Goal: Task Accomplishment & Management: Manage account settings

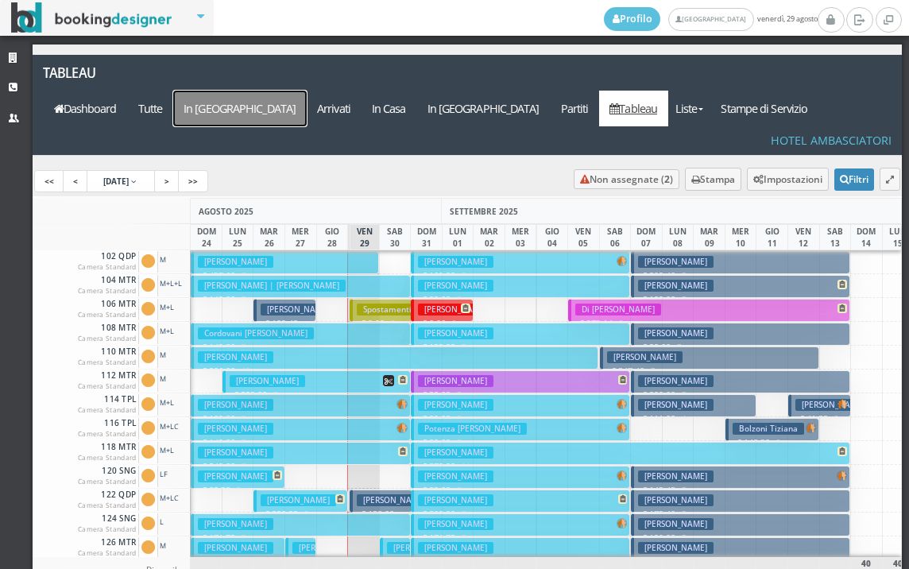
click at [307, 91] on a=pms-arrival-reservations"] "In [GEOGRAPHIC_DATA]" at bounding box center [240, 109] width 134 height 36
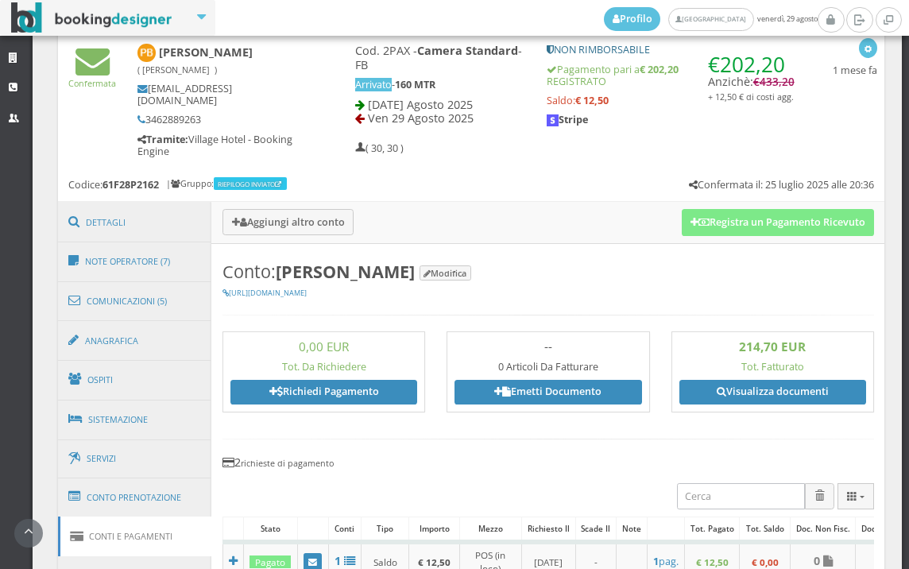
scroll to position [529, 0]
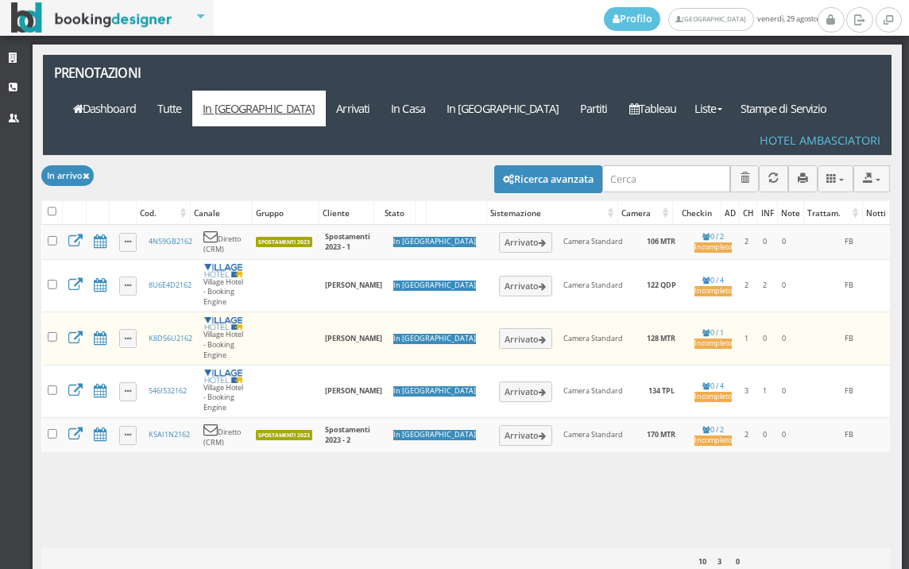
scroll to position [0, 134]
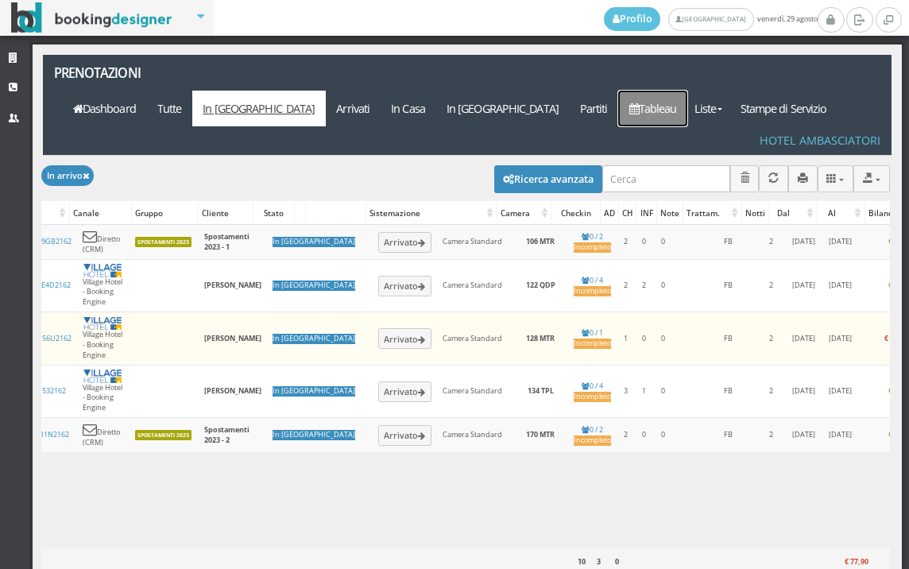
click at [649, 91] on link "Tableau" at bounding box center [652, 109] width 69 height 36
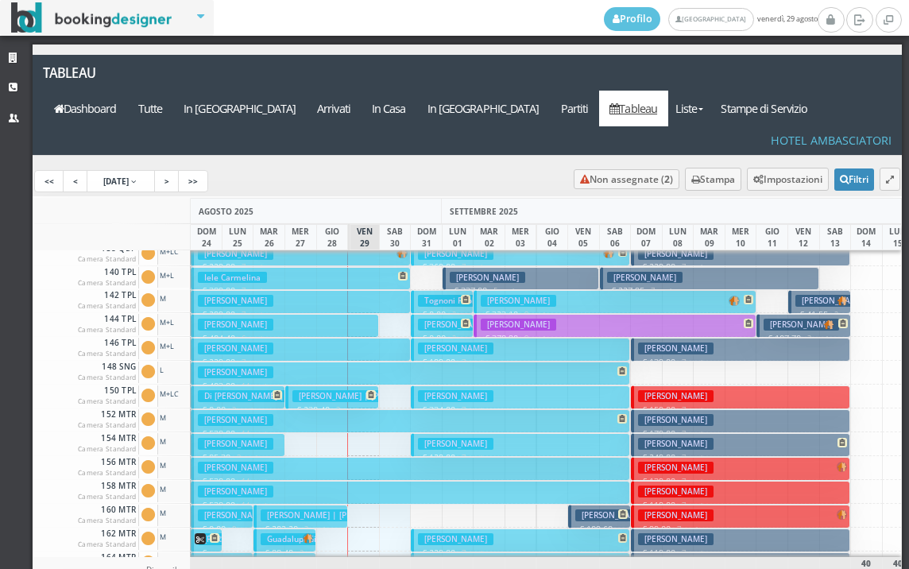
drag, startPoint x: 172, startPoint y: 510, endPoint x: 382, endPoint y: 526, distance: 211.2
click at [382, 526] on div "AGOSTO 2025 SETTEMBRE 2025 OTTOBRE 2025 DOM 24 LUN 25 MAR 26 MER 27 GIO 28 VEN …" at bounding box center [468, 424] width 870 height 453
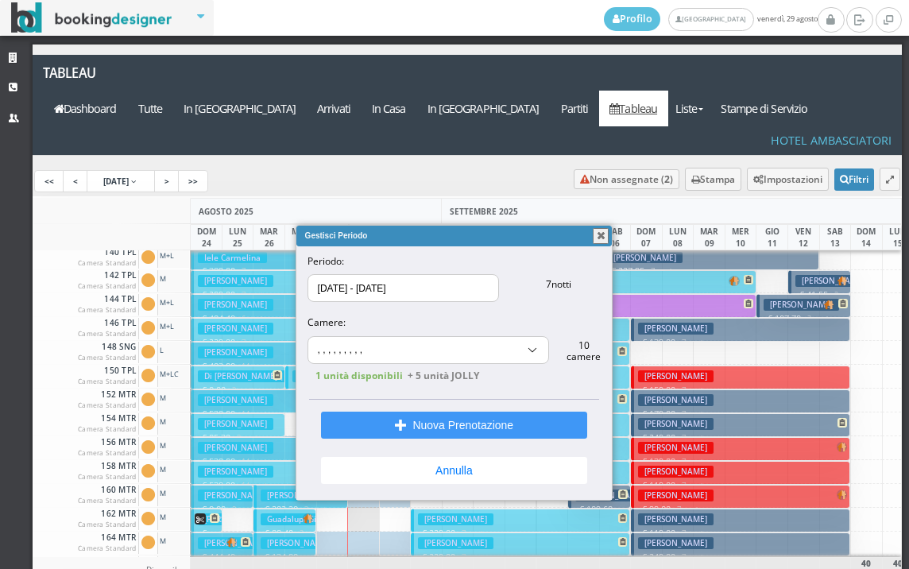
scroll to position [103, 0]
click at [599, 234] on button "button" at bounding box center [601, 236] width 16 height 16
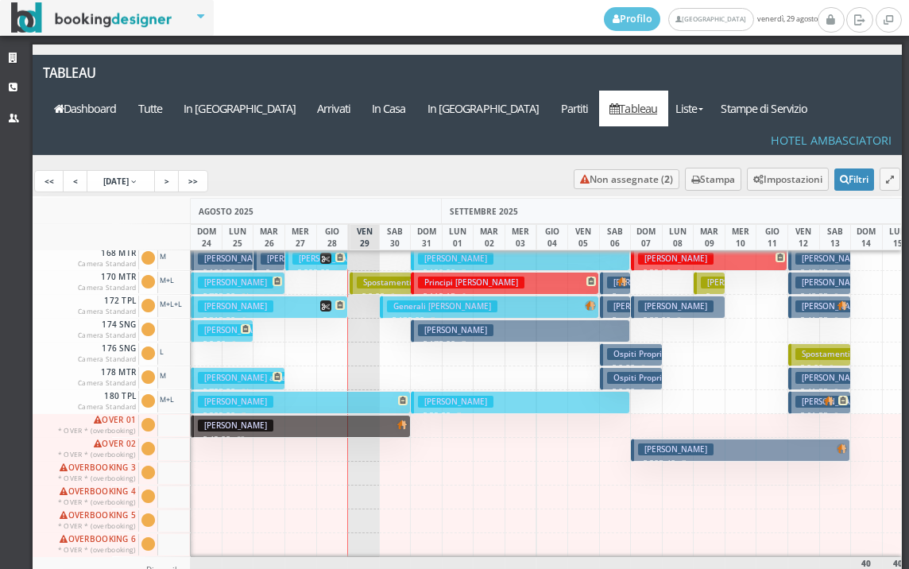
scroll to position [556, 0]
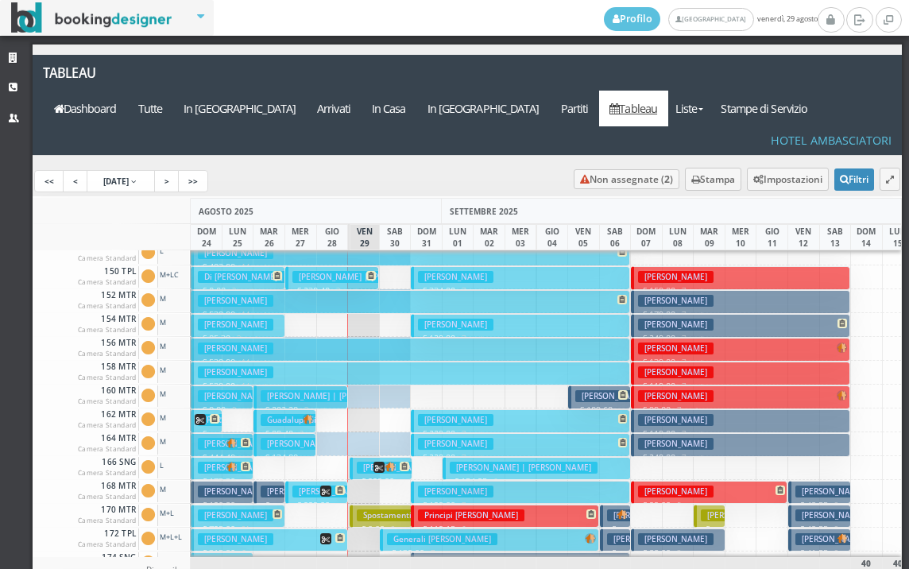
click at [366, 509] on h3 "Spostamenti 2023 - 2" at bounding box center [404, 515] width 95 height 12
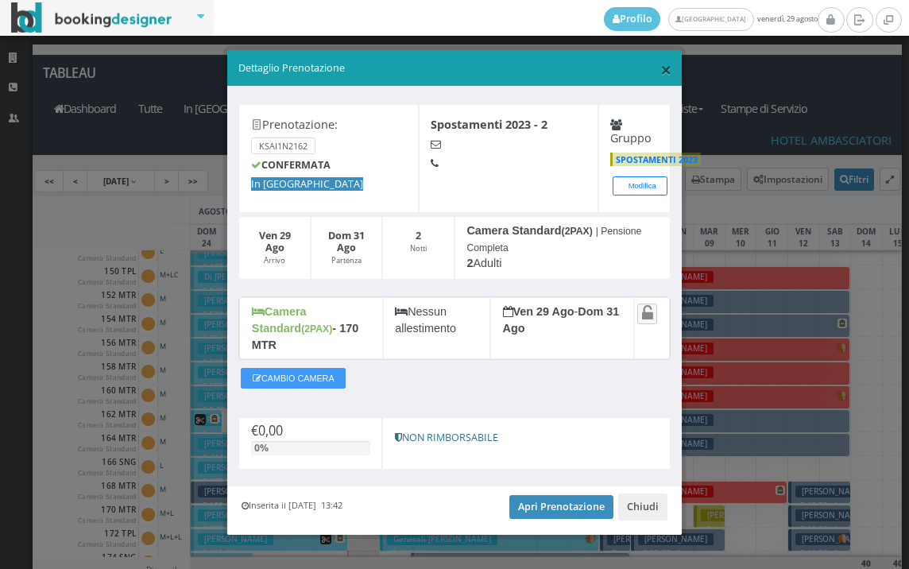
click at [660, 77] on span "×" at bounding box center [665, 69] width 11 height 27
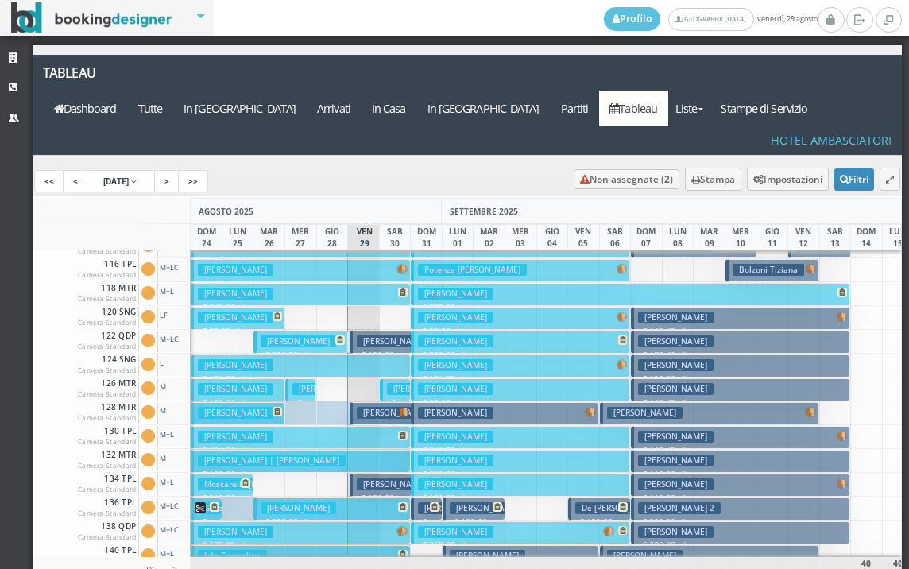
scroll to position [79, 0]
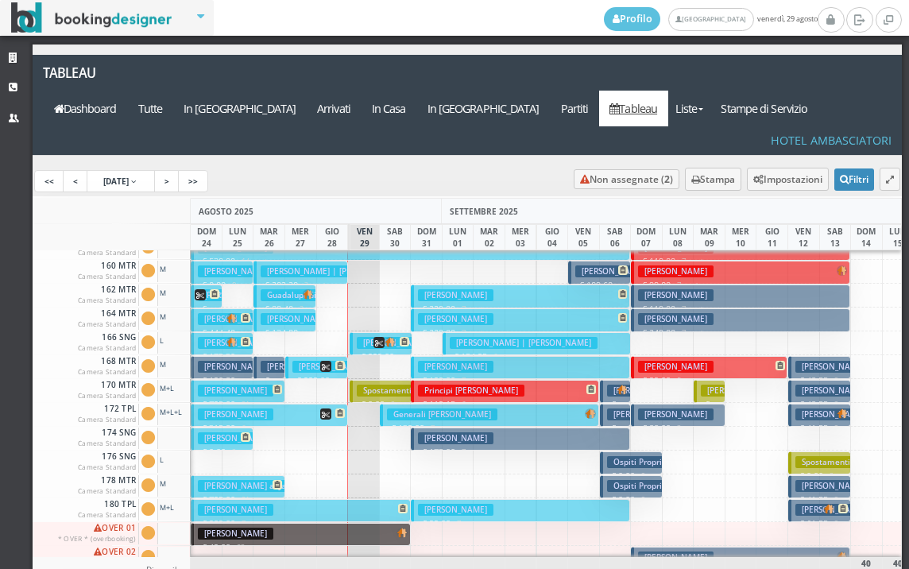
scroll to position [556, 0]
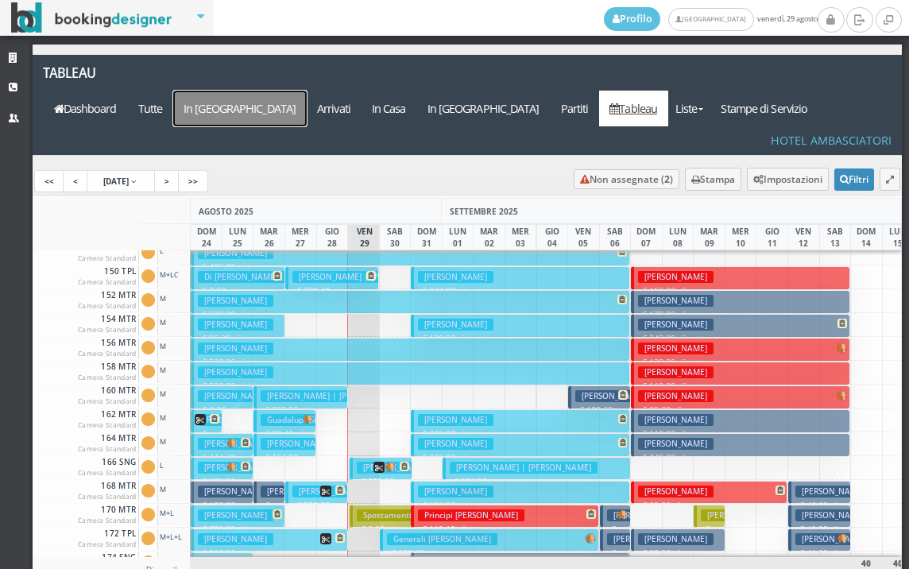
click at [307, 91] on a=pms-arrival-reservations"] "In Arrivo" at bounding box center [240, 109] width 134 height 36
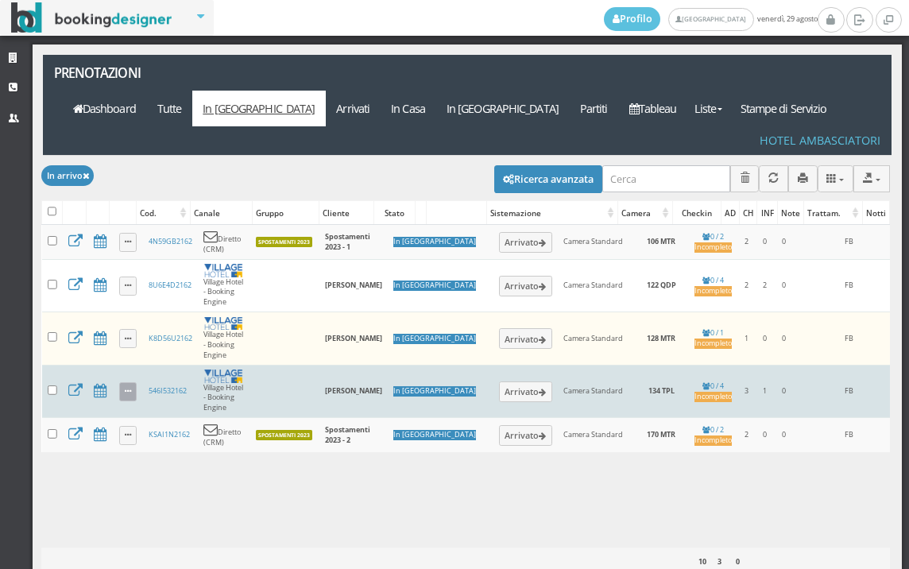
click at [137, 382] on link at bounding box center [128, 391] width 18 height 19
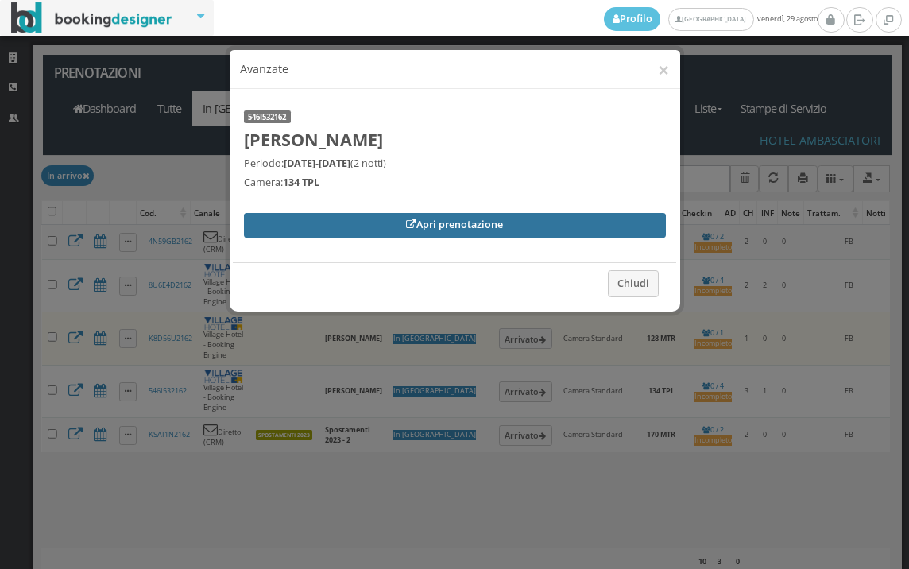
click at [285, 224] on link "Apri prenotazione" at bounding box center [455, 225] width 422 height 24
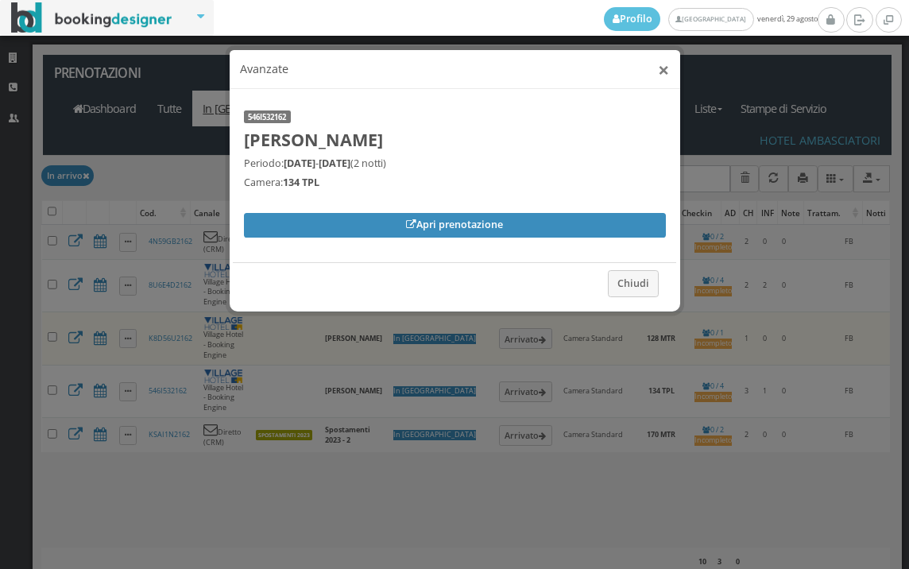
click at [667, 67] on button "×" at bounding box center [663, 70] width 11 height 20
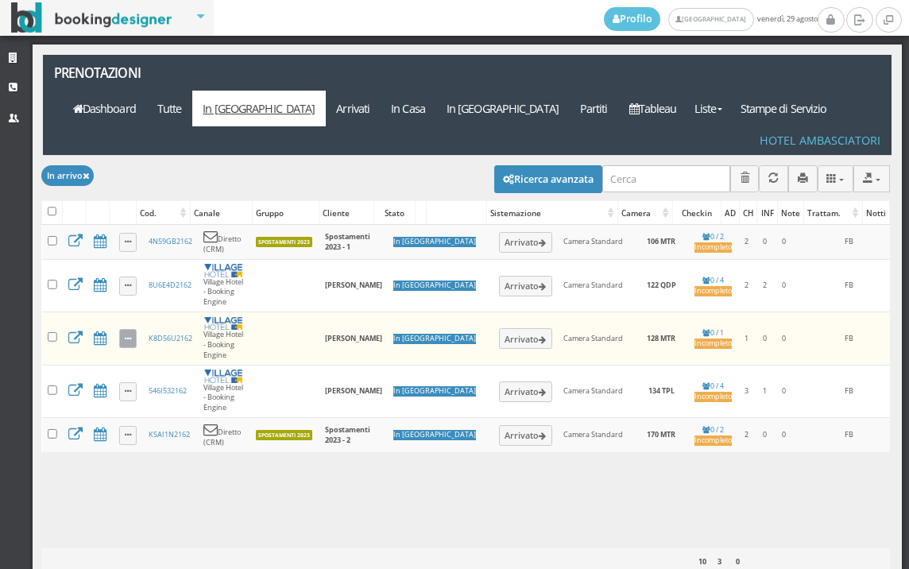
click at [126, 335] on icon at bounding box center [128, 339] width 6 height 9
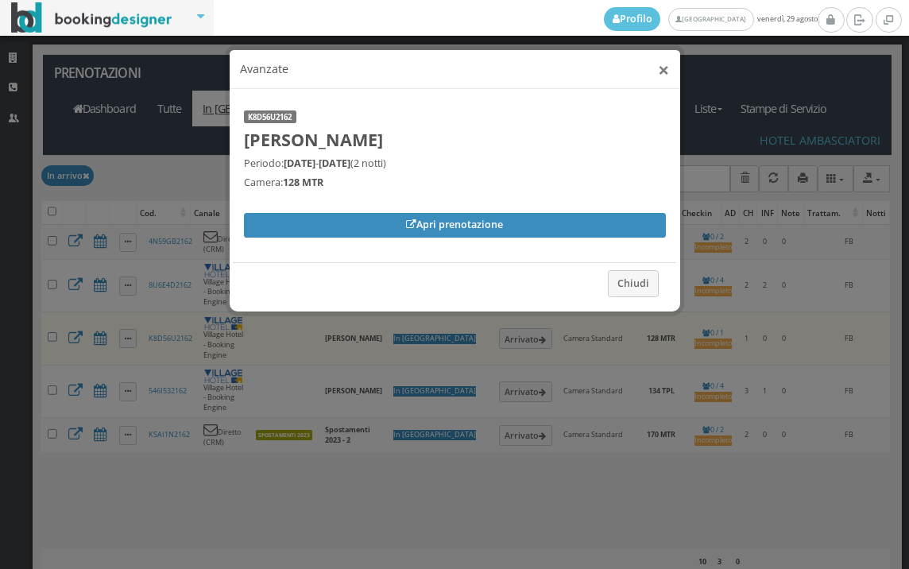
click at [661, 72] on button "×" at bounding box center [663, 70] width 11 height 20
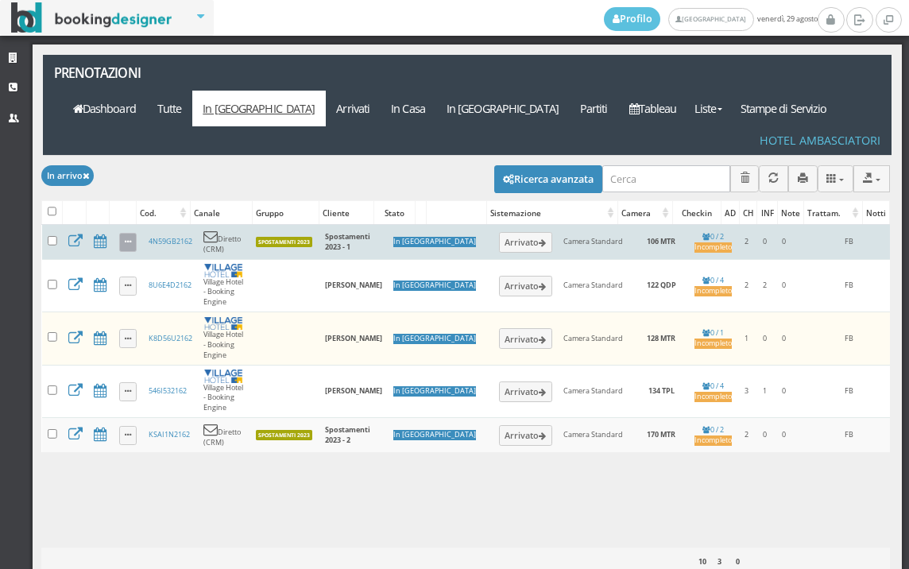
click at [124, 233] on link at bounding box center [128, 242] width 18 height 19
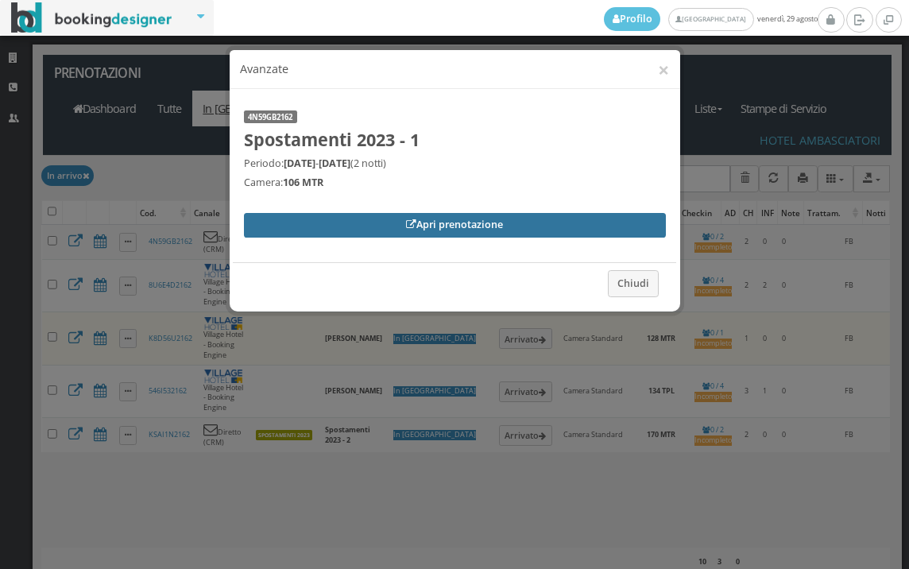
click at [359, 216] on link "Apri prenotazione" at bounding box center [455, 225] width 422 height 24
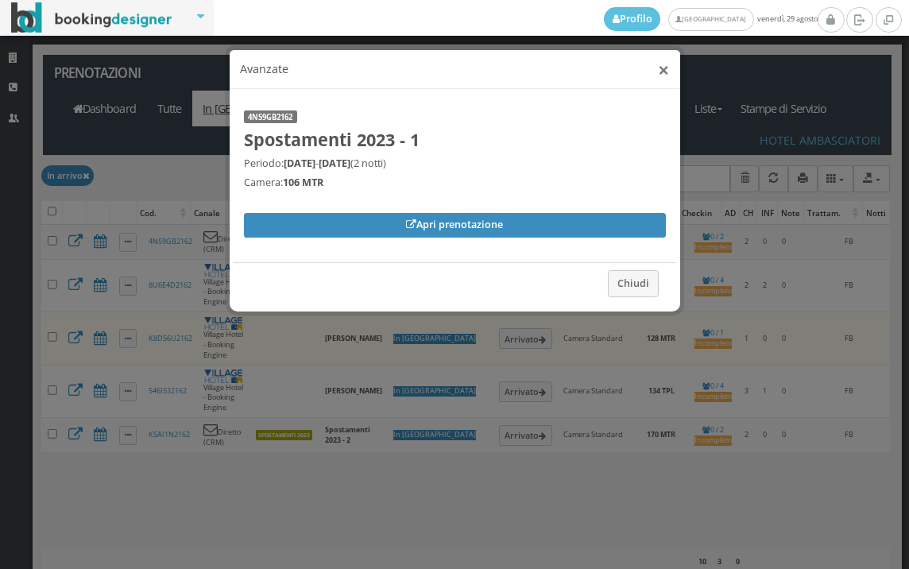
click at [664, 65] on button "×" at bounding box center [663, 70] width 11 height 20
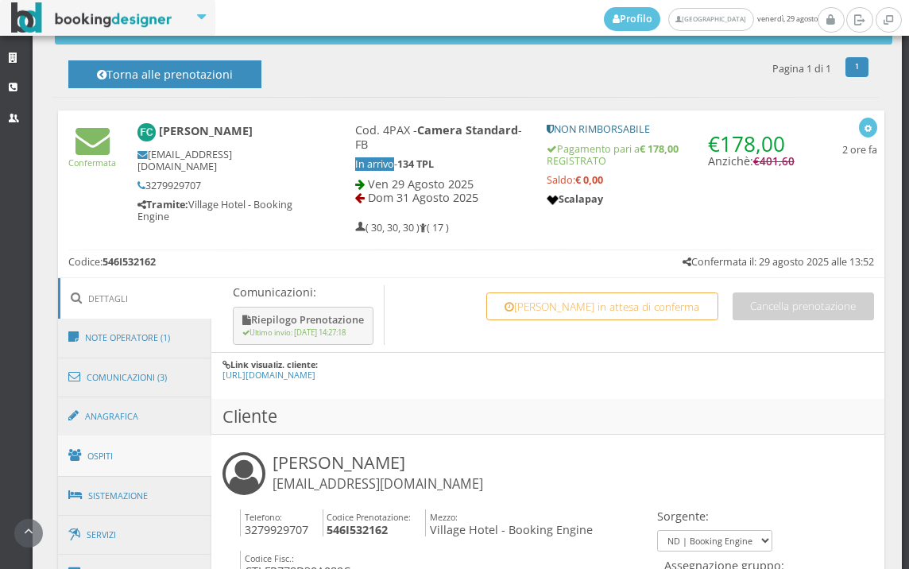
scroll to position [706, 0]
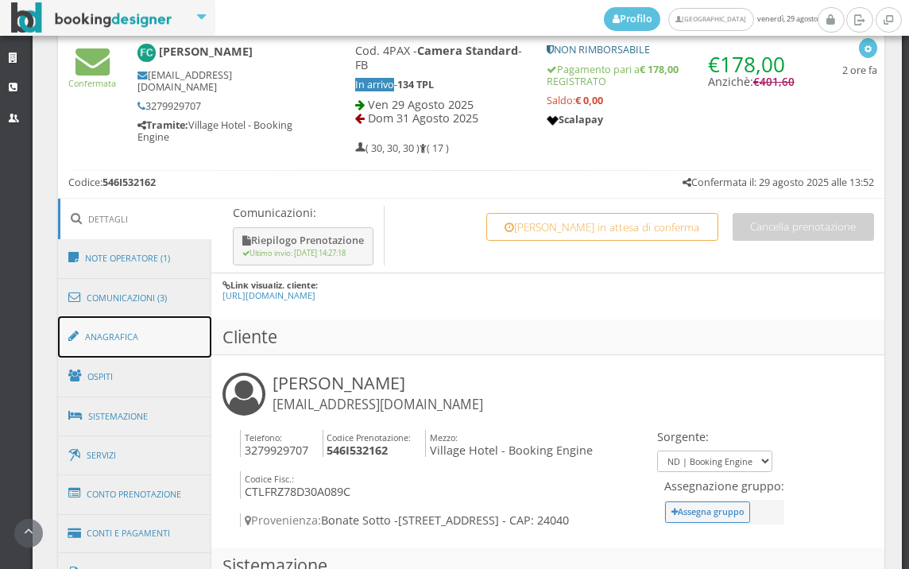
click at [109, 344] on link "Anagrafica" at bounding box center [135, 336] width 154 height 41
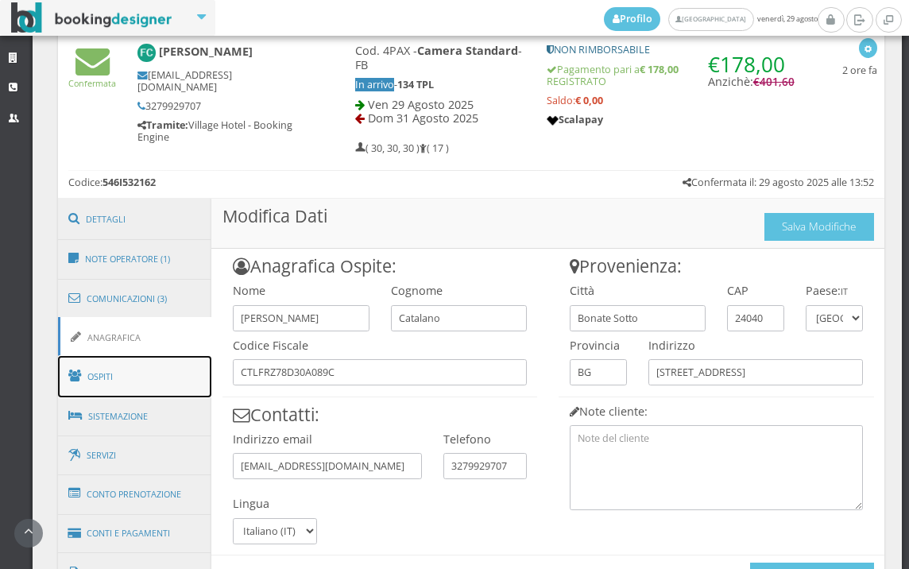
click at [114, 364] on link "Ospiti" at bounding box center [135, 376] width 154 height 41
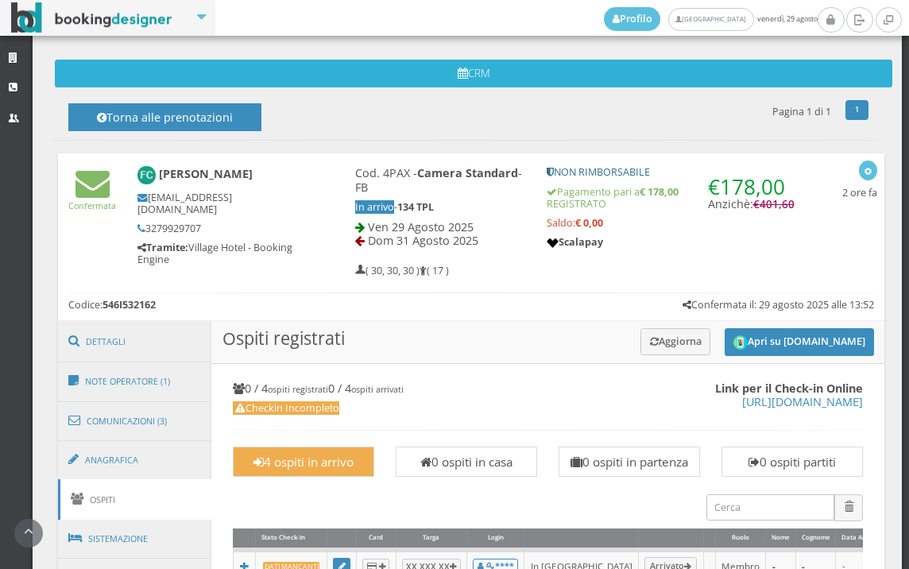
scroll to position [441, 0]
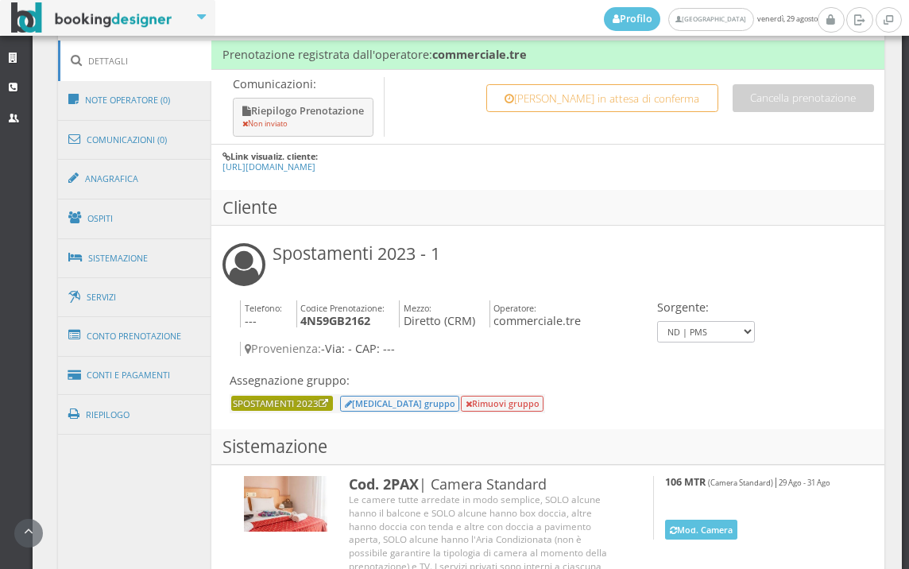
scroll to position [971, 0]
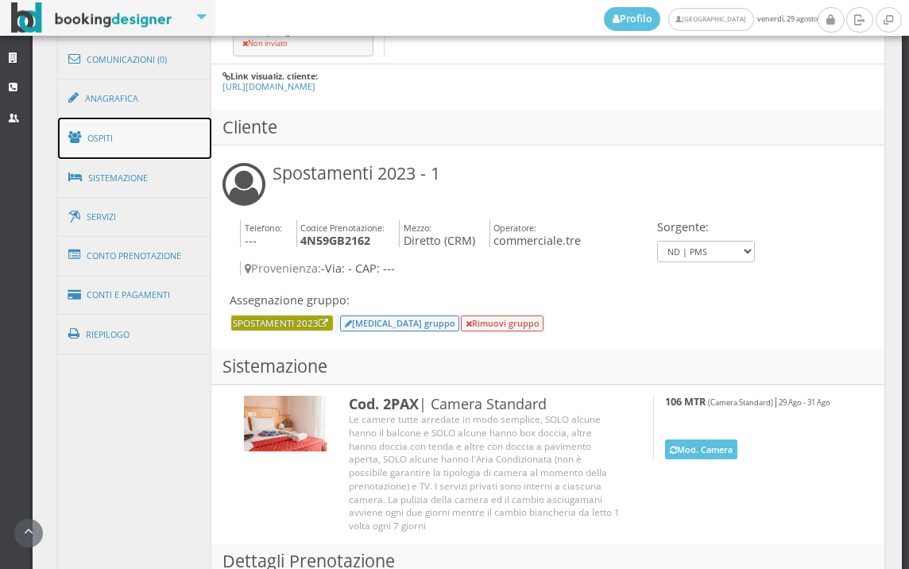
click at [132, 136] on link "Ospiti" at bounding box center [135, 138] width 154 height 41
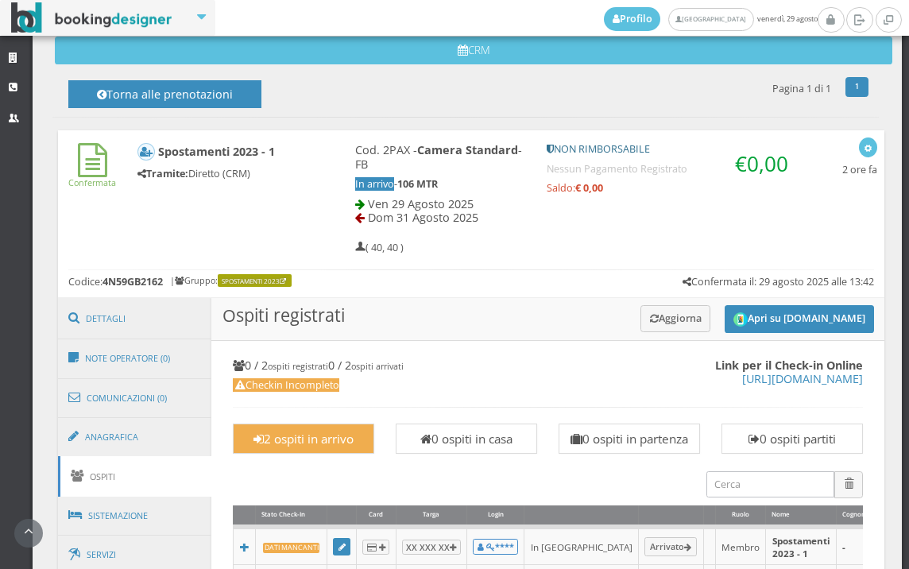
scroll to position [587, 0]
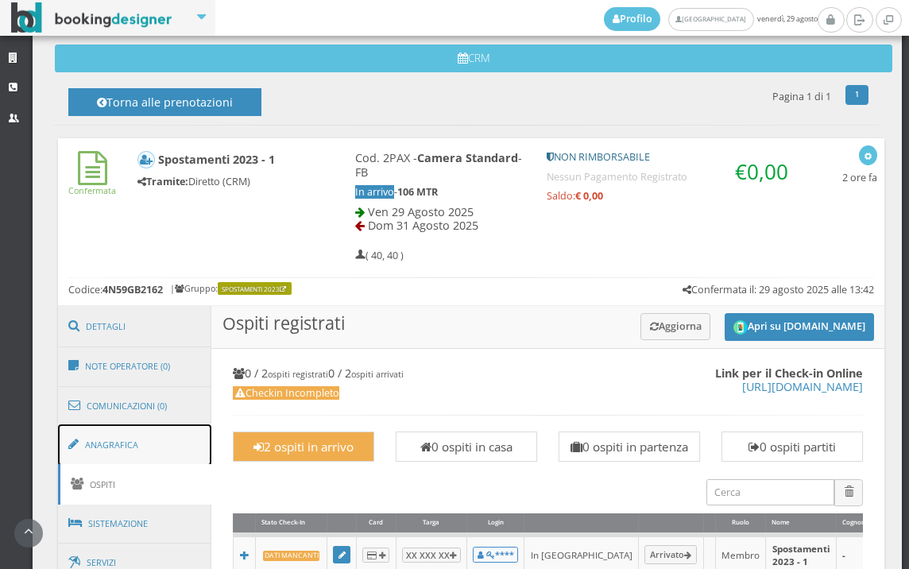
click at [123, 452] on link "Anagrafica" at bounding box center [135, 444] width 154 height 41
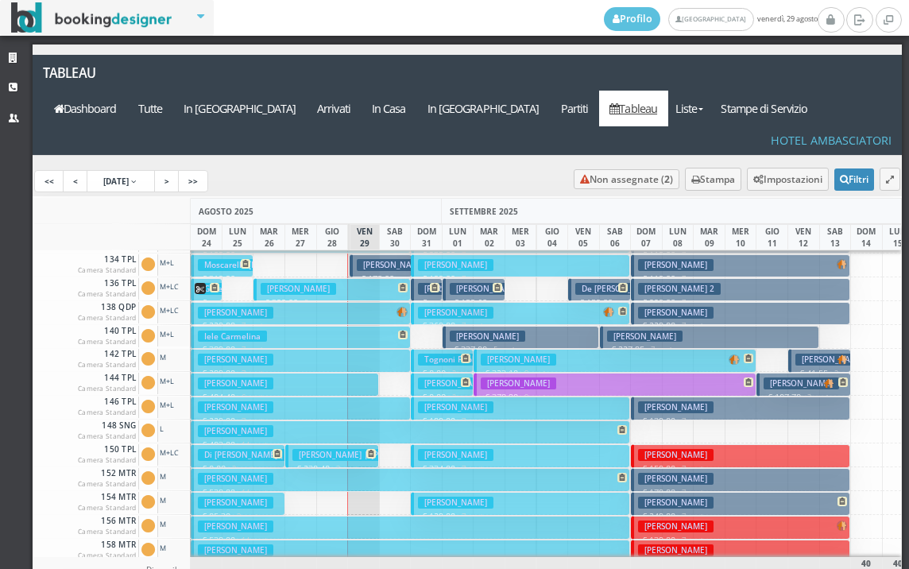
scroll to position [397, 0]
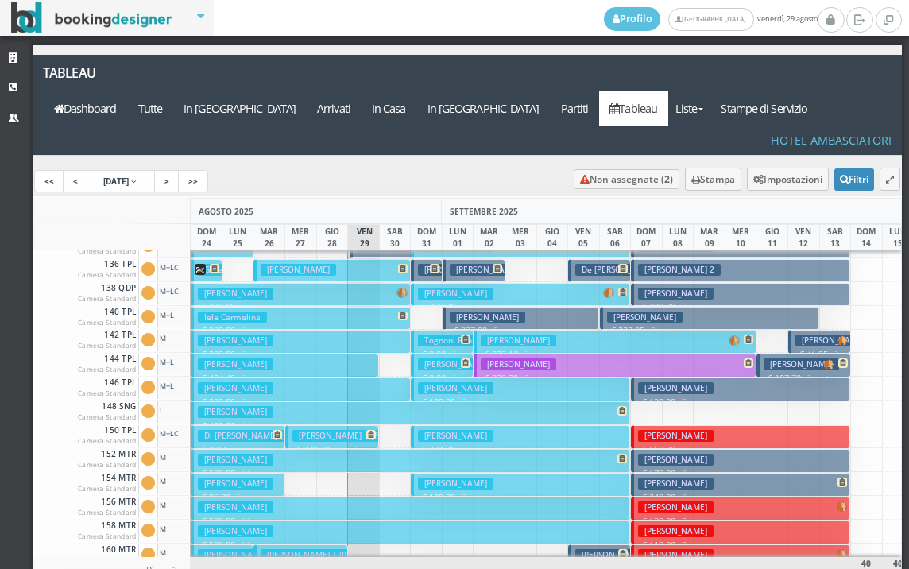
click at [337, 430] on h3 "Panunzio Elisa | Panunzio Luigi" at bounding box center [366, 436] width 148 height 12
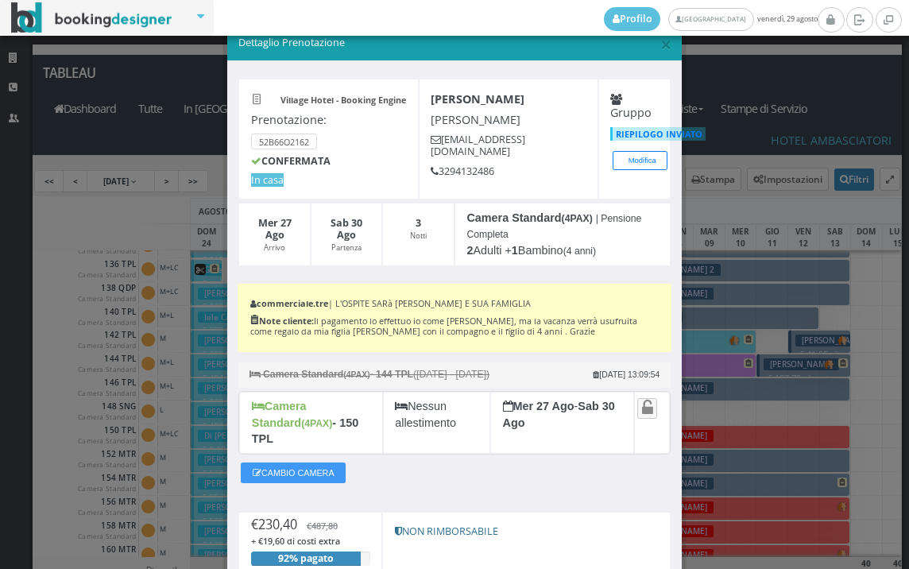
scroll to position [0, 0]
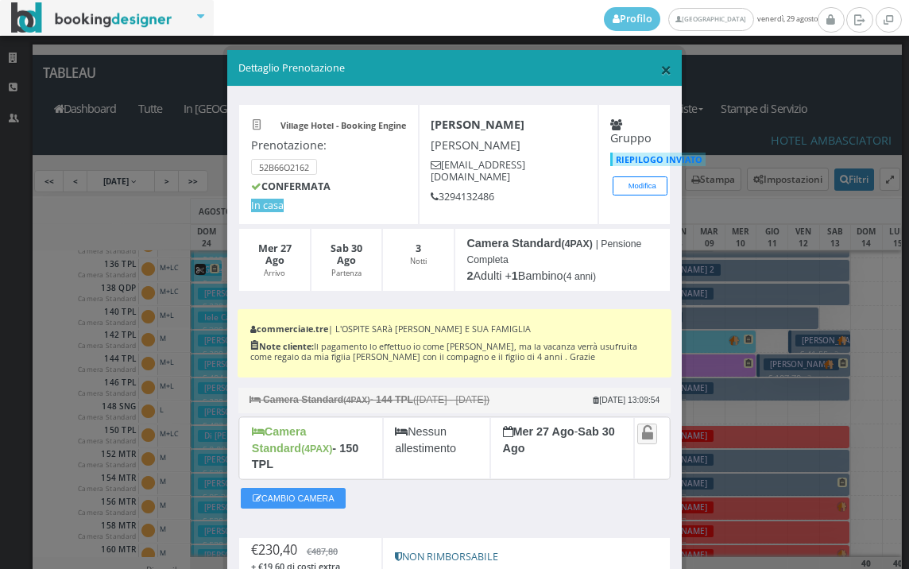
click at [660, 67] on span "×" at bounding box center [665, 69] width 11 height 27
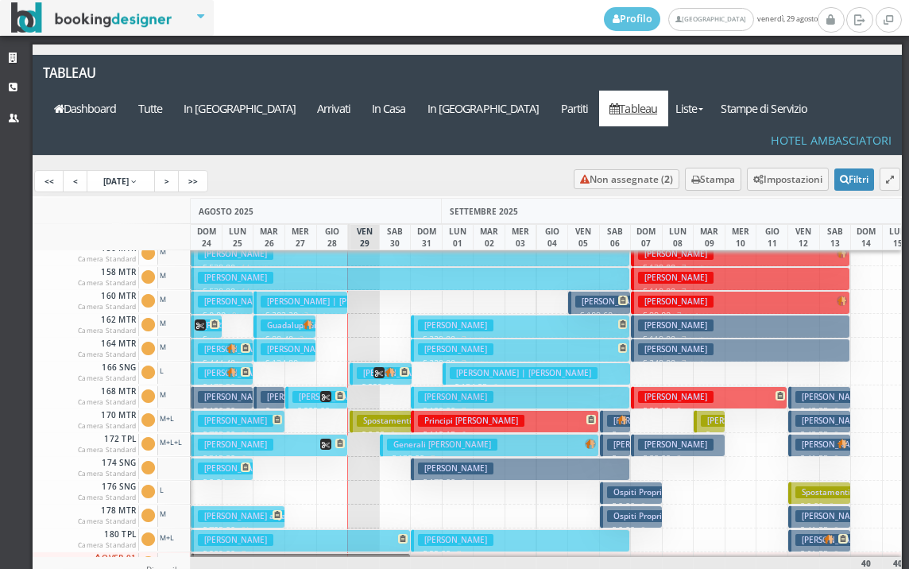
scroll to position [796, 0]
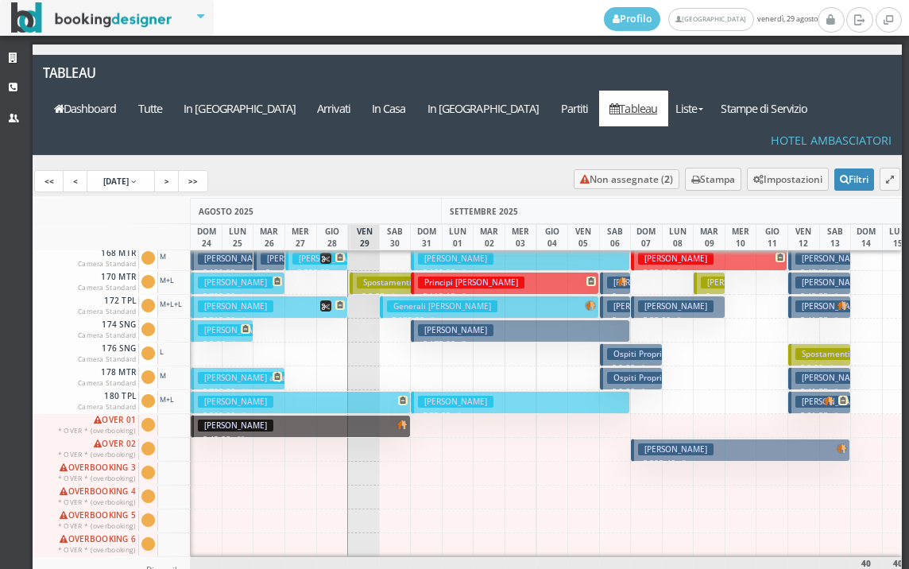
click at [379, 391] on button "Biusi Roberta € 209.00 7 notti 2 Adulti" at bounding box center [300, 402] width 219 height 23
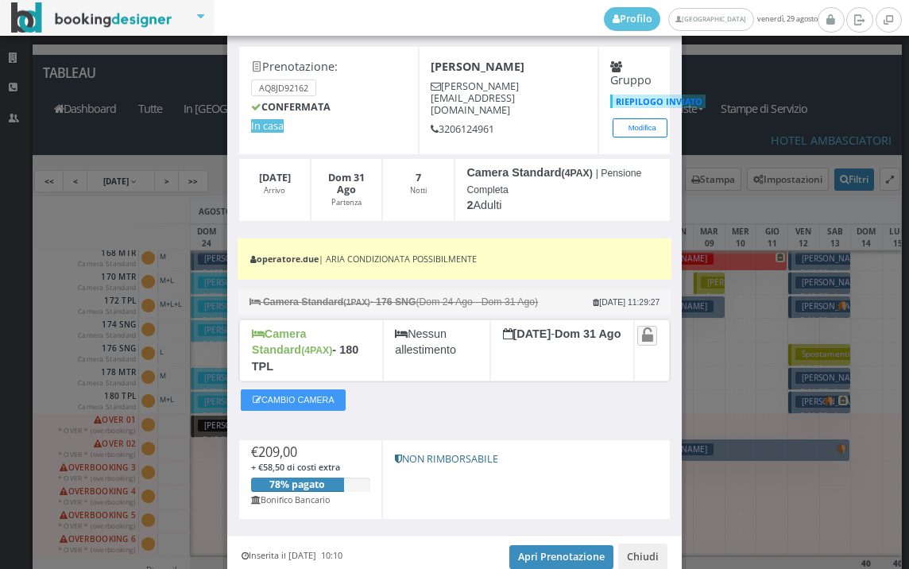
scroll to position [0, 0]
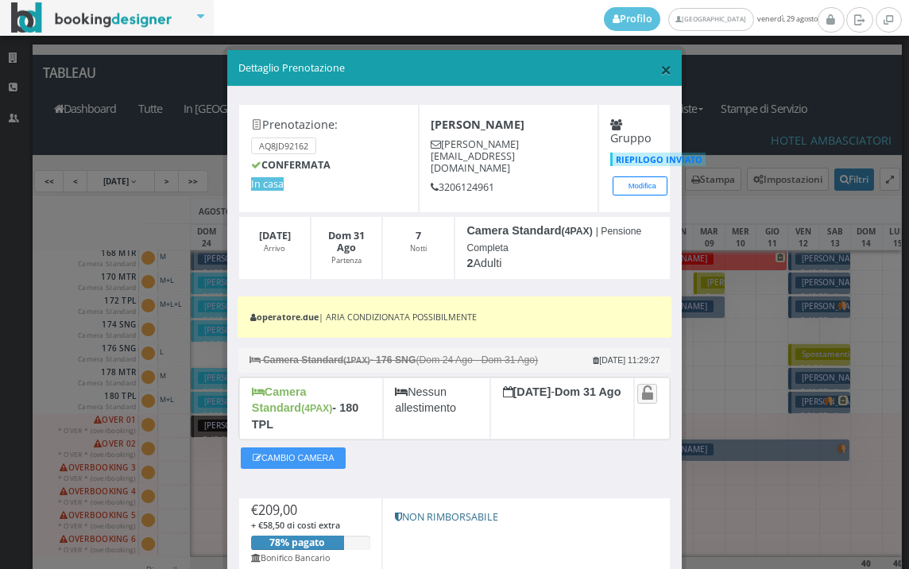
click at [660, 70] on span "×" at bounding box center [665, 69] width 11 height 27
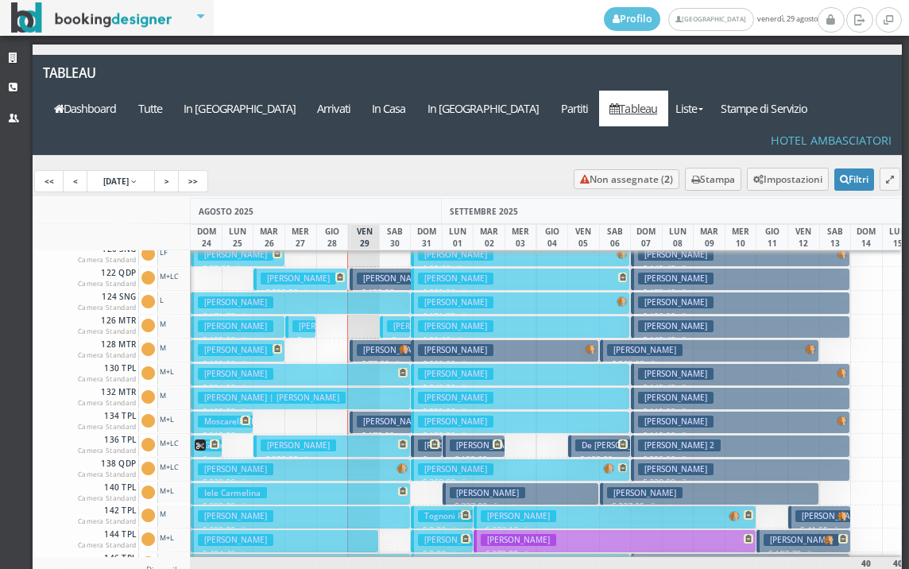
scroll to position [238, 0]
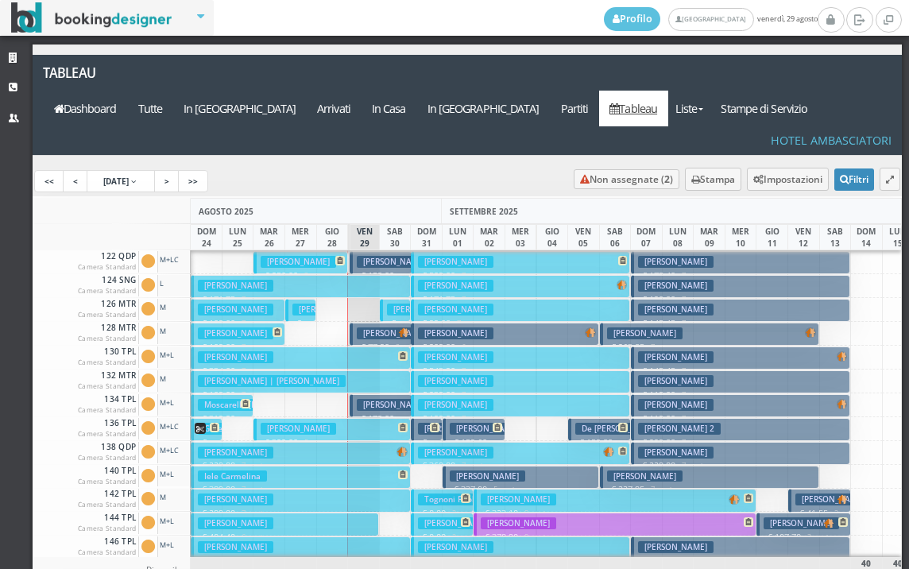
click at [325, 466] on button "Iele Carmelina € 389.00 7 notti 3 Adulti" at bounding box center [300, 477] width 219 height 23
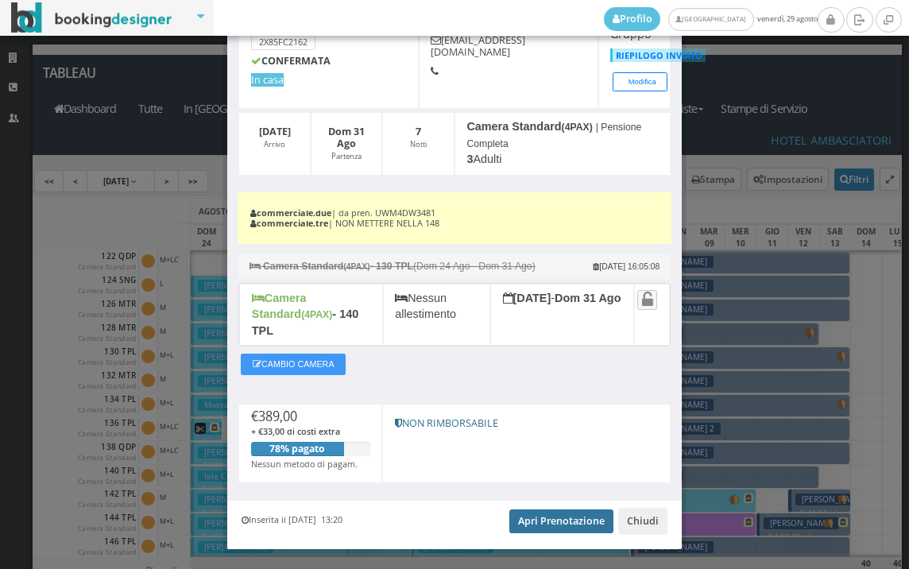
scroll to position [131, 0]
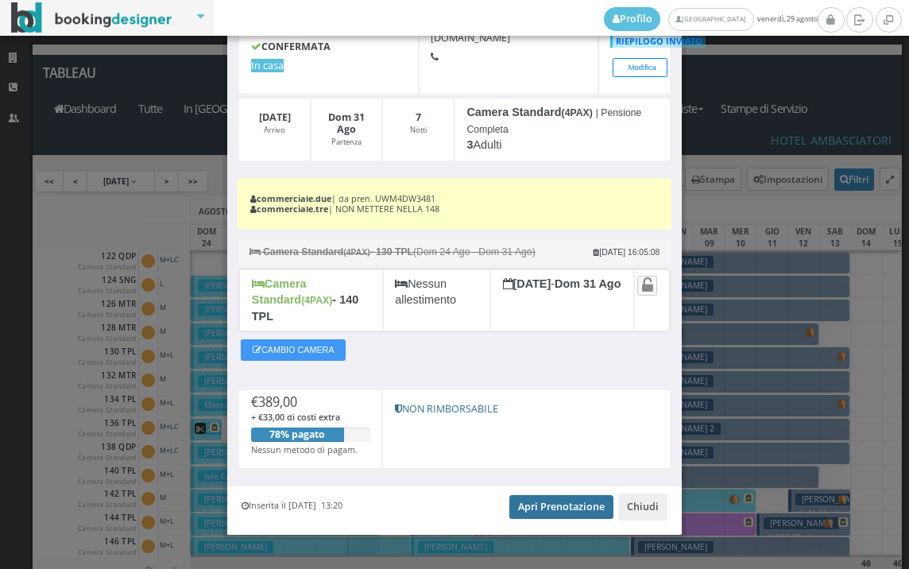
click at [528, 495] on link "Apri Prenotazione" at bounding box center [561, 507] width 104 height 24
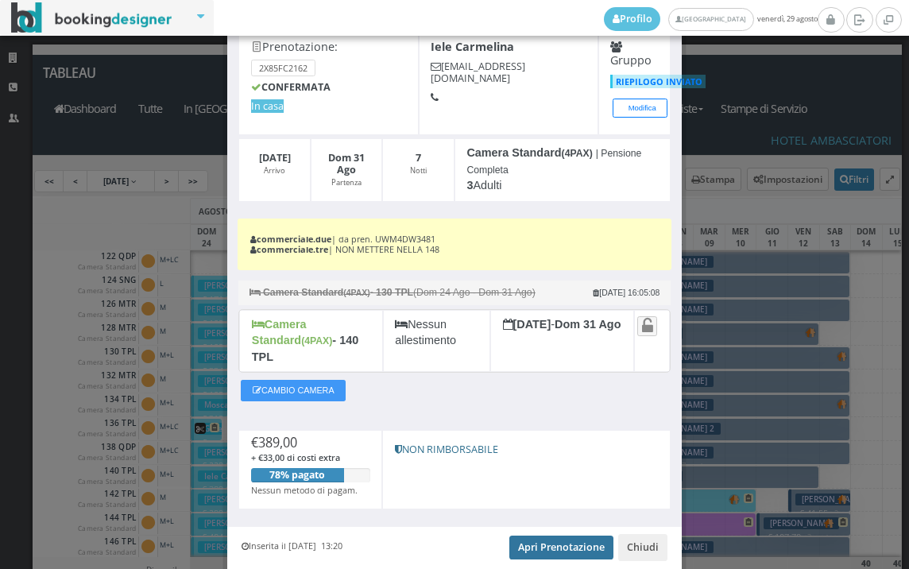
scroll to position [0, 0]
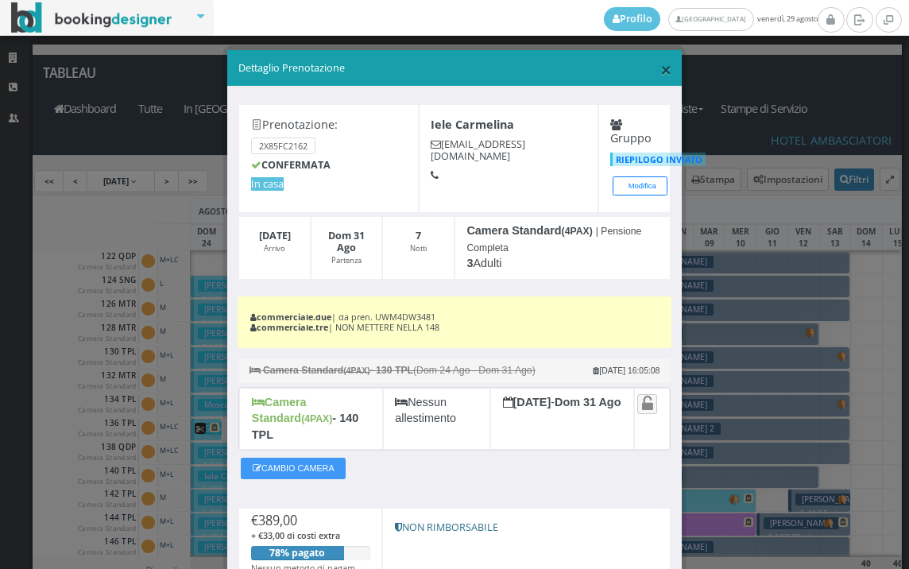
click at [660, 68] on span "×" at bounding box center [665, 69] width 11 height 27
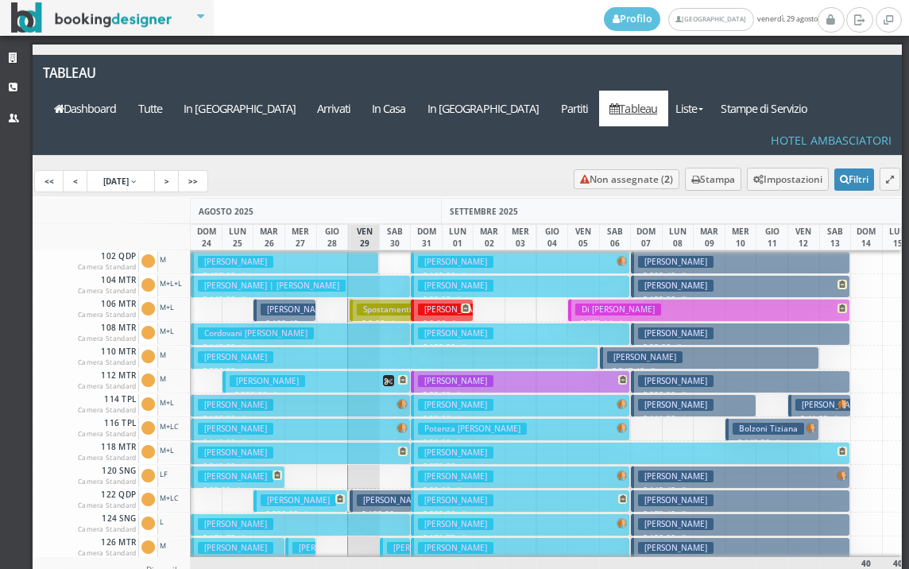
click at [324, 370] on button "Bucciolini Stefania € 229.00 7 notti 2 Adulti" at bounding box center [317, 381] width 188 height 23
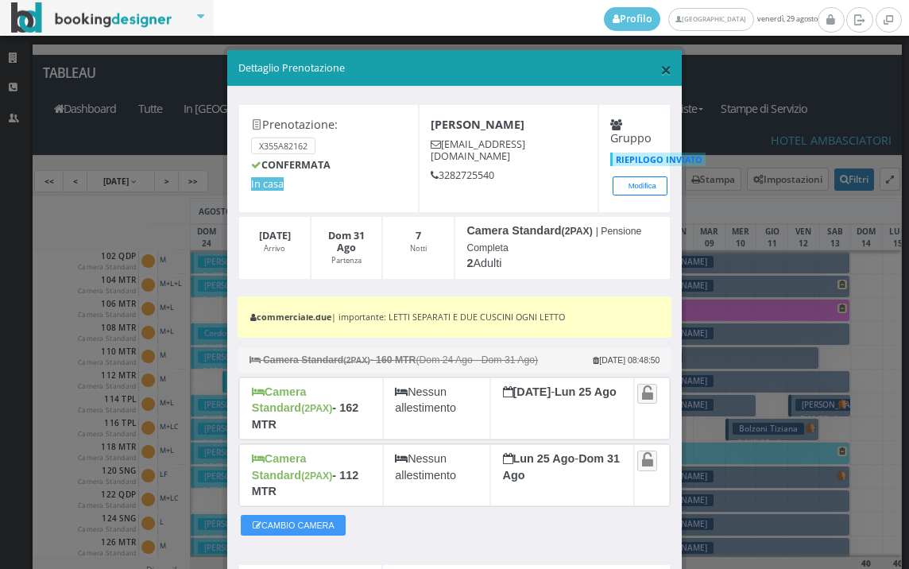
click at [660, 73] on span "×" at bounding box center [665, 69] width 11 height 27
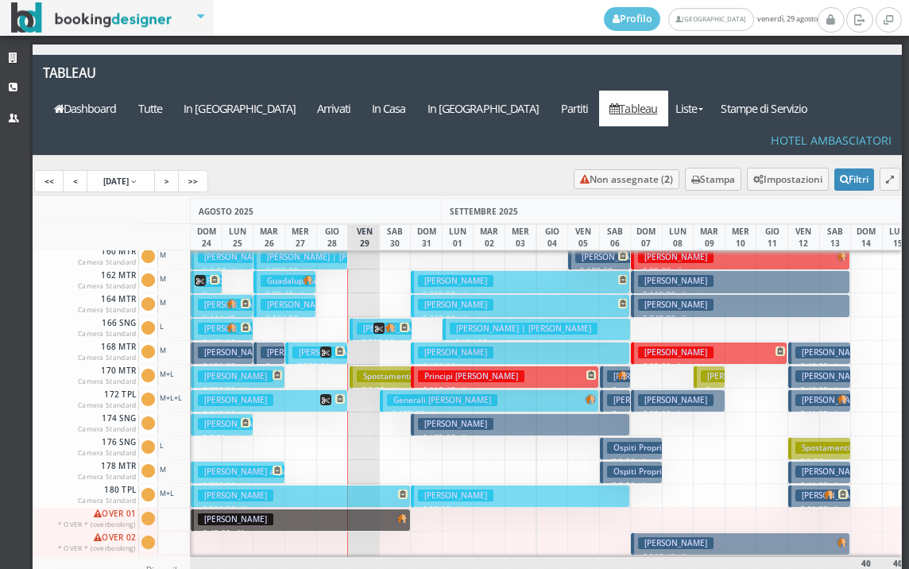
scroll to position [636, 0]
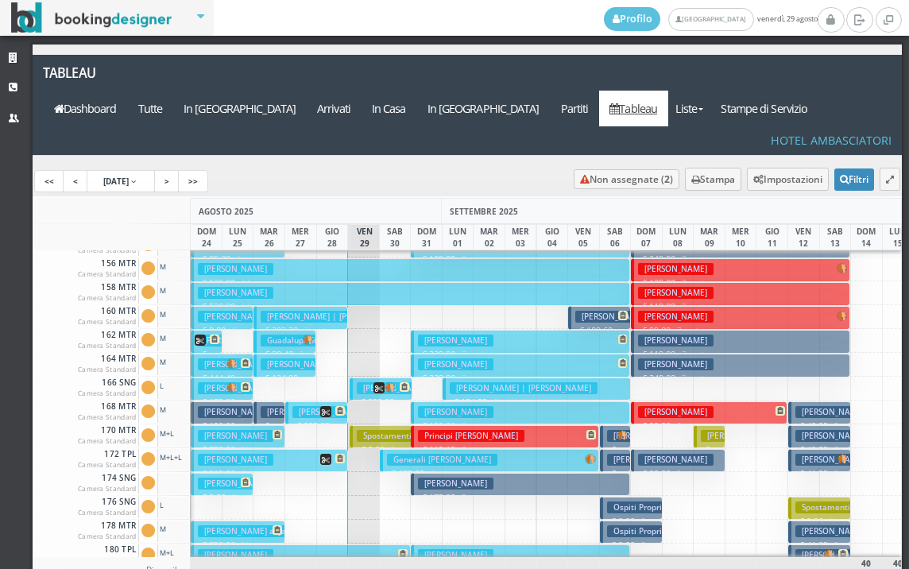
click at [357, 382] on h3 "[PERSON_NAME]" at bounding box center [394, 388] width 75 height 12
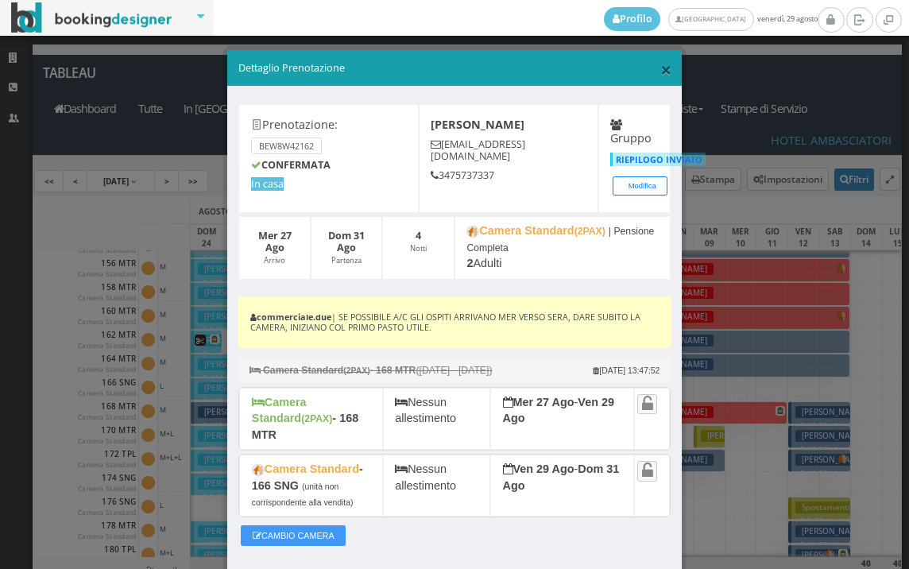
click at [660, 67] on span "×" at bounding box center [665, 69] width 11 height 27
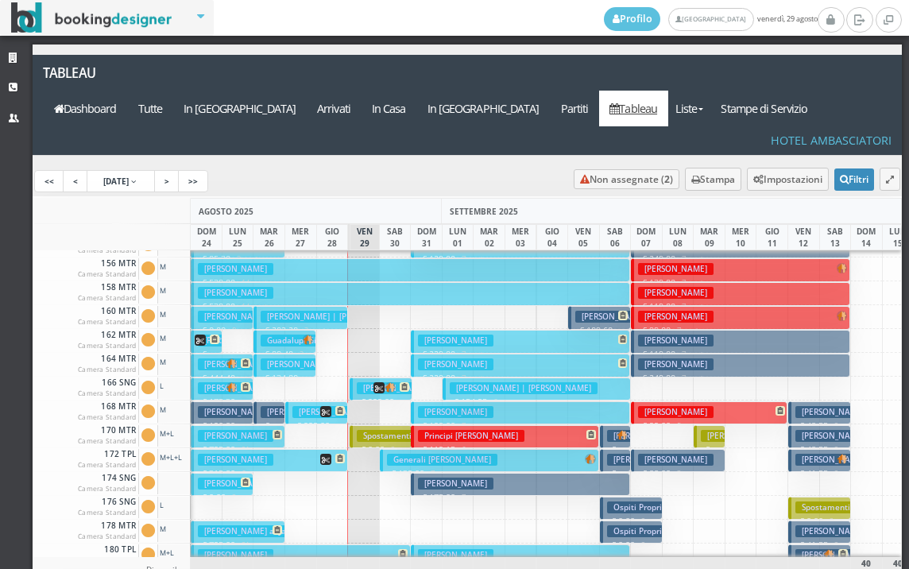
click at [357, 382] on h3 "Malizia Barbara" at bounding box center [394, 388] width 75 height 12
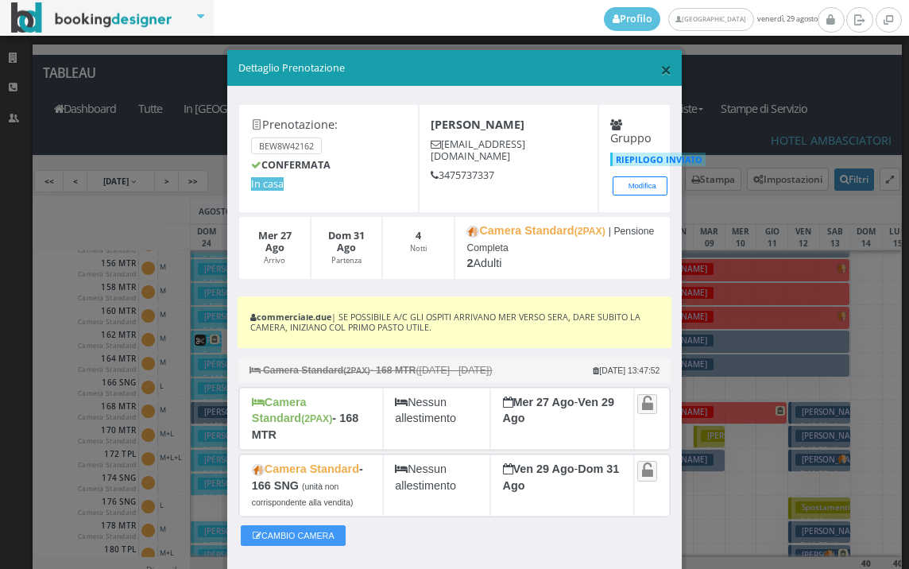
click at [660, 63] on span "×" at bounding box center [665, 69] width 11 height 27
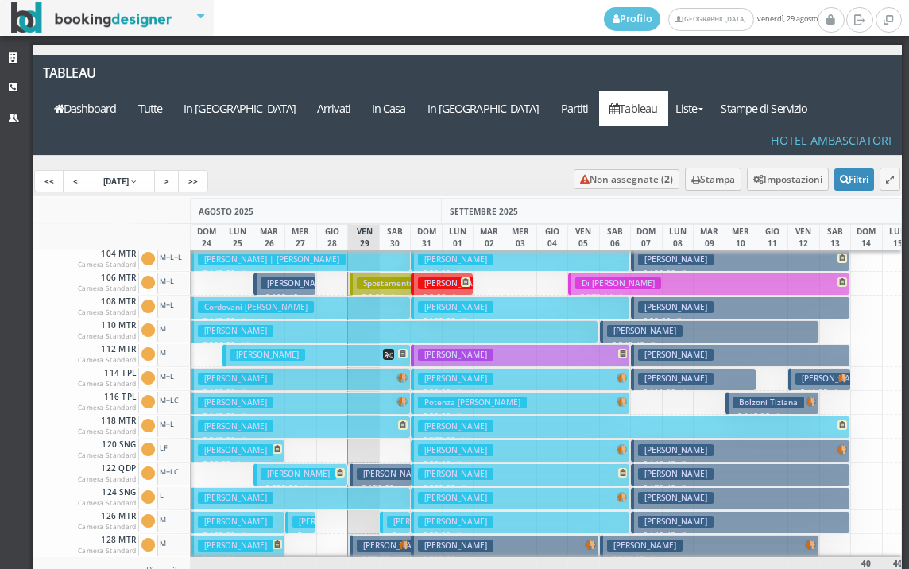
scroll to position [0, 0]
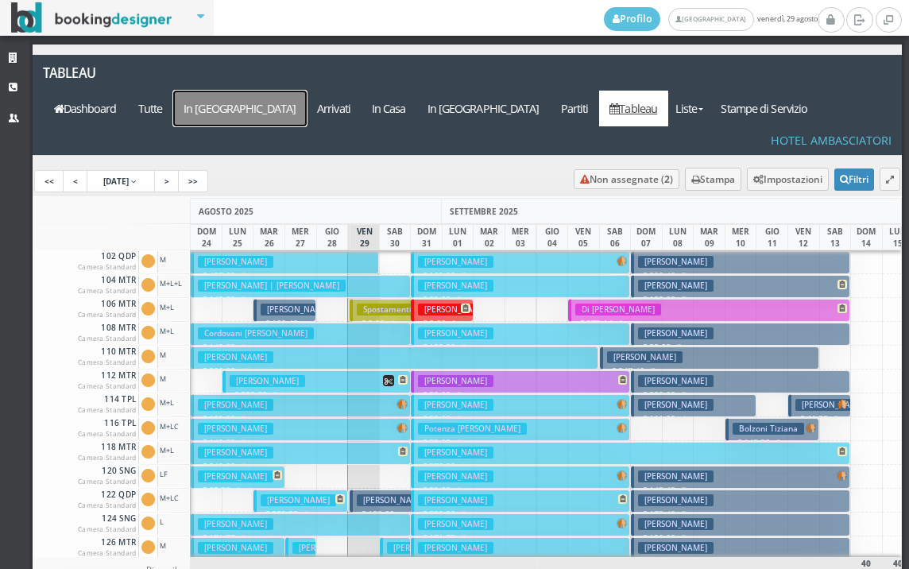
click at [307, 91] on a=pms-arrival-reservations"] "In Arrivo" at bounding box center [240, 109] width 134 height 36
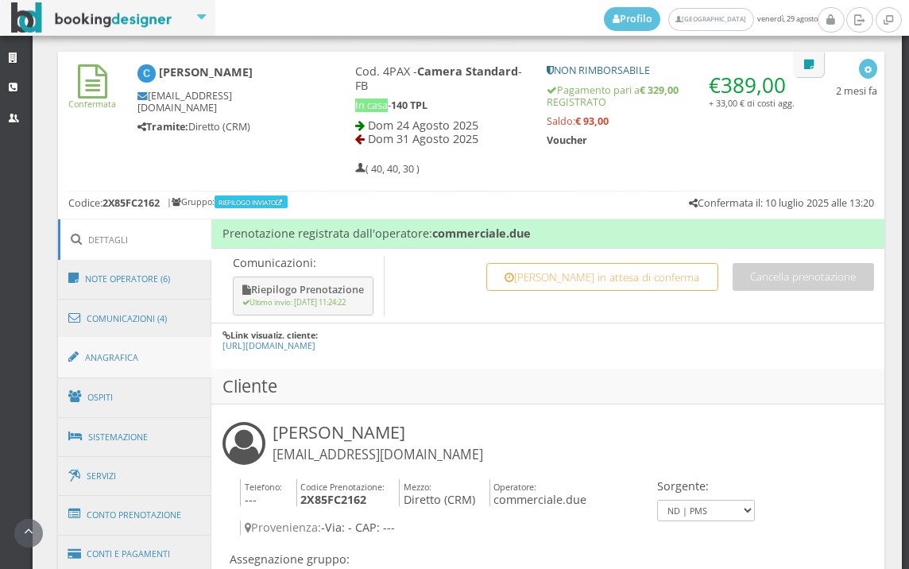
scroll to position [706, 0]
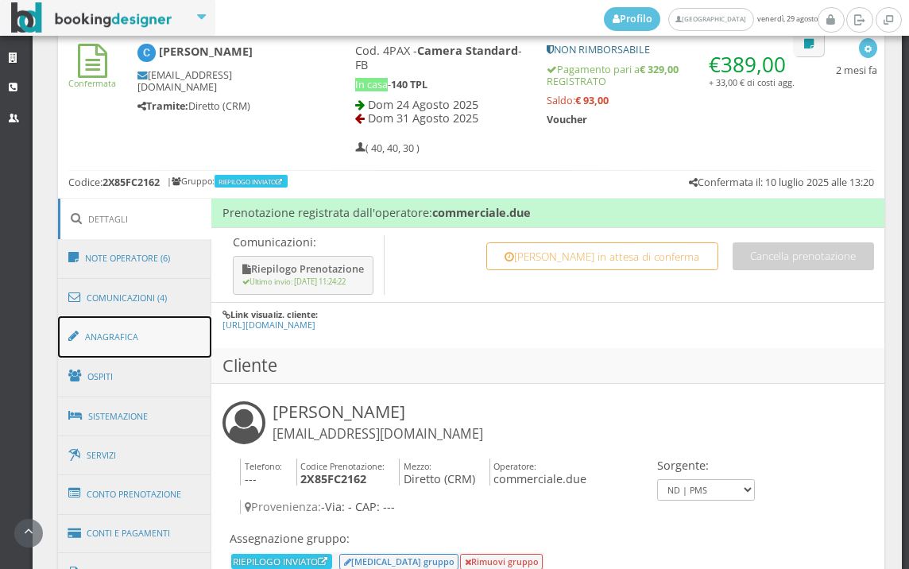
click at [149, 332] on link "Anagrafica" at bounding box center [135, 336] width 154 height 41
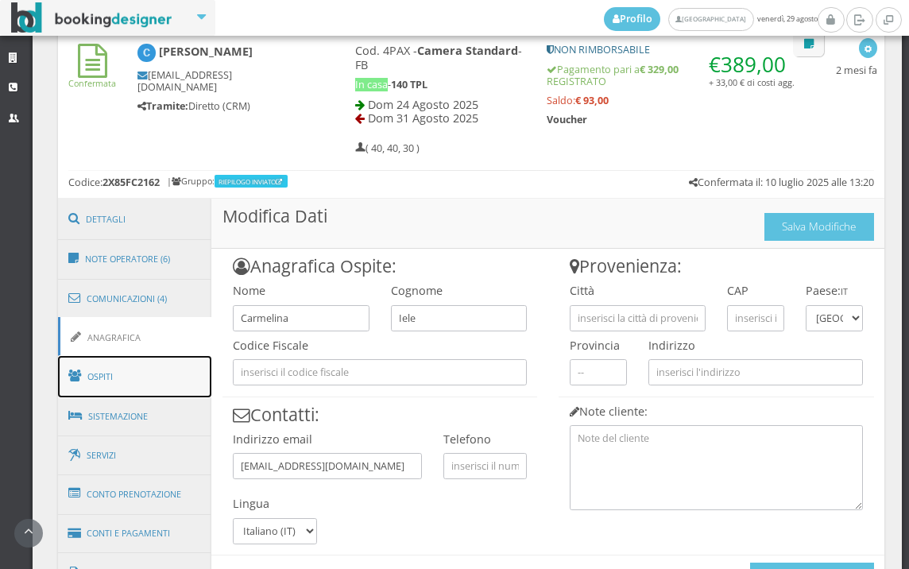
click at [141, 370] on link "Ospiti" at bounding box center [135, 376] width 154 height 41
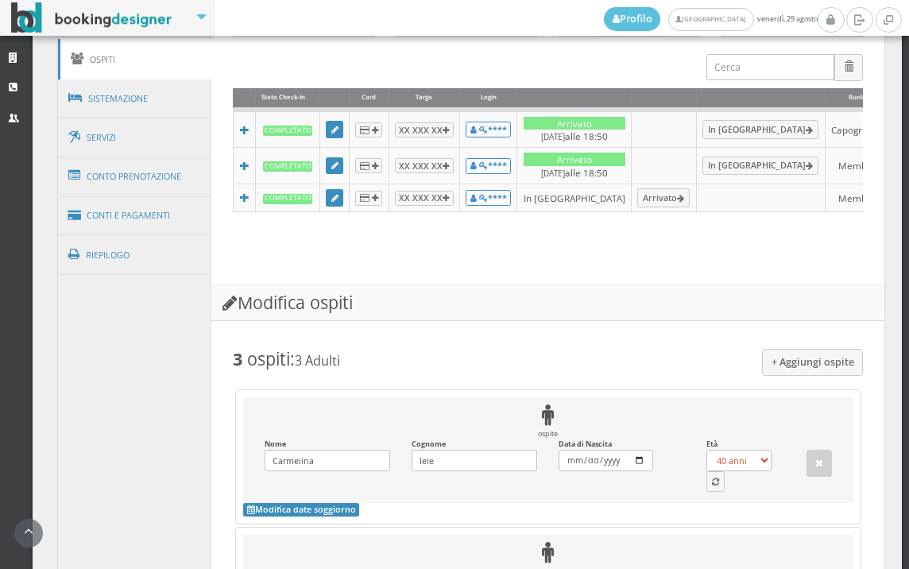
scroll to position [971, 0]
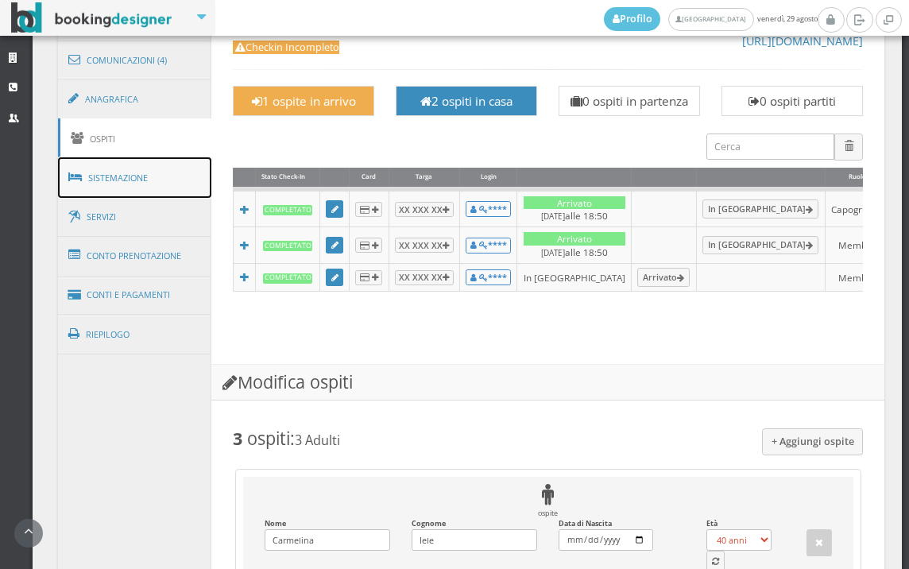
click at [86, 176] on span at bounding box center [77, 177] width 19 height 25
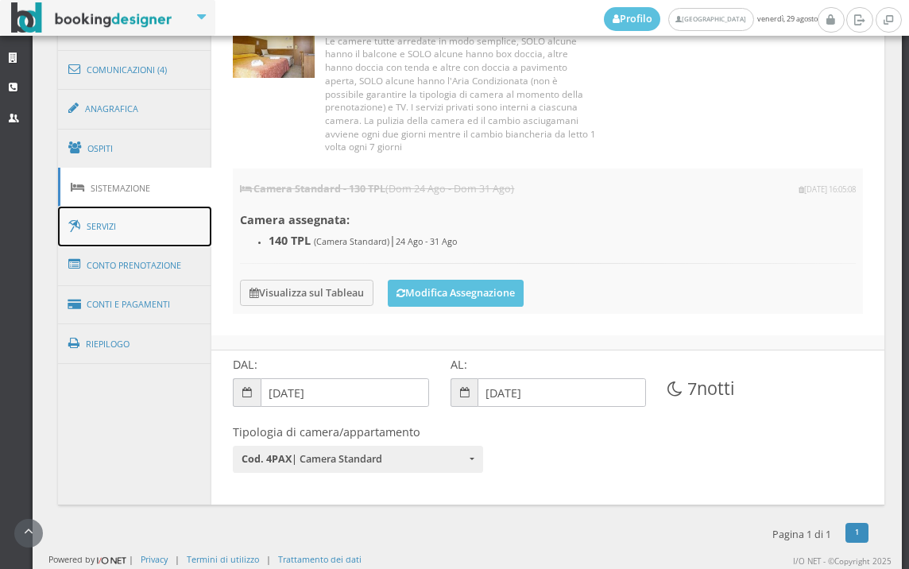
click at [98, 223] on link "Servizi" at bounding box center [135, 227] width 154 height 41
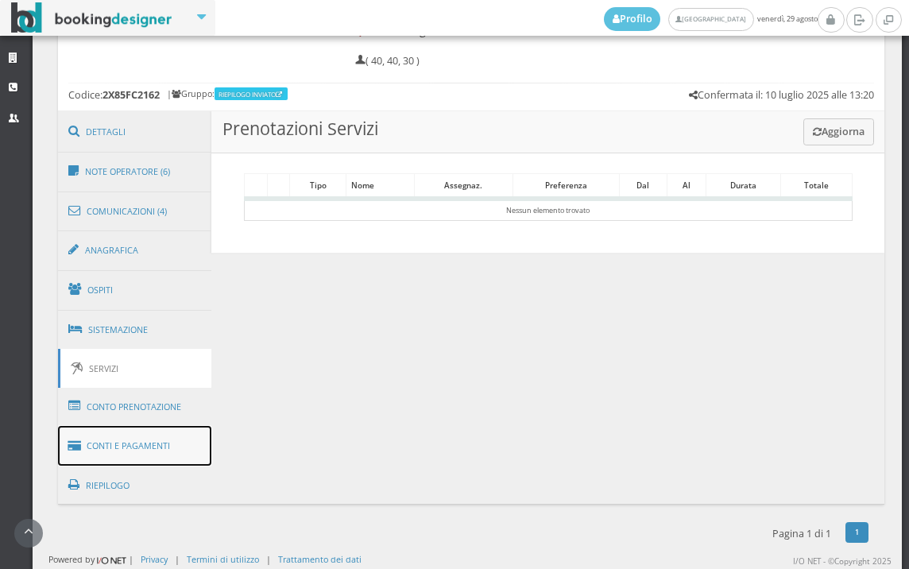
click at [115, 429] on link "Conti e Pagamenti" at bounding box center [135, 446] width 154 height 41
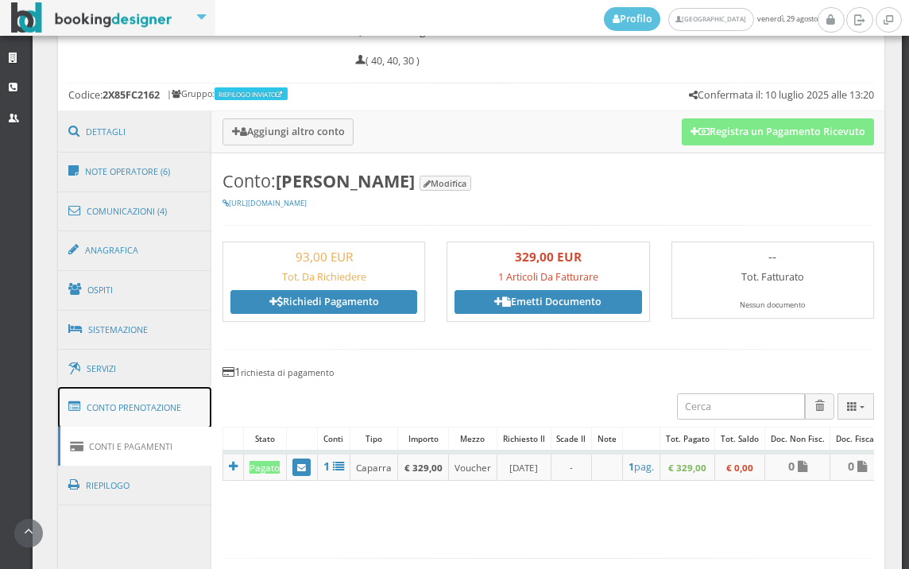
click at [116, 424] on link "Conto Prenotazione" at bounding box center [135, 407] width 154 height 41
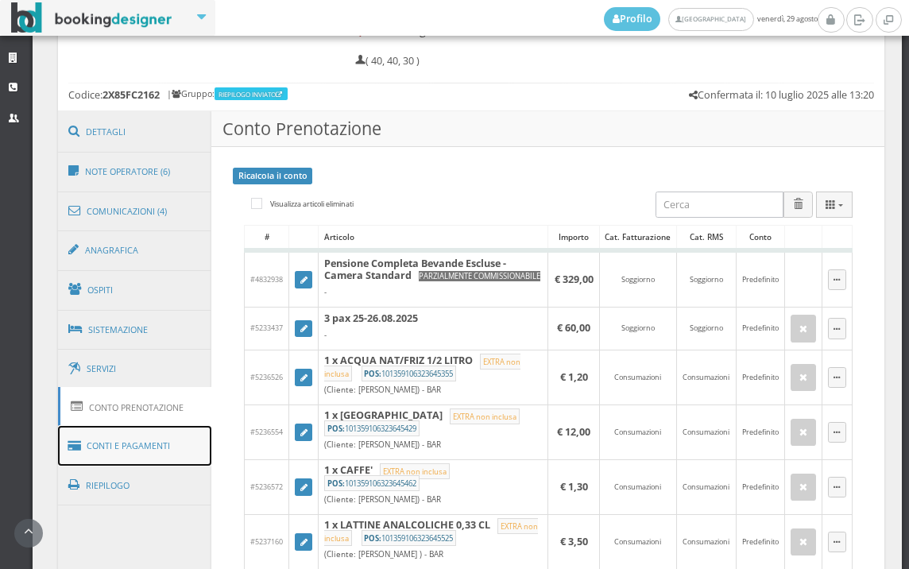
click at [112, 456] on link "Conti e Pagamenti" at bounding box center [135, 446] width 154 height 41
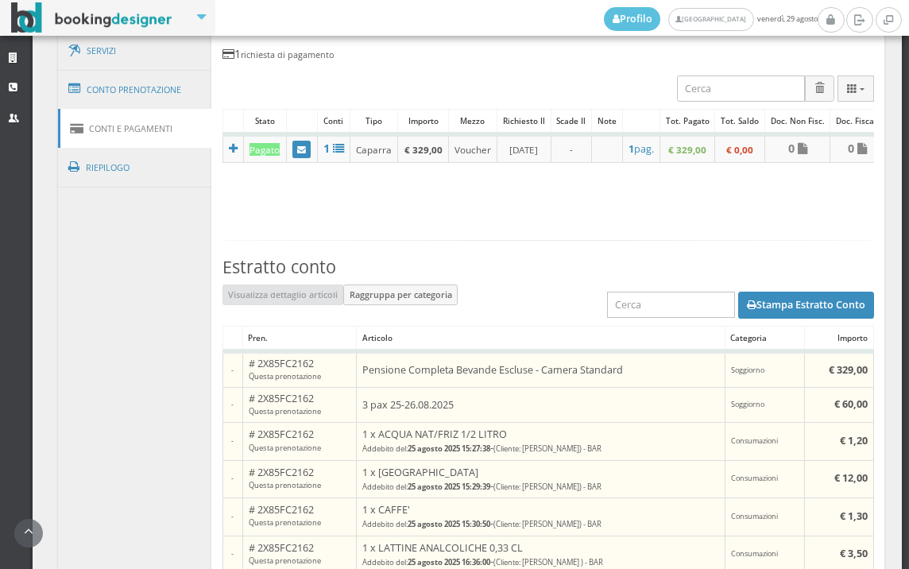
scroll to position [980, 0]
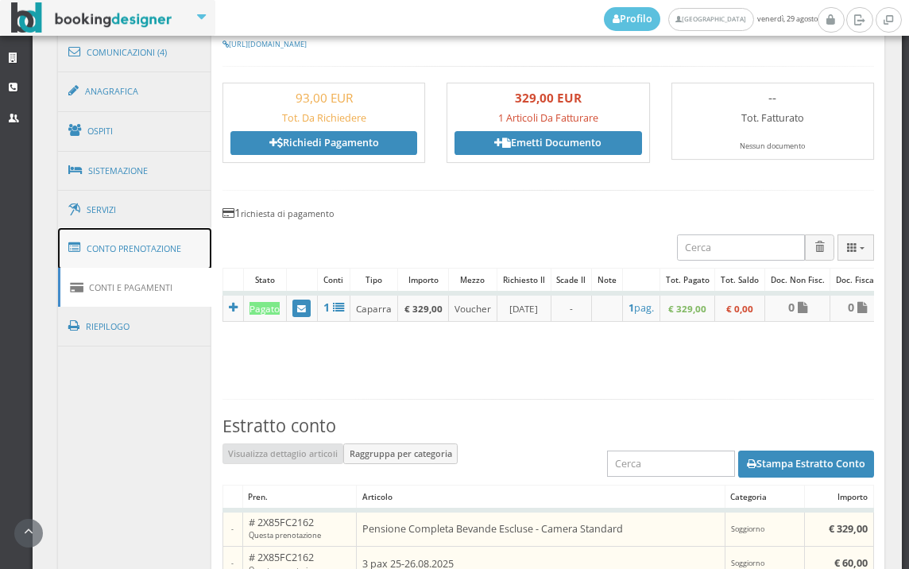
click at [152, 251] on link "Conto Prenotazione" at bounding box center [135, 248] width 154 height 41
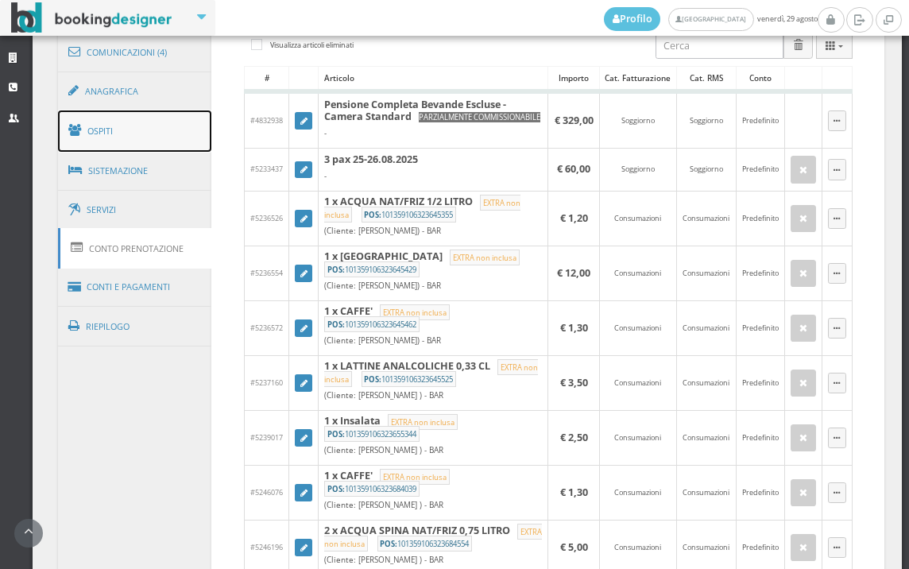
click at [168, 114] on link "Ospiti" at bounding box center [135, 130] width 154 height 41
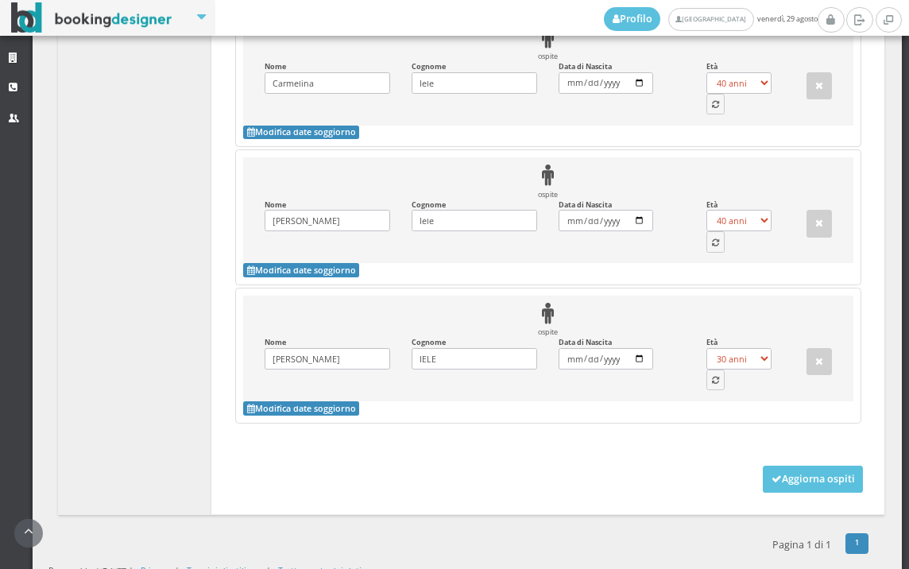
scroll to position [1510, 0]
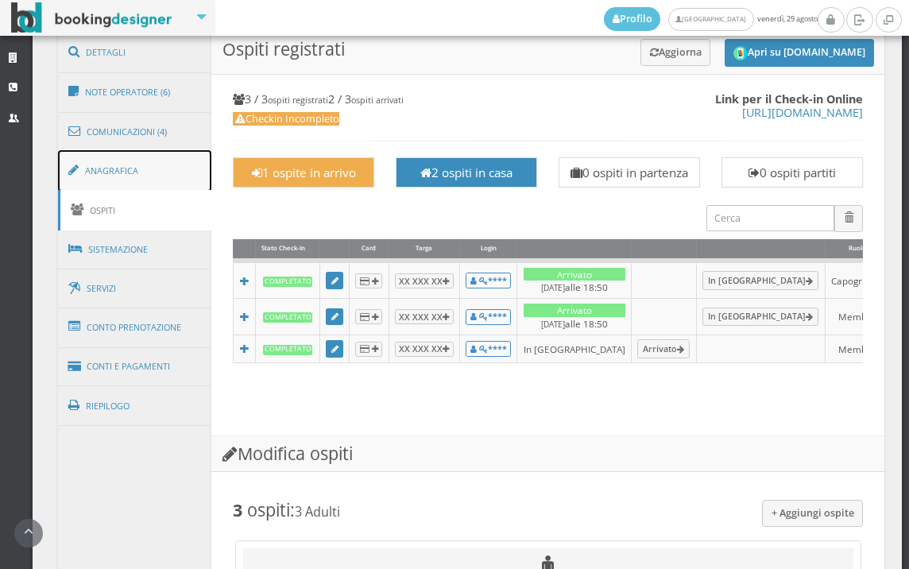
click at [155, 153] on link "Anagrafica" at bounding box center [135, 170] width 154 height 41
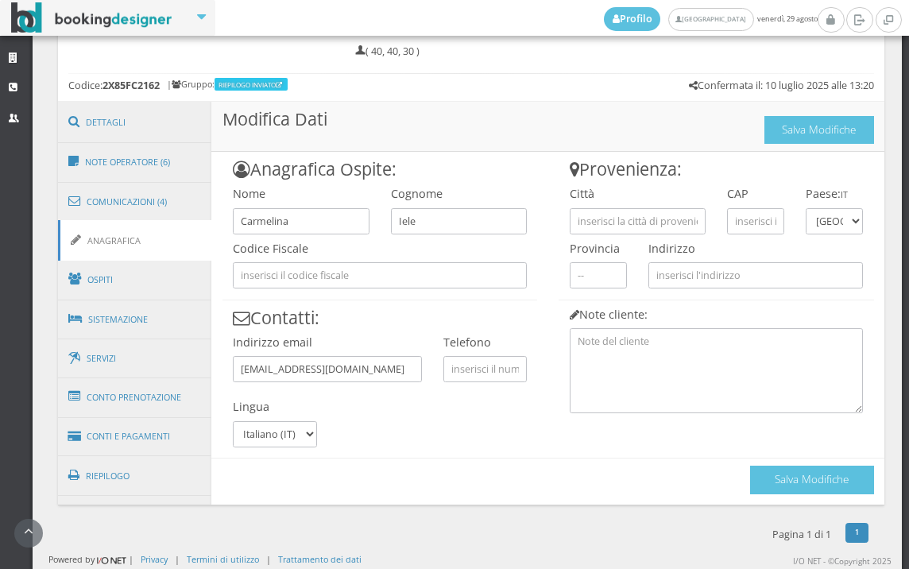
scroll to position [814, 0]
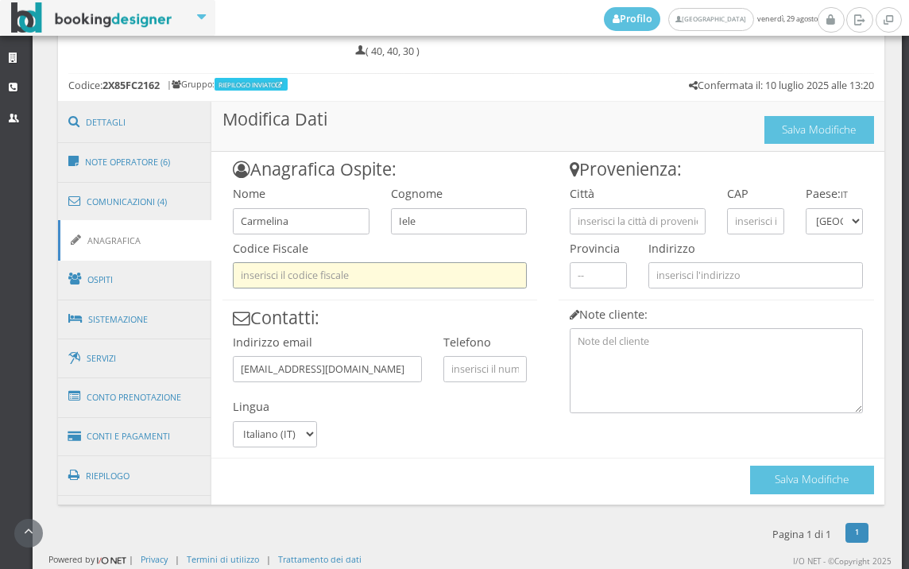
click at [242, 273] on input "text" at bounding box center [380, 275] width 294 height 26
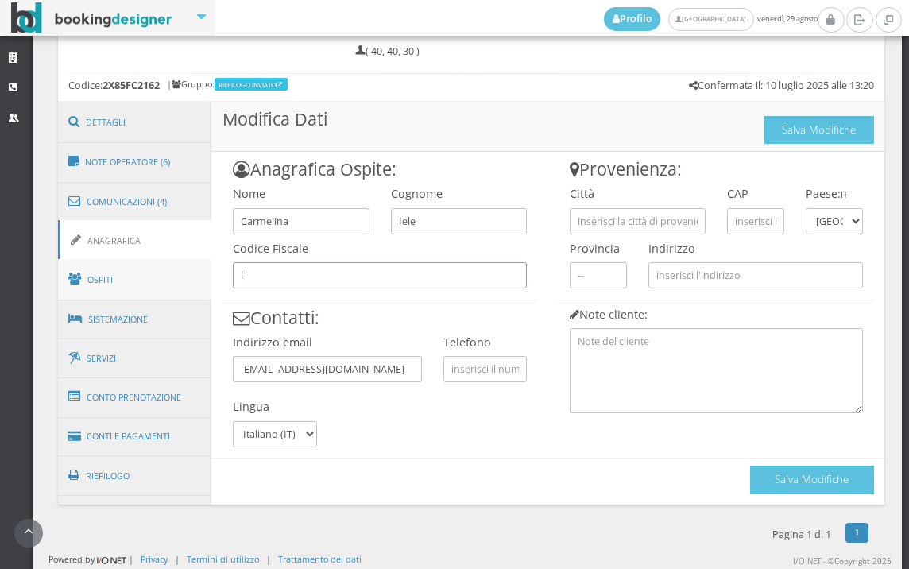
type input "l"
click at [145, 277] on link "Ospiti" at bounding box center [135, 279] width 154 height 41
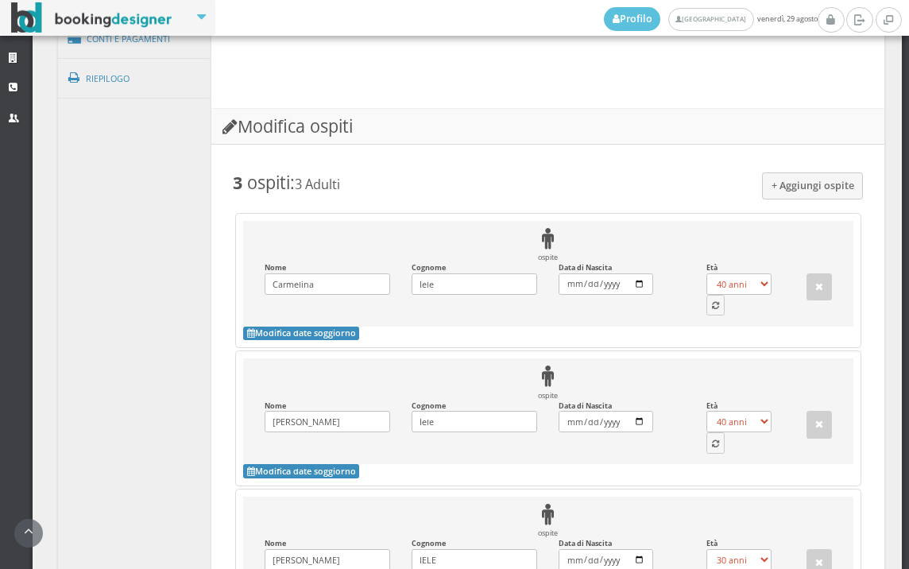
scroll to position [902, 0]
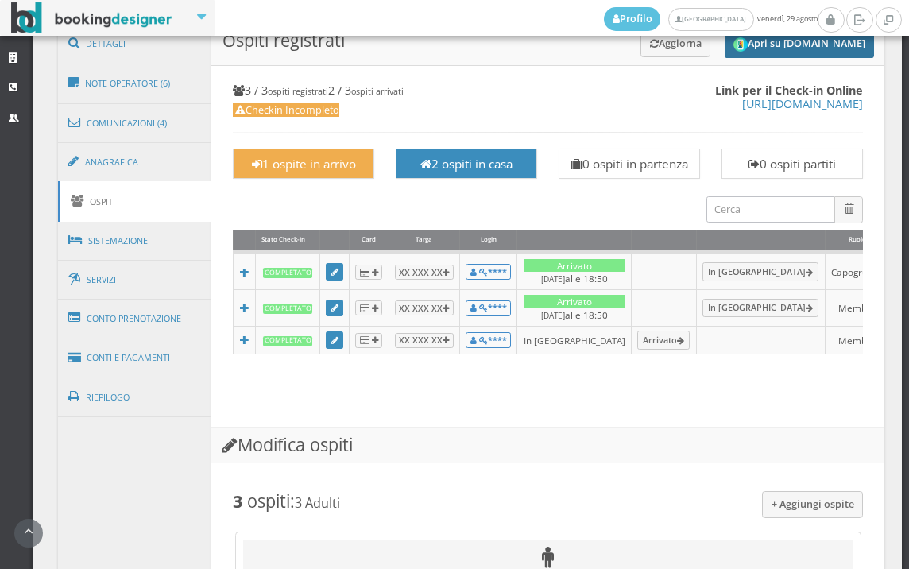
click at [806, 52] on button "Apri su Online-Check.in" at bounding box center [799, 44] width 149 height 28
click at [121, 172] on link "Anagrafica" at bounding box center [135, 161] width 154 height 41
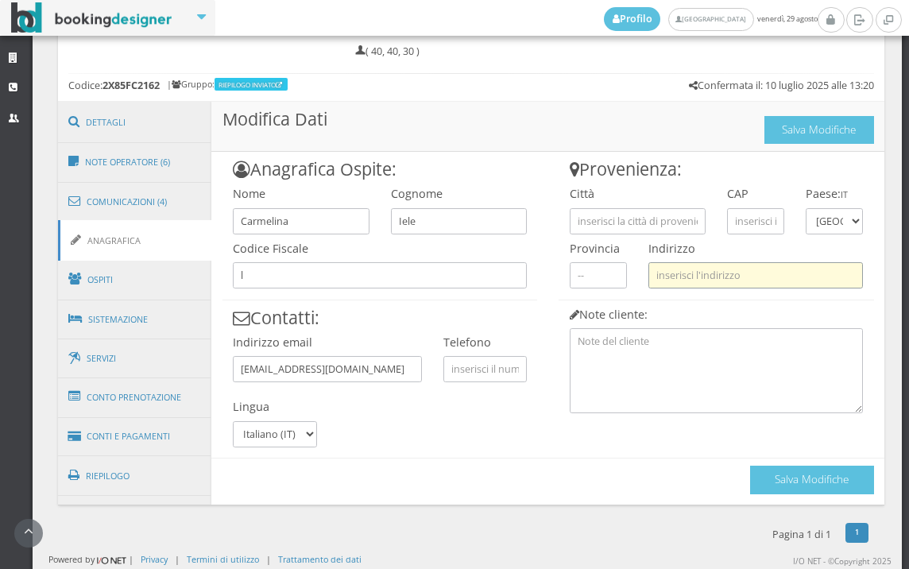
click at [764, 285] on input "text" at bounding box center [756, 275] width 215 height 26
type input "via carlo pisacane 30"
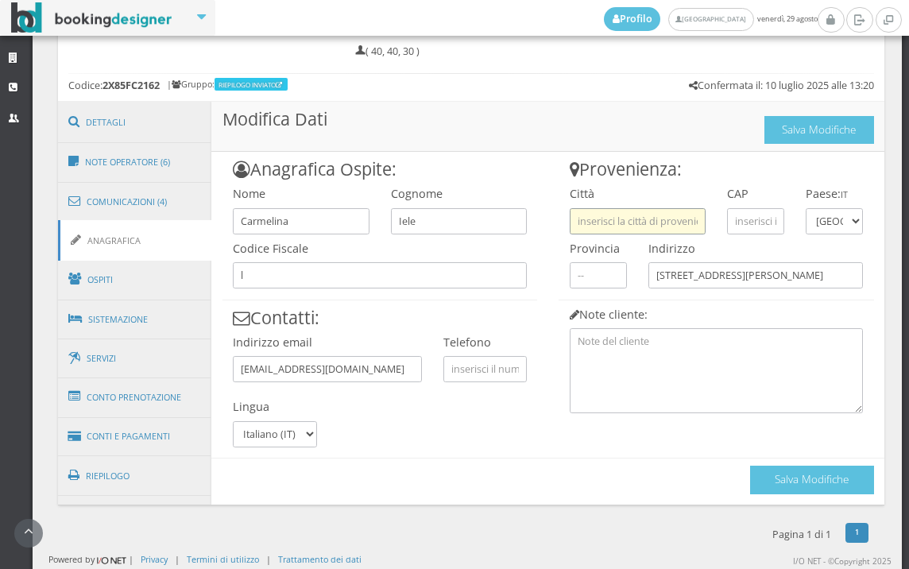
click at [637, 221] on input "text" at bounding box center [638, 221] width 136 height 26
type input "benevento"
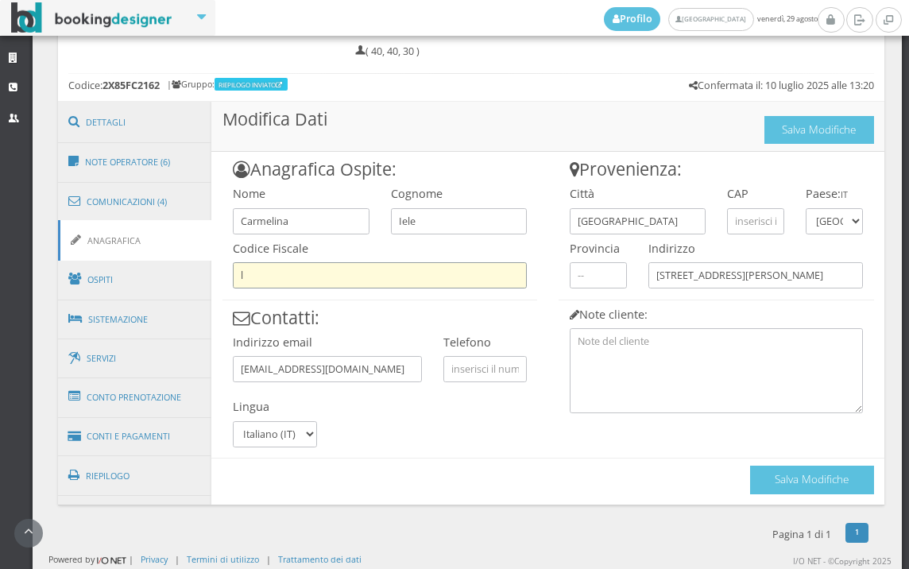
click at [378, 276] on input "l" at bounding box center [380, 275] width 294 height 26
type input "l"
click at [346, 272] on input "c" at bounding box center [380, 275] width 294 height 26
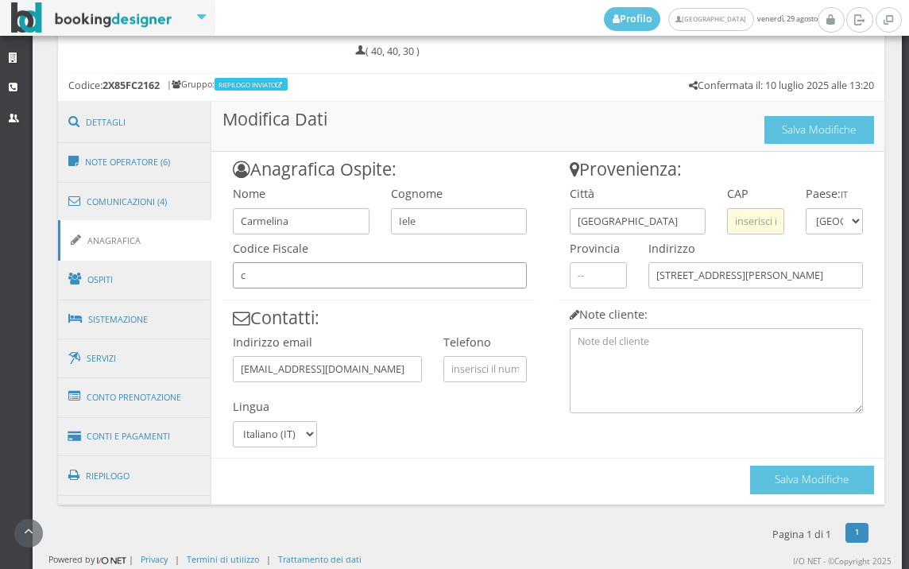
type input "c"
click at [755, 215] on input "text" at bounding box center [755, 221] width 57 height 26
click at [739, 226] on input "text" at bounding box center [755, 221] width 57 height 26
type input "821"
drag, startPoint x: 652, startPoint y: 216, endPoint x: 485, endPoint y: 202, distance: 167.5
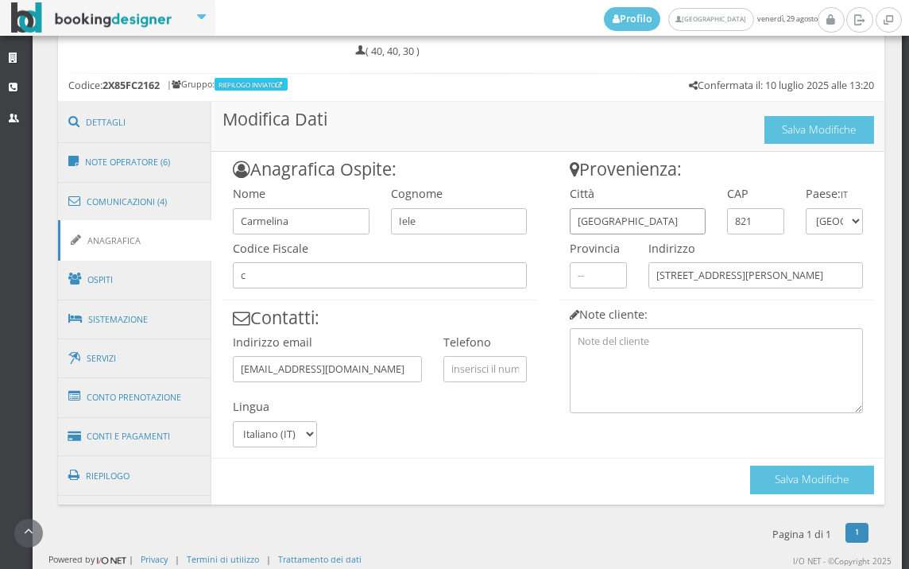
click at [485, 202] on div "Anagrafica Ospite: Nome Carmelina Cognome Iele Codice Fiscale c Contatti: Indir…" at bounding box center [547, 323] width 673 height 342
drag, startPoint x: 811, startPoint y: 272, endPoint x: 536, endPoint y: 271, distance: 274.2
click at [536, 271] on div "Anagrafica Ospite: Nome Carmelina Cognome Iele Codice Fiscale c Contatti: Indir…" at bounding box center [547, 323] width 673 height 342
click at [765, 213] on input "821" at bounding box center [755, 221] width 57 height 26
type input "8"
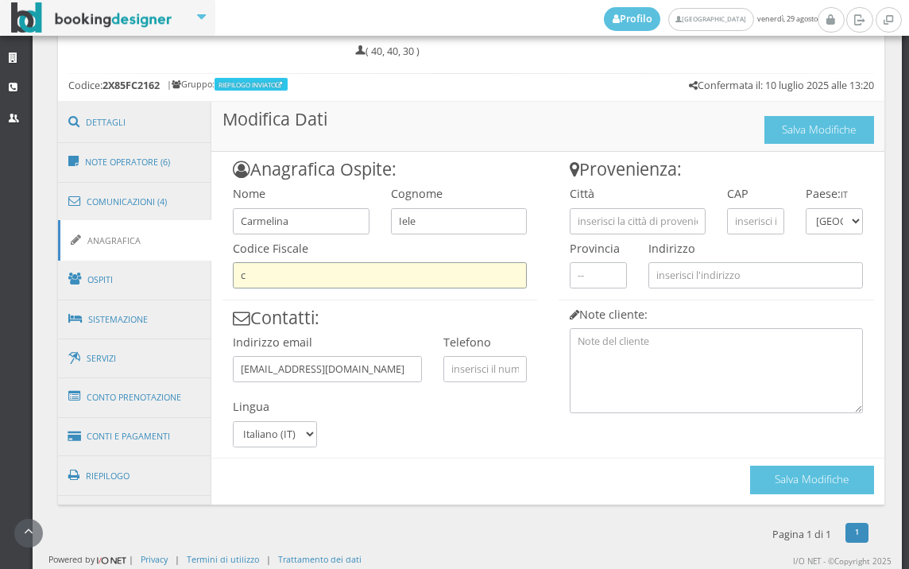
click at [393, 267] on input "c" at bounding box center [380, 275] width 294 height 26
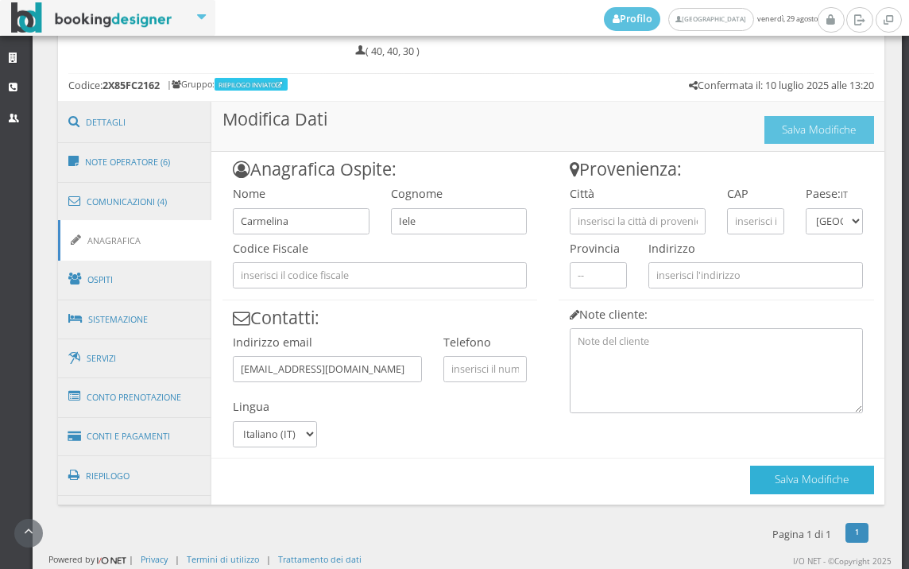
click at [753, 474] on button "Salva Modifiche" at bounding box center [812, 480] width 124 height 28
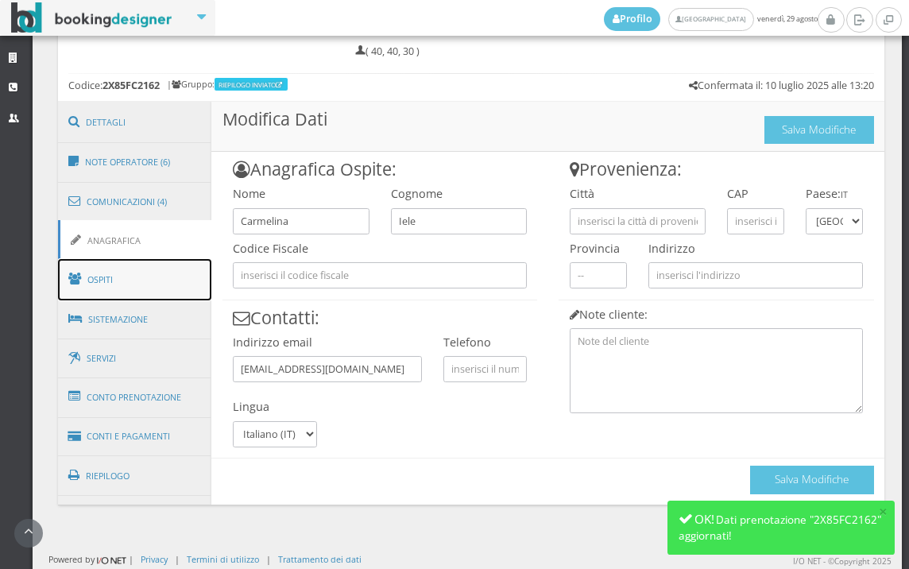
click at [138, 286] on link "Ospiti" at bounding box center [135, 279] width 154 height 41
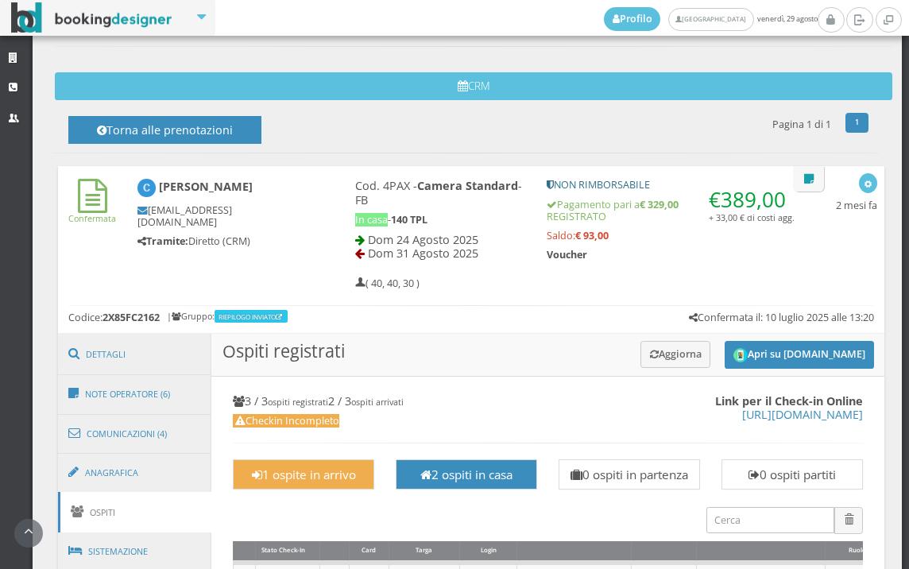
scroll to position [549, 0]
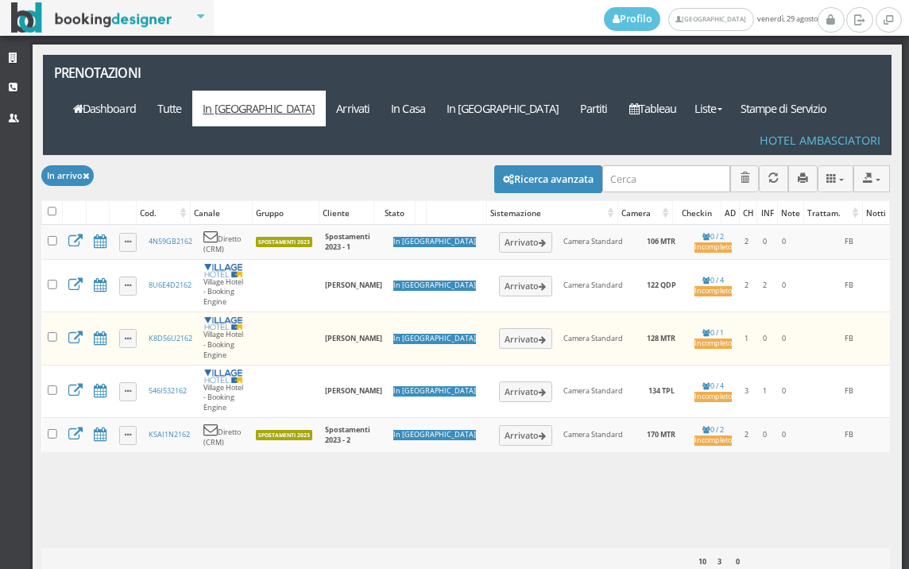
select select
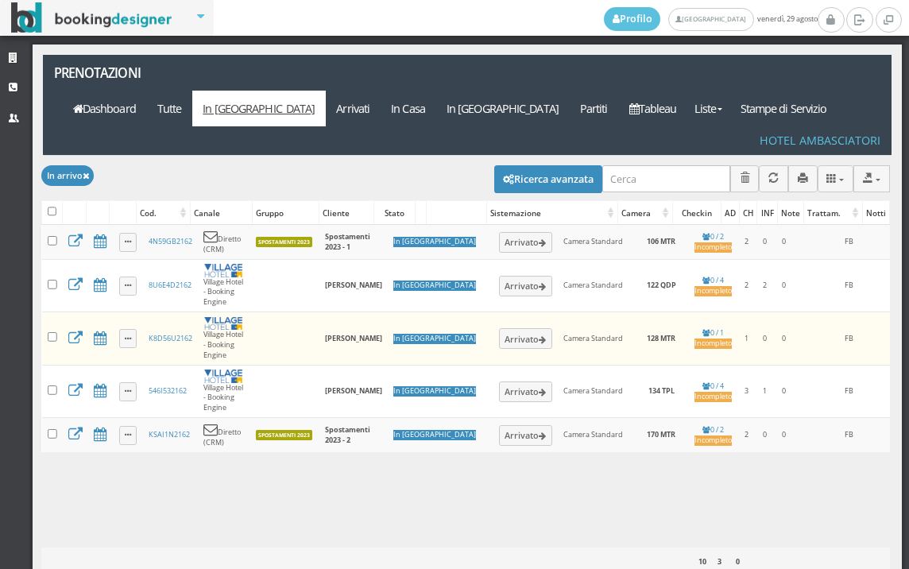
select select
click at [512, 165] on button "Ricerca avanzata" at bounding box center [548, 178] width 108 height 27
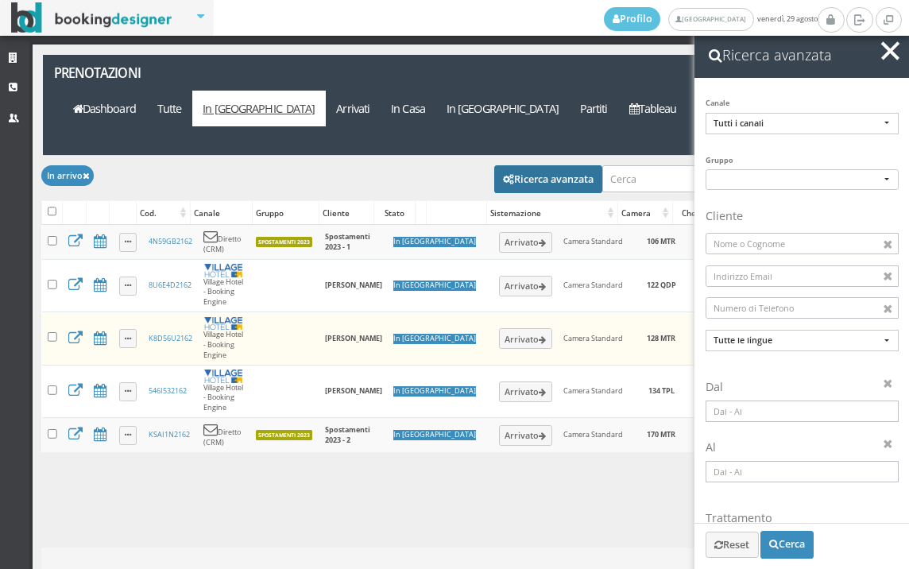
click at [755, 412] on input at bounding box center [802, 411] width 193 height 21
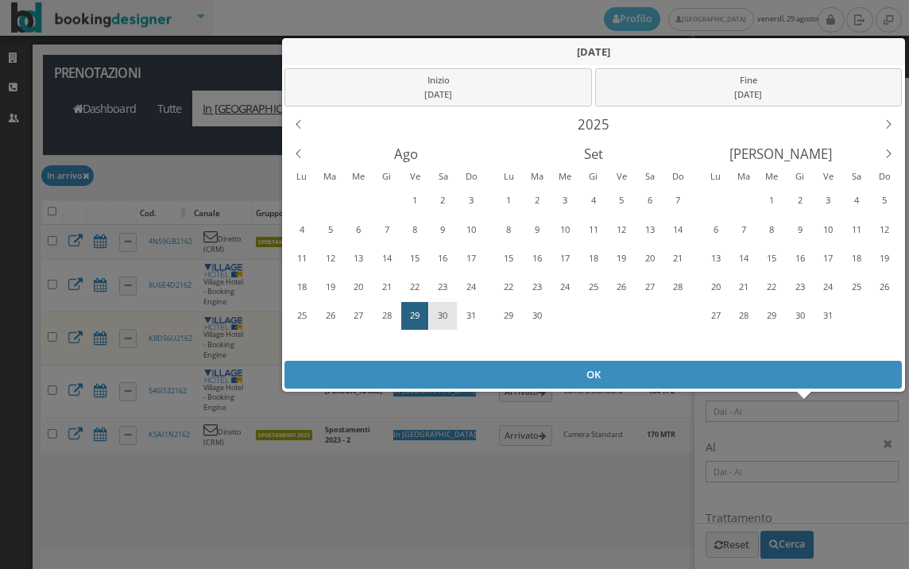
click at [431, 318] on div "30" at bounding box center [443, 315] width 25 height 25
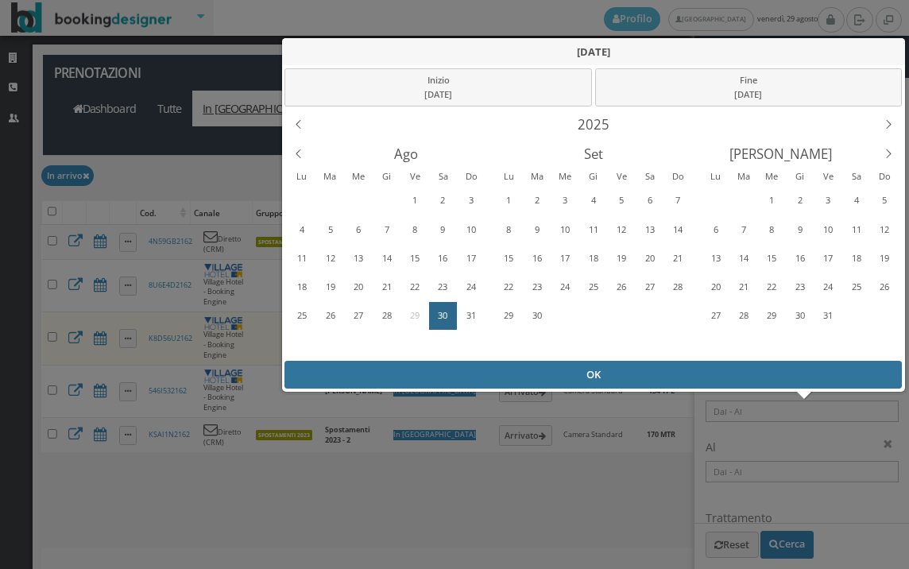
click at [438, 366] on div "OK" at bounding box center [594, 375] width 618 height 28
type input "[DATE] - [DATE]"
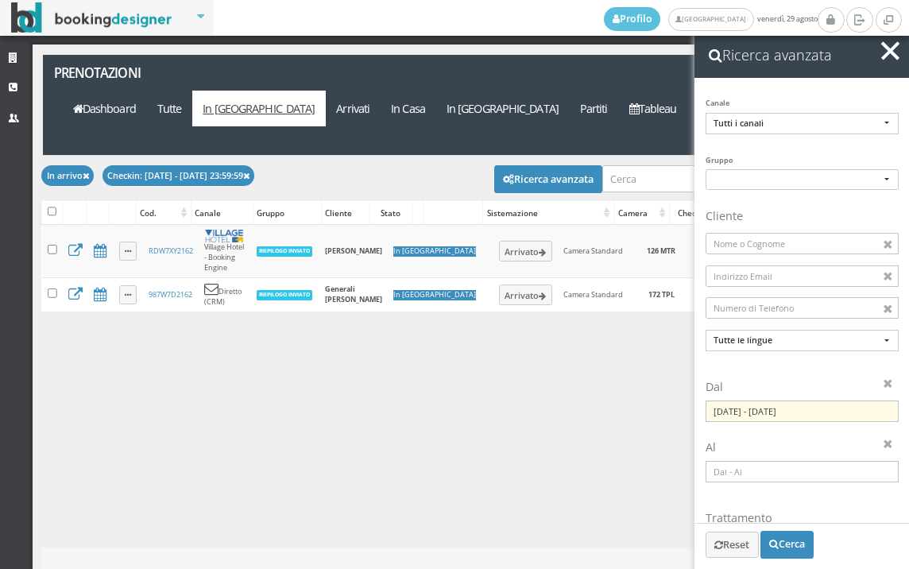
click at [889, 47] on span "button" at bounding box center [890, 50] width 18 height 18
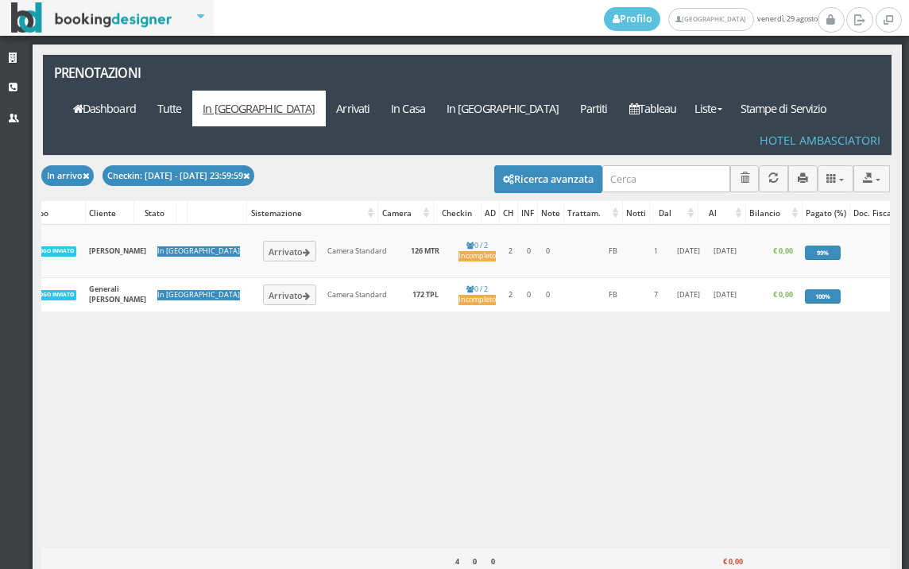
scroll to position [0, 262]
click at [447, 91] on div "Applica In arrivo × Filtri Liste Tutte In arrivo Arrivati In casa In partenza P…" at bounding box center [467, 104] width 849 height 99
click at [381, 91] on link "Arrivati" at bounding box center [353, 109] width 55 height 36
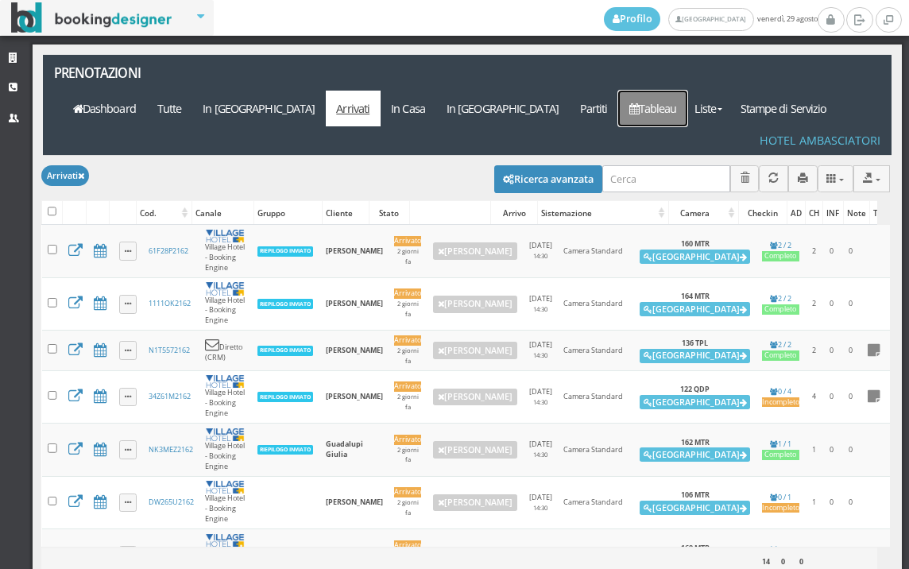
click at [687, 91] on link "Tableau" at bounding box center [652, 109] width 69 height 36
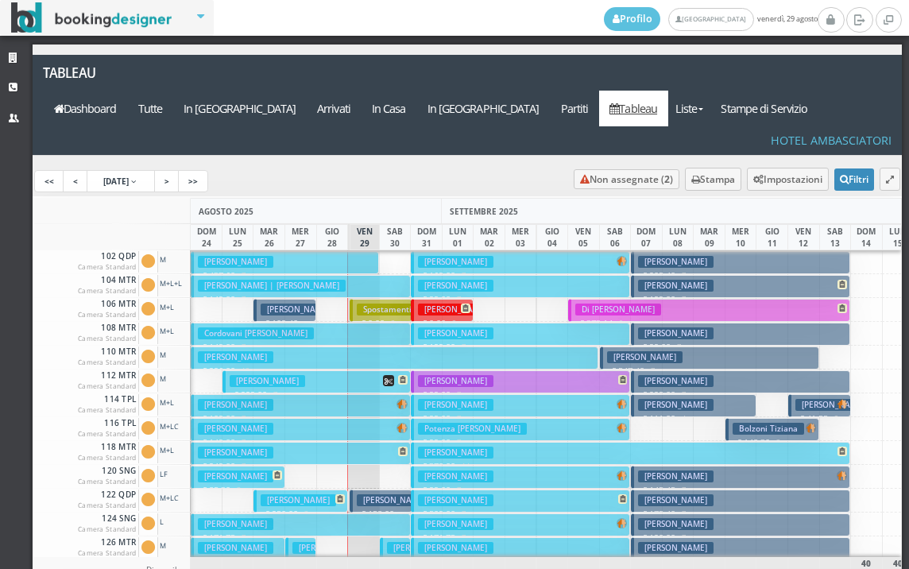
click at [374, 494] on h3 "[PERSON_NAME]" at bounding box center [394, 500] width 75 height 12
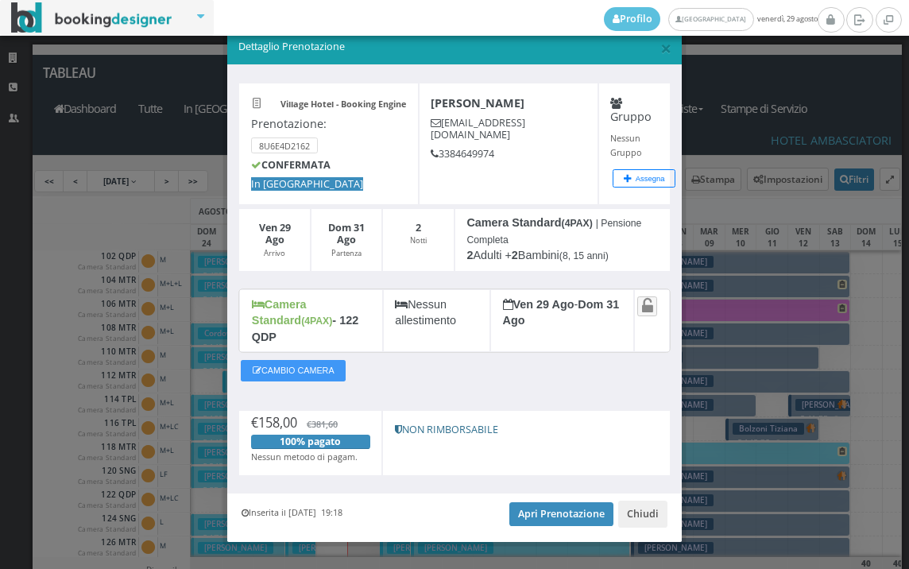
scroll to position [30, 0]
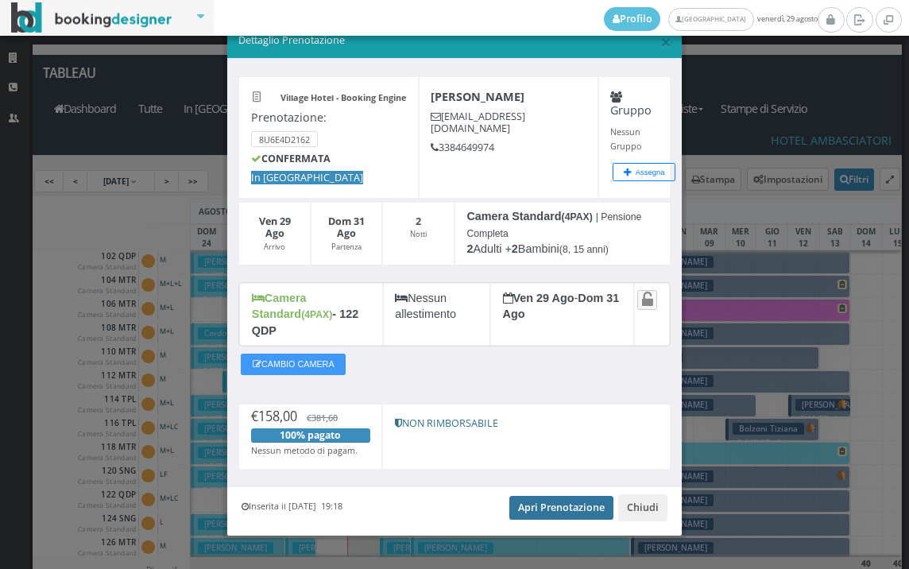
click at [558, 496] on link "Apri Prenotazione" at bounding box center [561, 508] width 104 height 24
click at [660, 46] on span "×" at bounding box center [665, 41] width 11 height 27
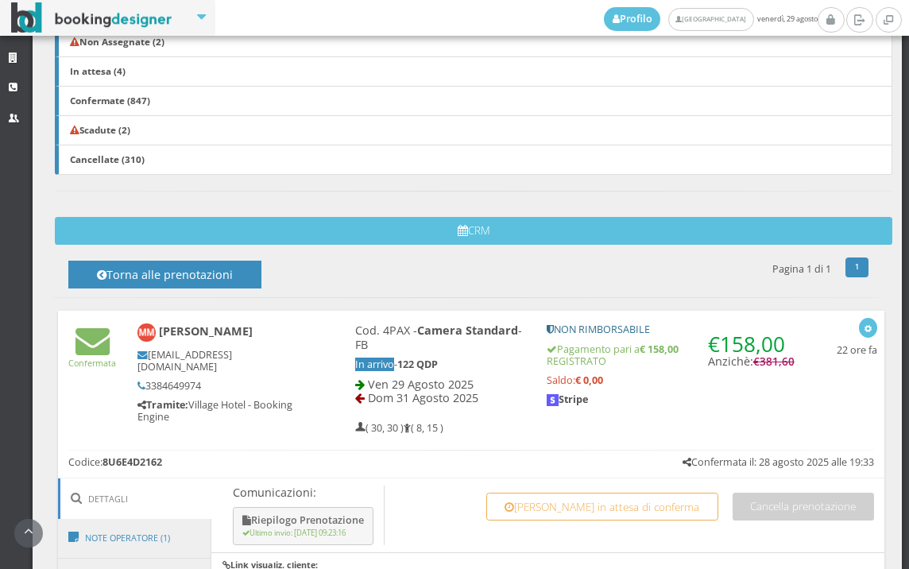
scroll to position [681, 0]
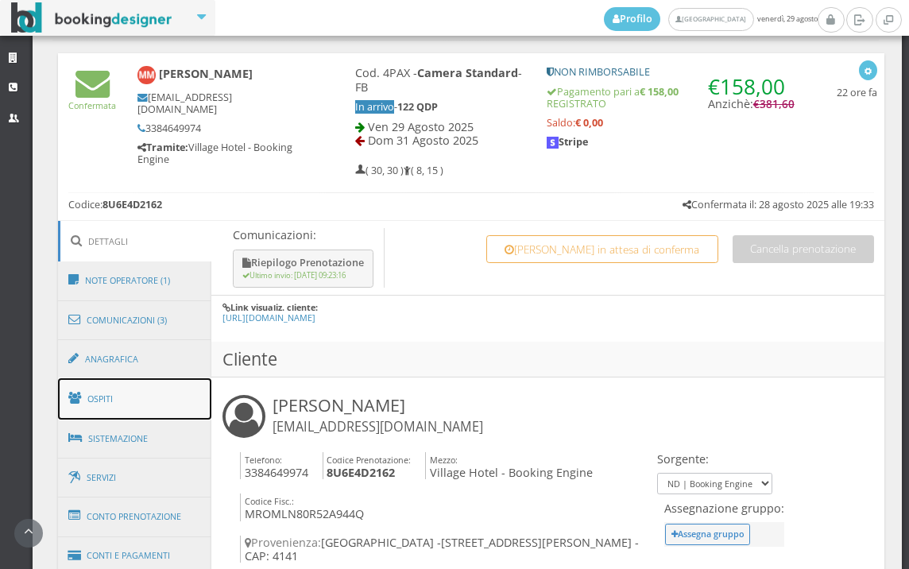
click at [151, 403] on link "Ospiti" at bounding box center [135, 398] width 154 height 41
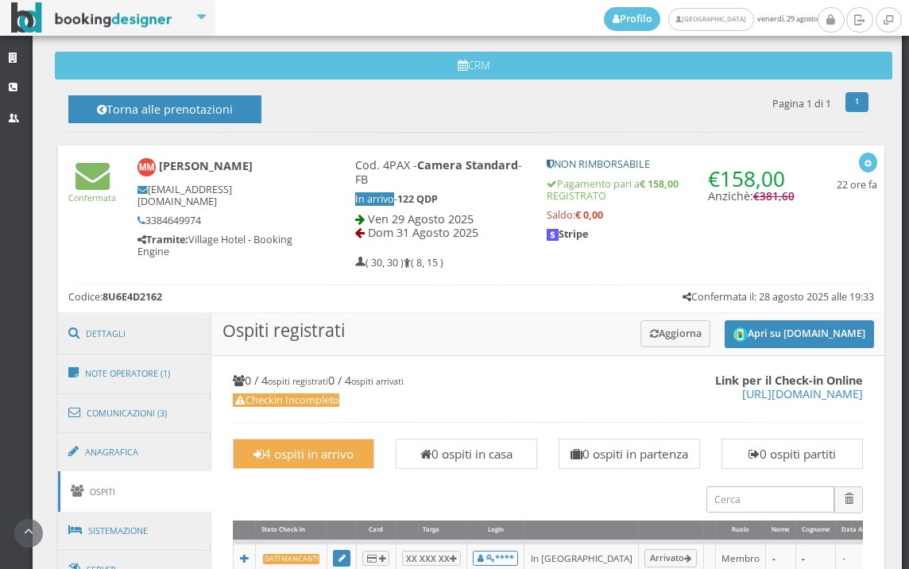
scroll to position [560, 0]
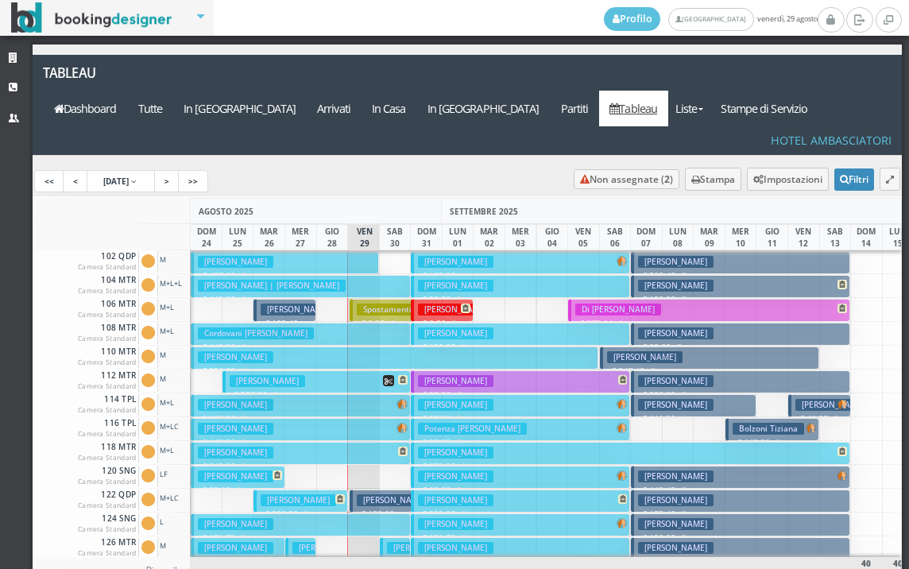
scroll to position [79, 0]
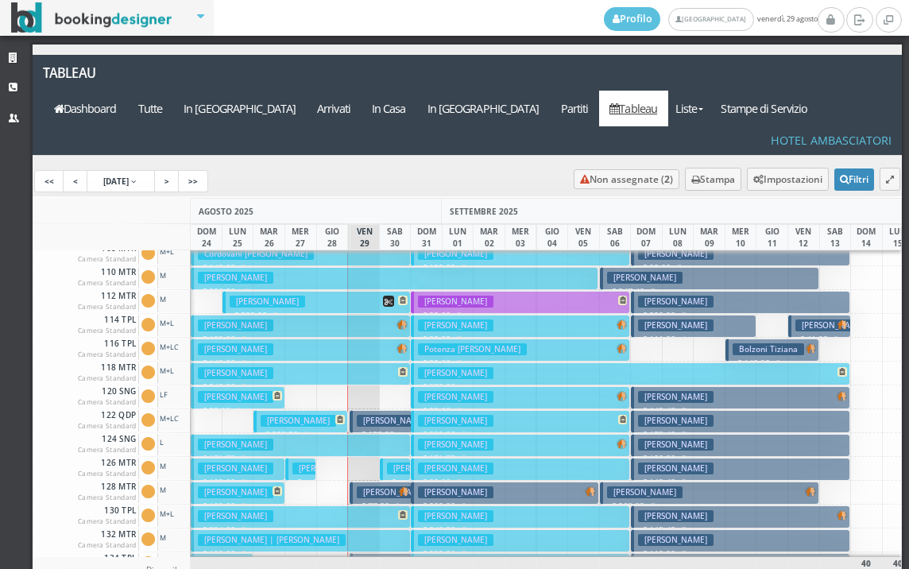
click at [376, 415] on h3 "Moro Milena" at bounding box center [394, 421] width 75 height 12
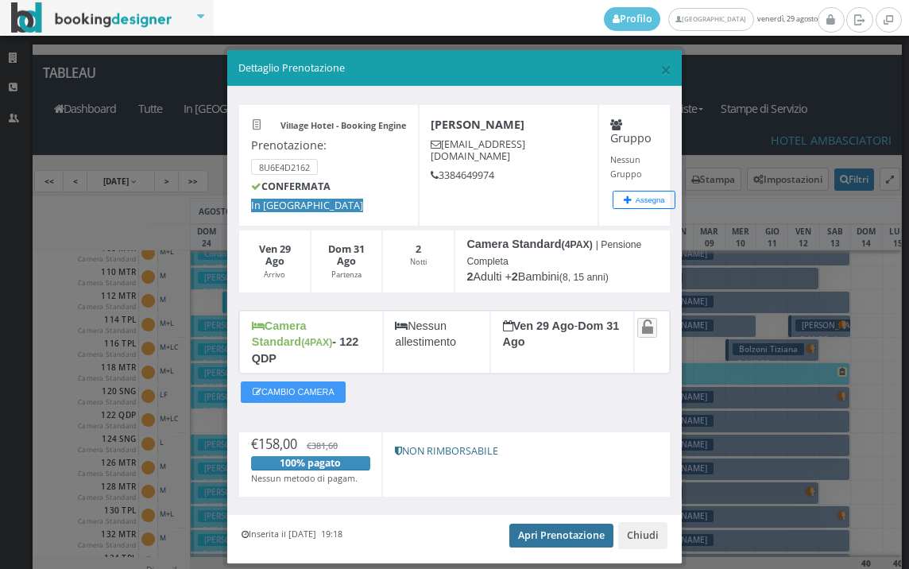
click at [532, 524] on link "Apri Prenotazione" at bounding box center [561, 536] width 104 height 24
click at [660, 64] on span "×" at bounding box center [665, 69] width 11 height 27
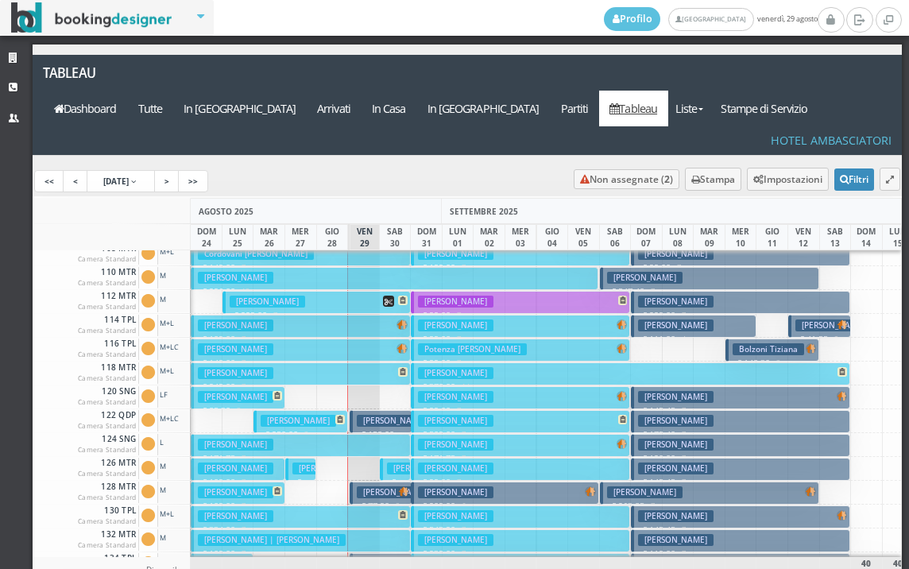
scroll to position [0, 0]
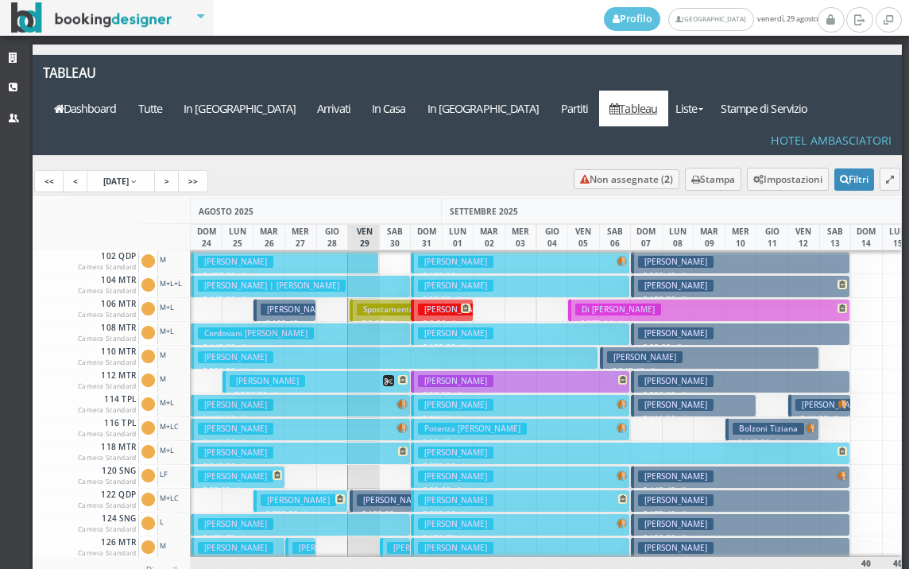
click at [361, 494] on h3 "[PERSON_NAME]" at bounding box center [394, 500] width 75 height 12
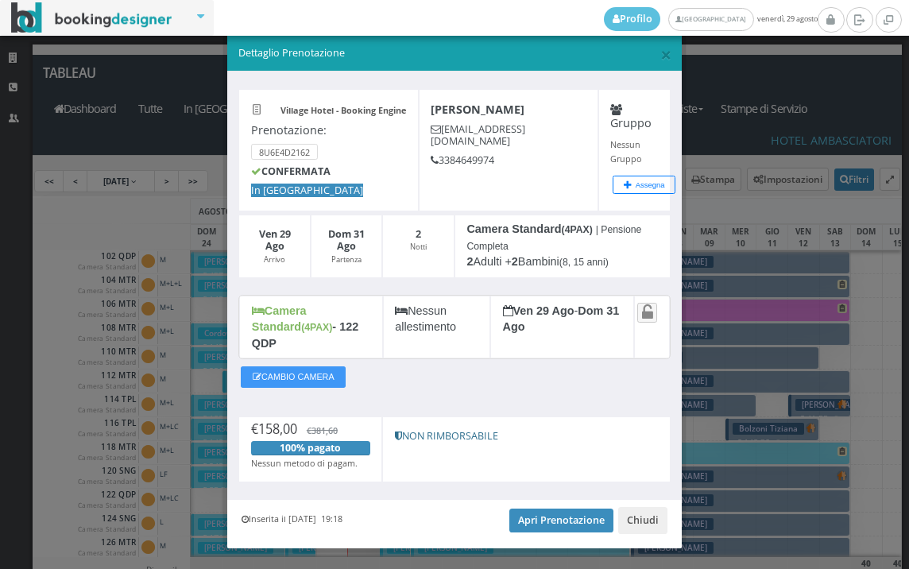
scroll to position [30, 0]
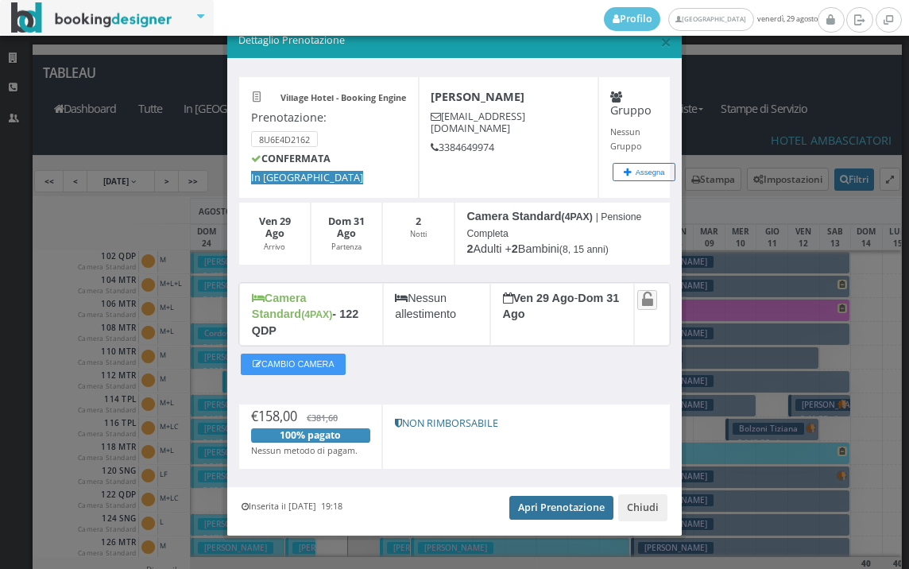
click at [567, 496] on link "Apri Prenotazione" at bounding box center [561, 508] width 104 height 24
click at [660, 38] on span "×" at bounding box center [665, 41] width 11 height 27
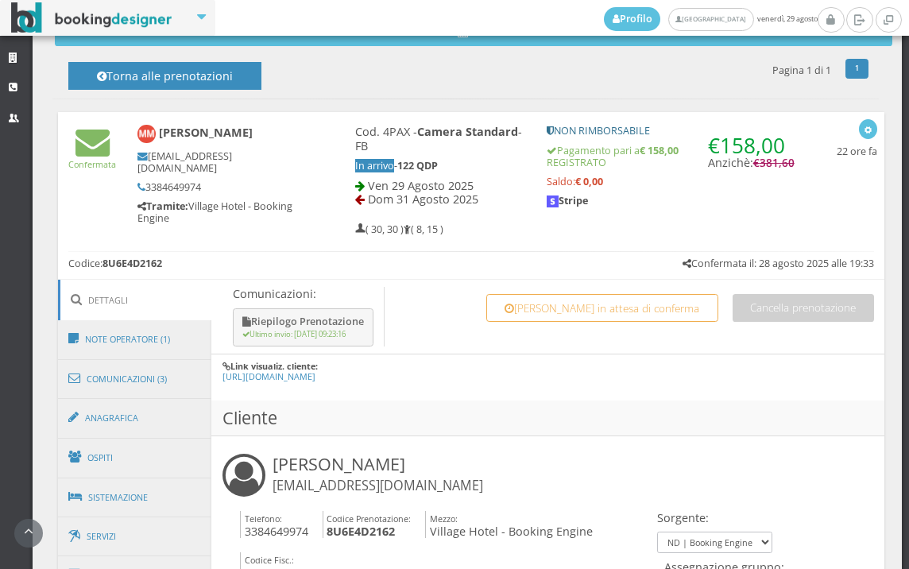
scroll to position [618, 0]
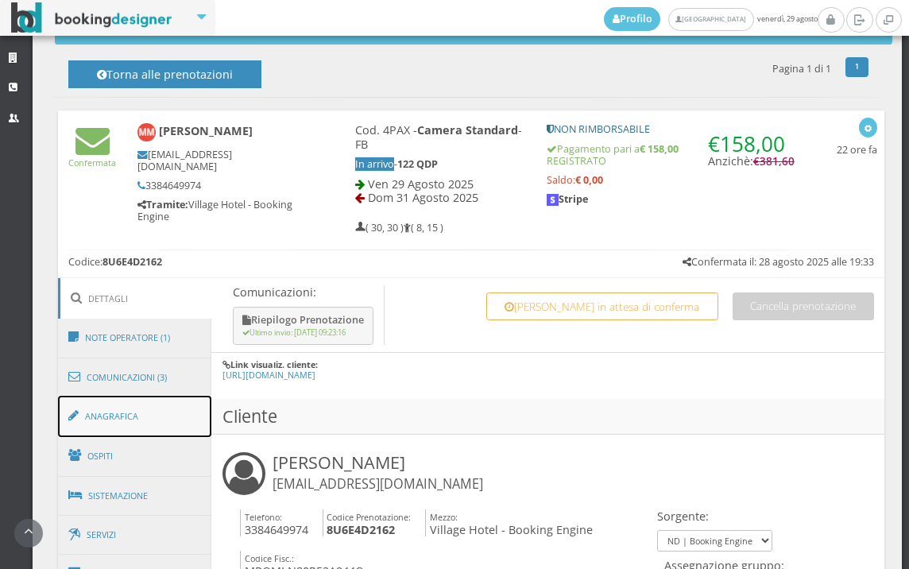
click at [130, 429] on link "Anagrafica" at bounding box center [135, 416] width 154 height 41
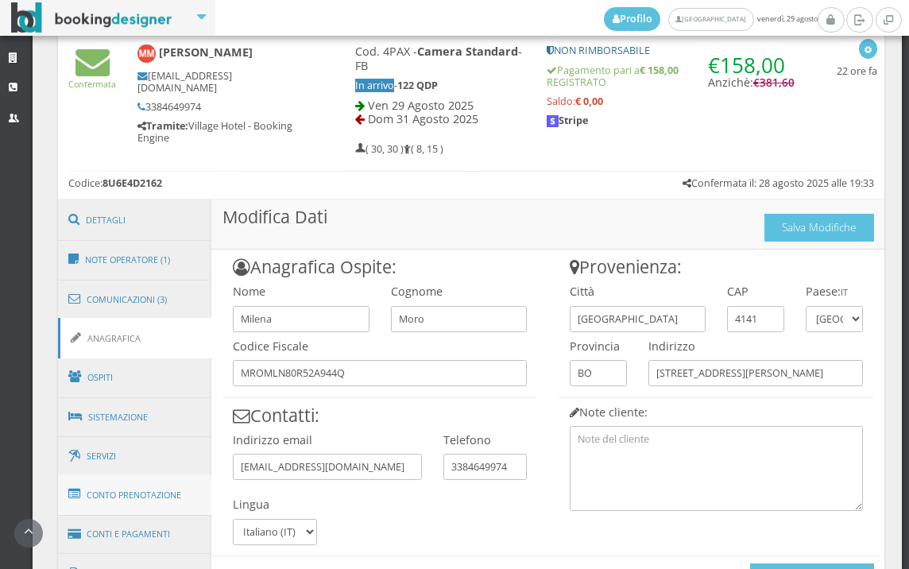
scroll to position [814, 0]
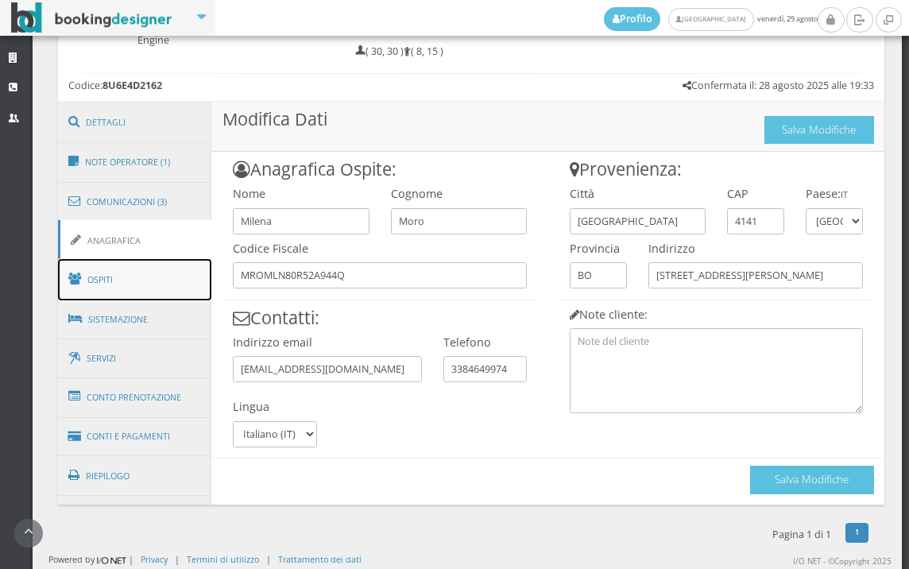
click at [116, 280] on link "Ospiti" at bounding box center [135, 279] width 154 height 41
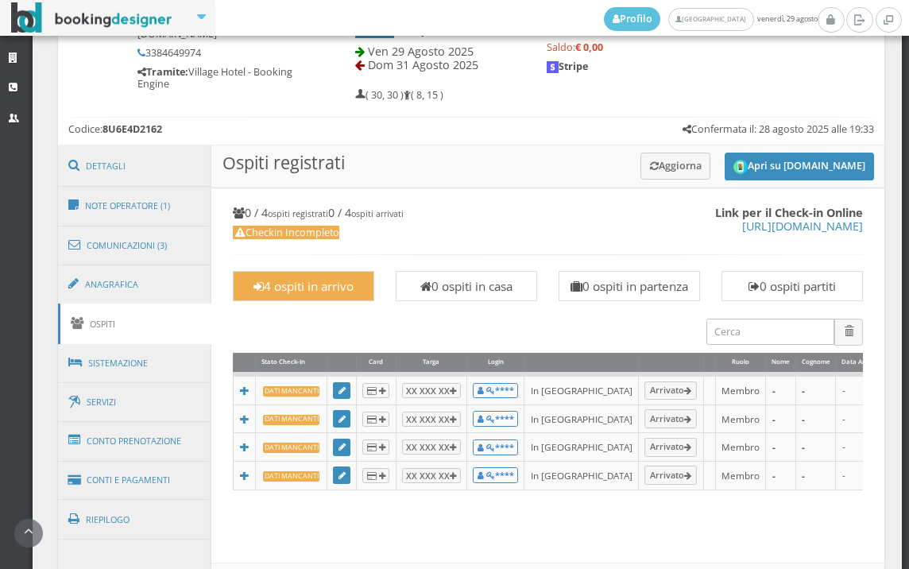
scroll to position [737, 0]
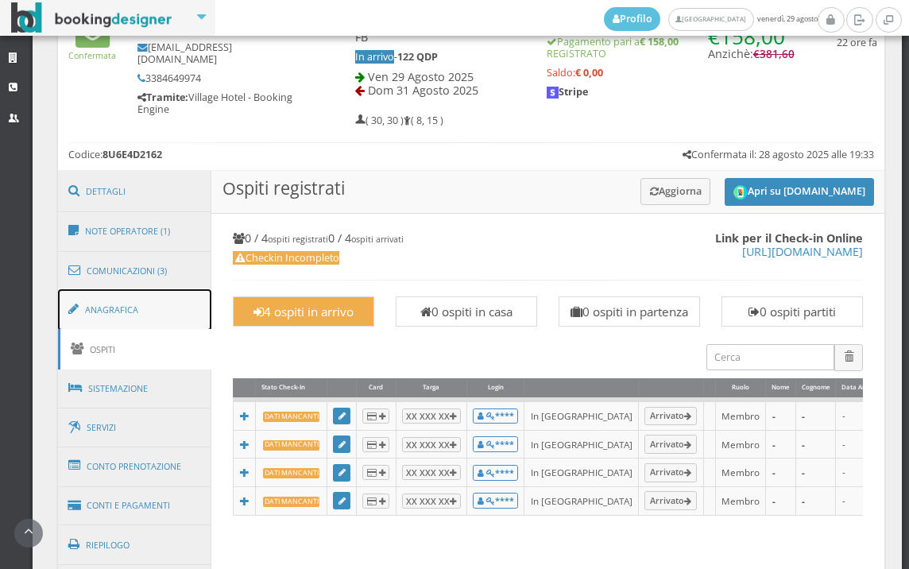
click at [154, 312] on link "Anagrafica" at bounding box center [135, 309] width 154 height 41
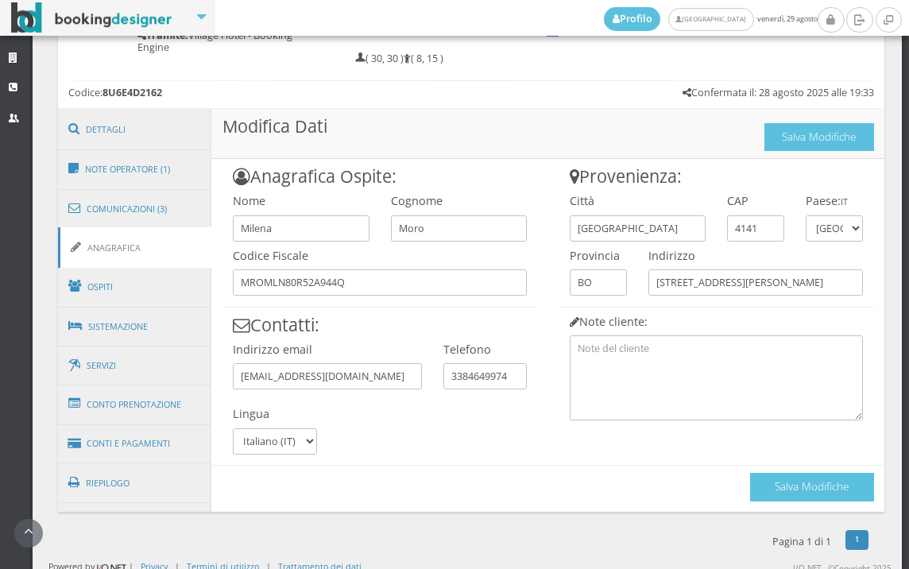
scroll to position [814, 0]
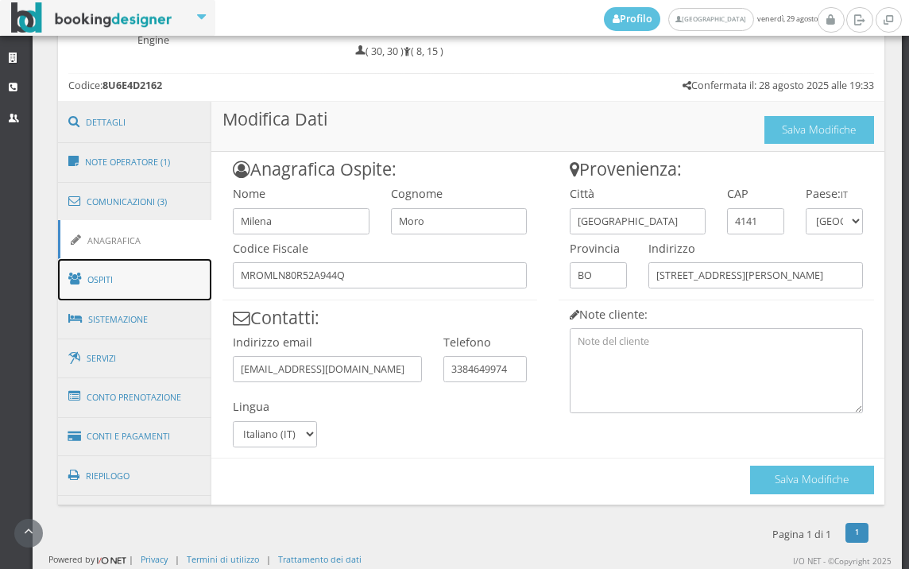
click at [181, 285] on link "Ospiti" at bounding box center [135, 279] width 154 height 41
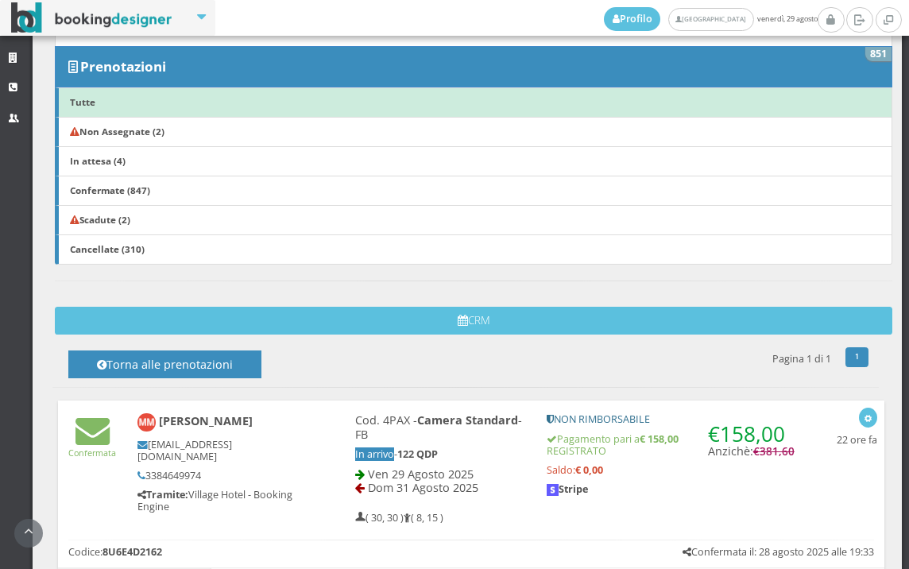
scroll to position [207, 0]
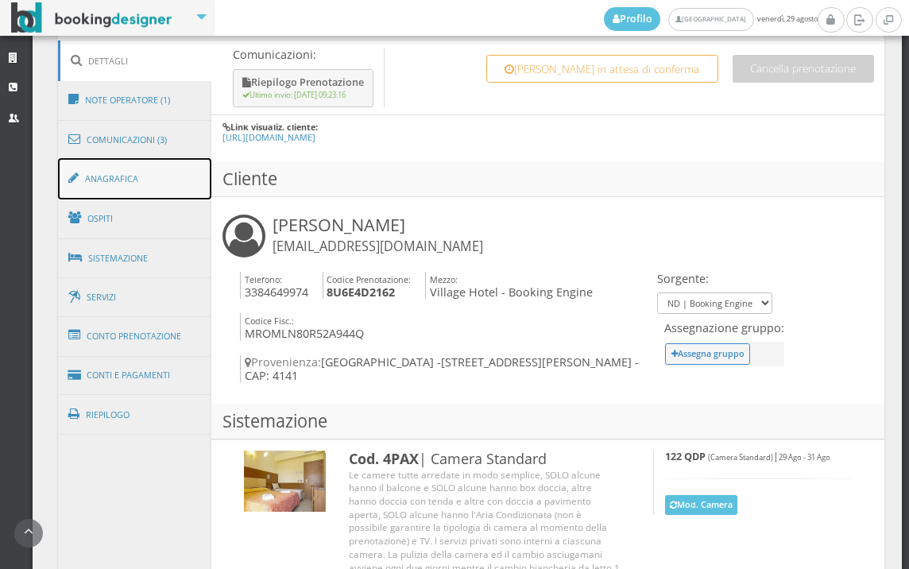
click at [123, 189] on link "Anagrafica" at bounding box center [135, 178] width 154 height 41
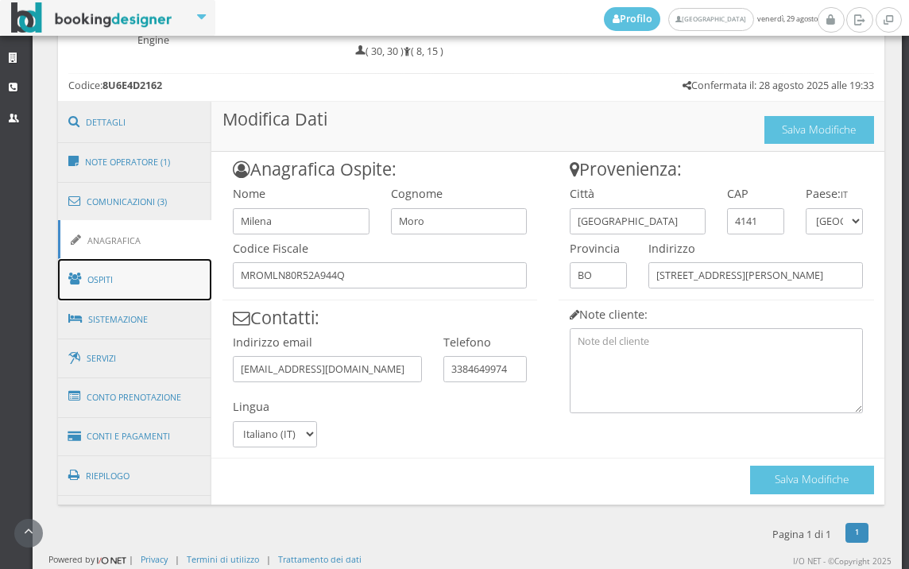
click at [121, 274] on link "Ospiti" at bounding box center [135, 279] width 154 height 41
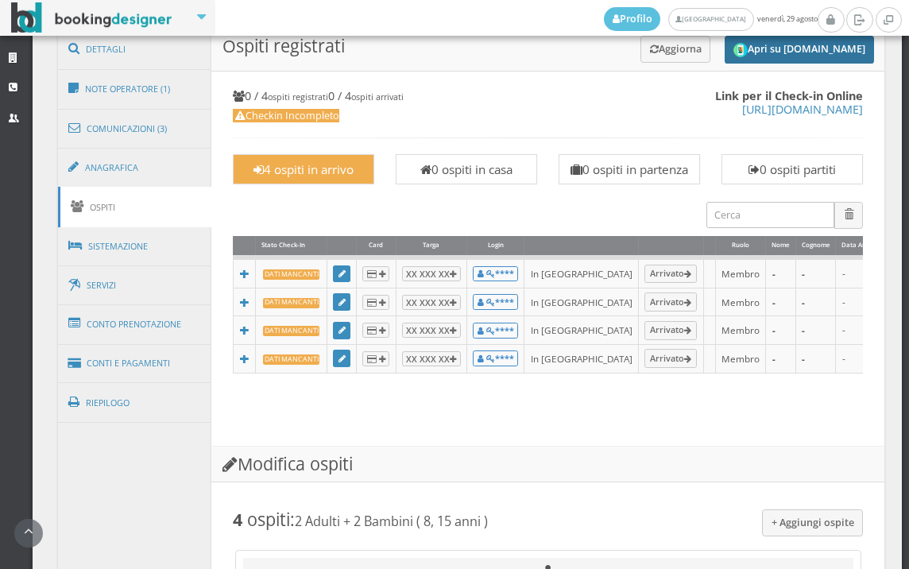
scroll to position [726, 0]
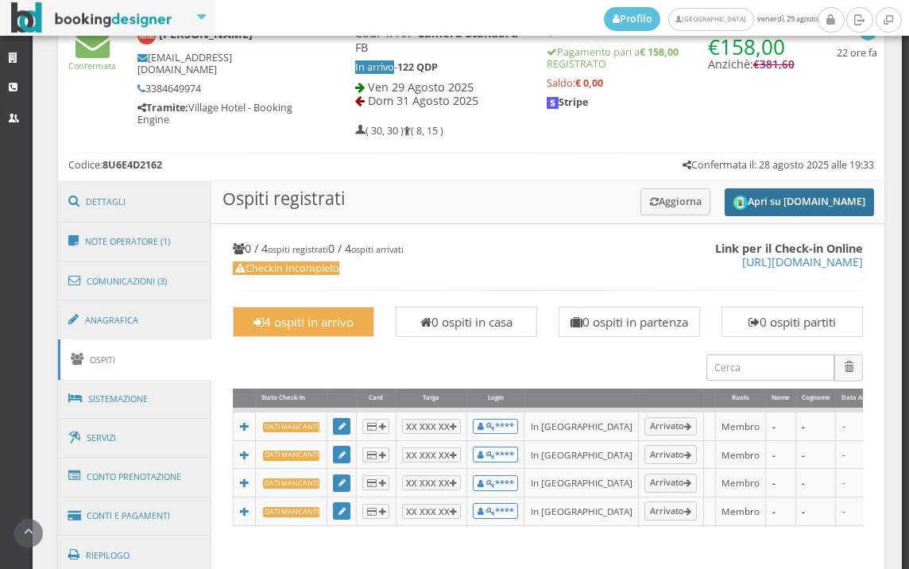
click at [734, 201] on img "submit" at bounding box center [741, 203] width 14 height 14
click at [136, 312] on link "Anagrafica" at bounding box center [135, 320] width 154 height 41
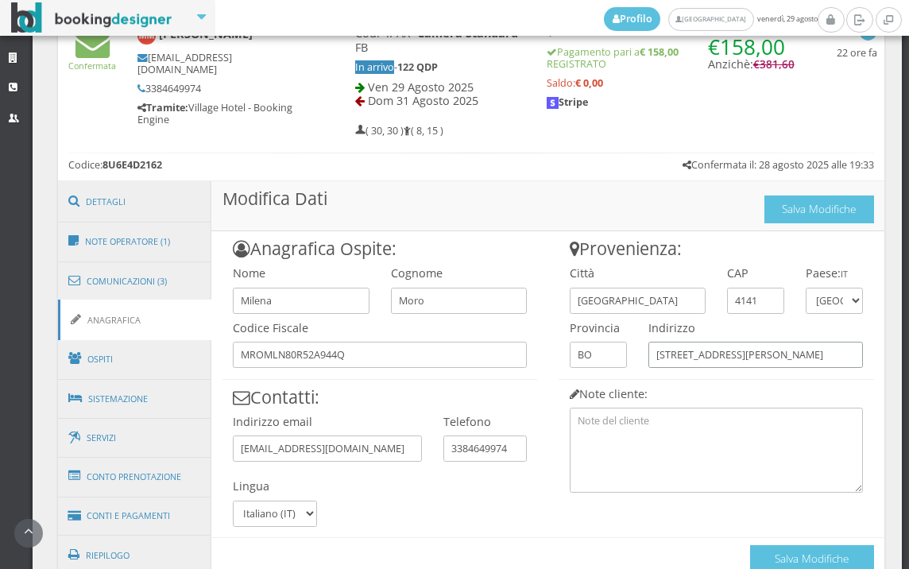
drag, startPoint x: 797, startPoint y: 358, endPoint x: 620, endPoint y: 360, distance: 177.2
click at [620, 360] on div "Provenienza: Città Bologna CAP 4141 Paese: IT Andorra Emirati Arabi Uniti Afgha…" at bounding box center [716, 361] width 337 height 261
click at [108, 353] on link "Ospiti" at bounding box center [135, 359] width 154 height 41
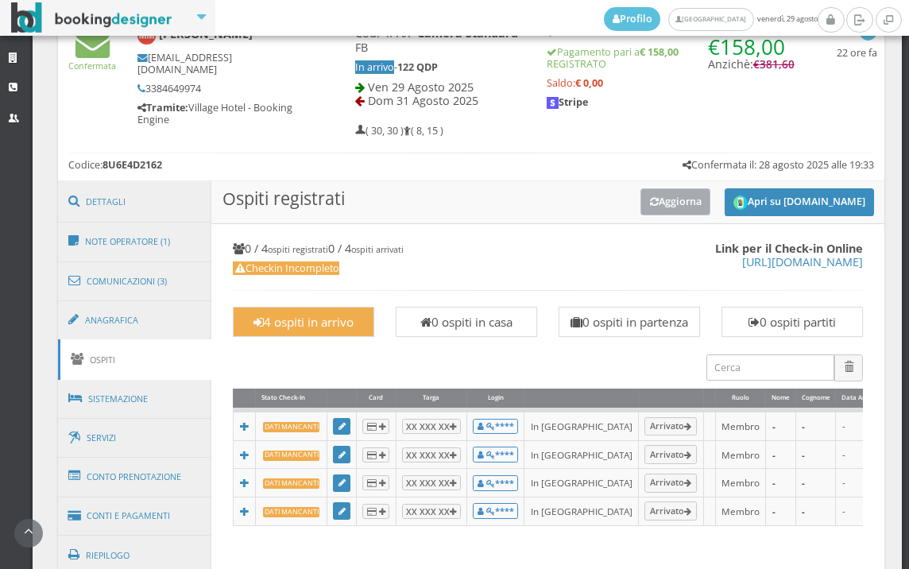
click at [644, 214] on button "Aggiorna" at bounding box center [676, 201] width 71 height 26
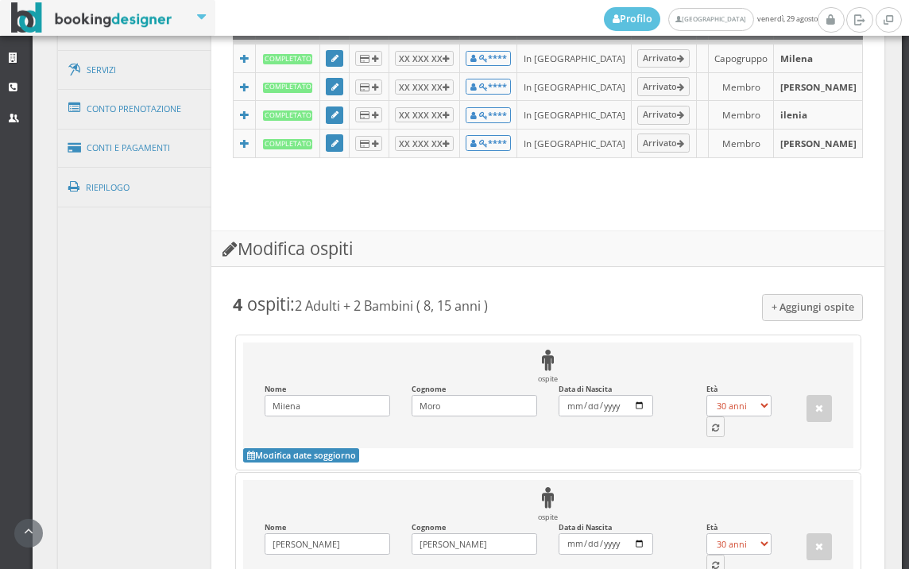
scroll to position [1167, 0]
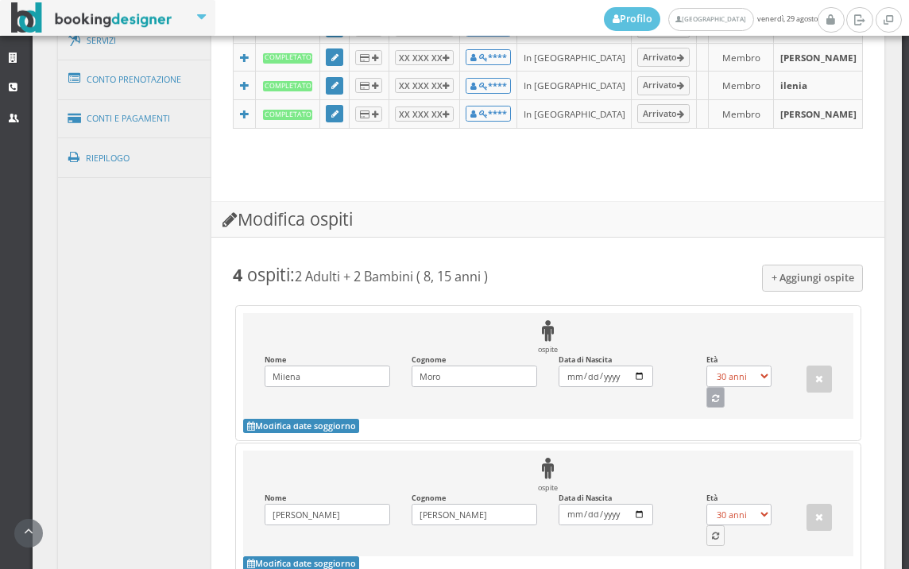
click at [712, 404] on icon "button" at bounding box center [715, 399] width 7 height 9
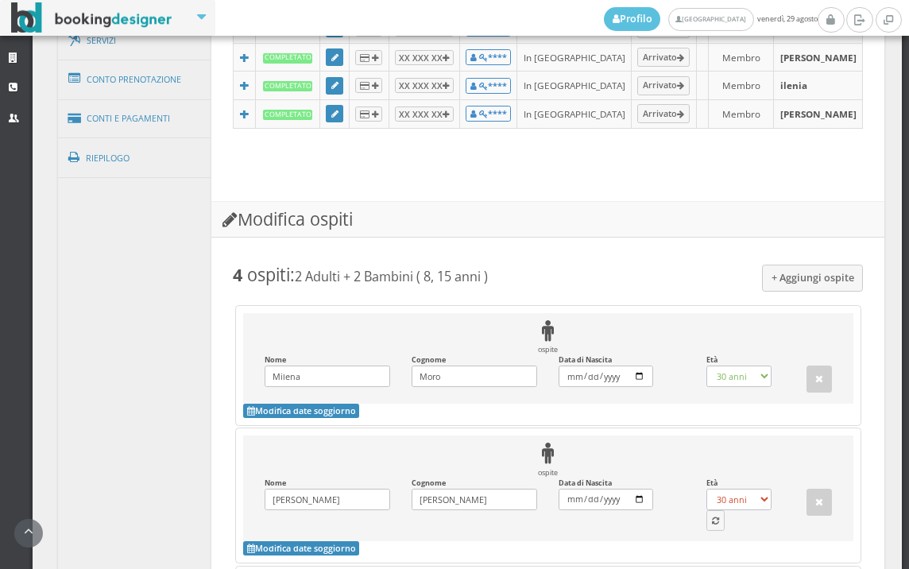
select select "44"
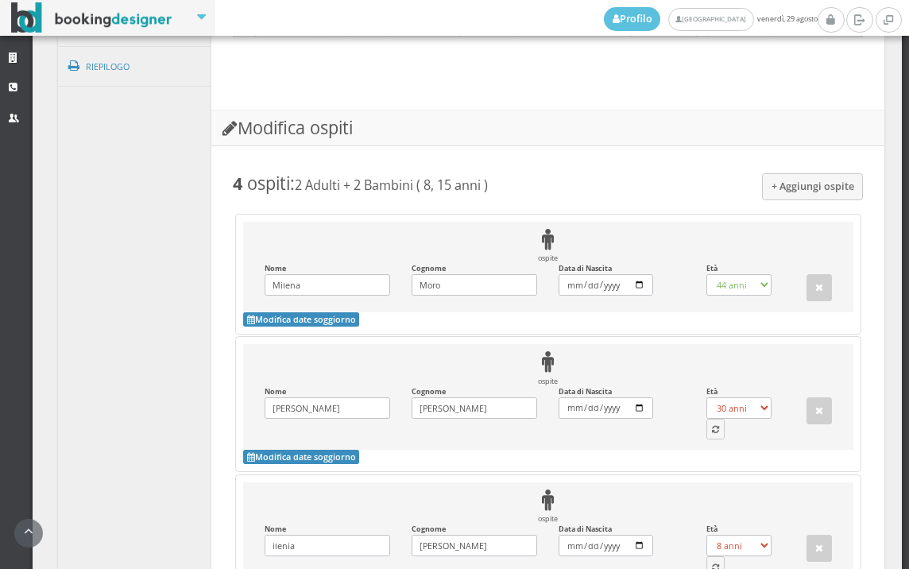
scroll to position [1344, 0]
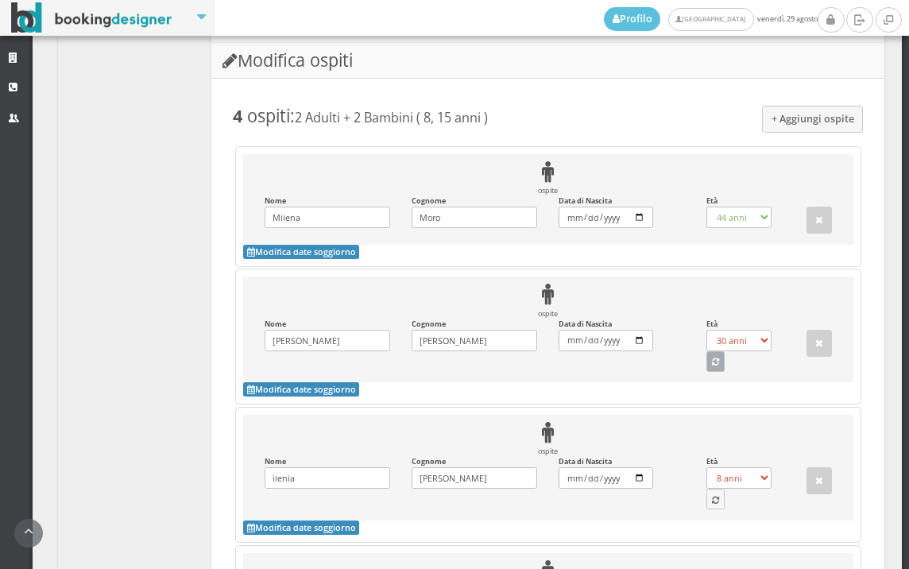
click at [707, 372] on button "button" at bounding box center [716, 361] width 19 height 21
select select "46"
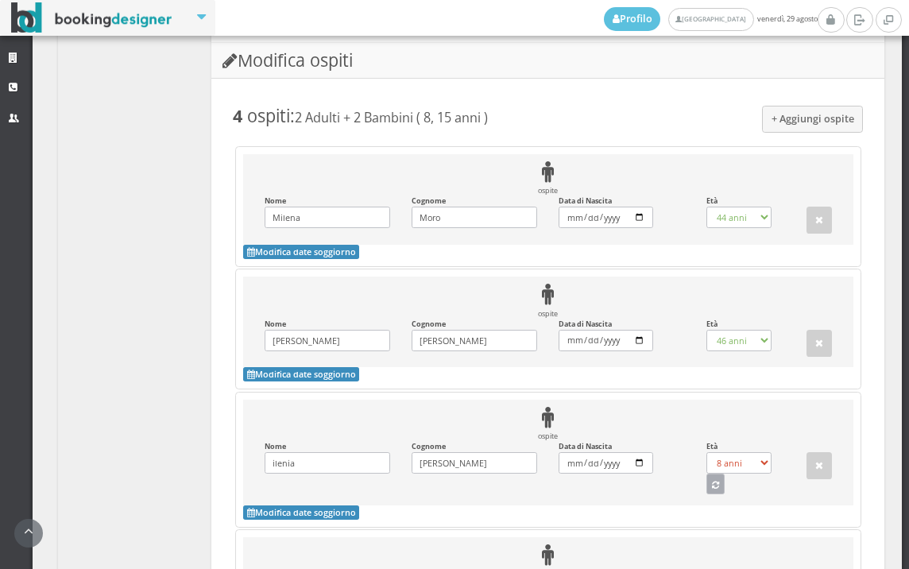
click at [712, 490] on icon "button" at bounding box center [715, 486] width 7 height 9
select select "15"
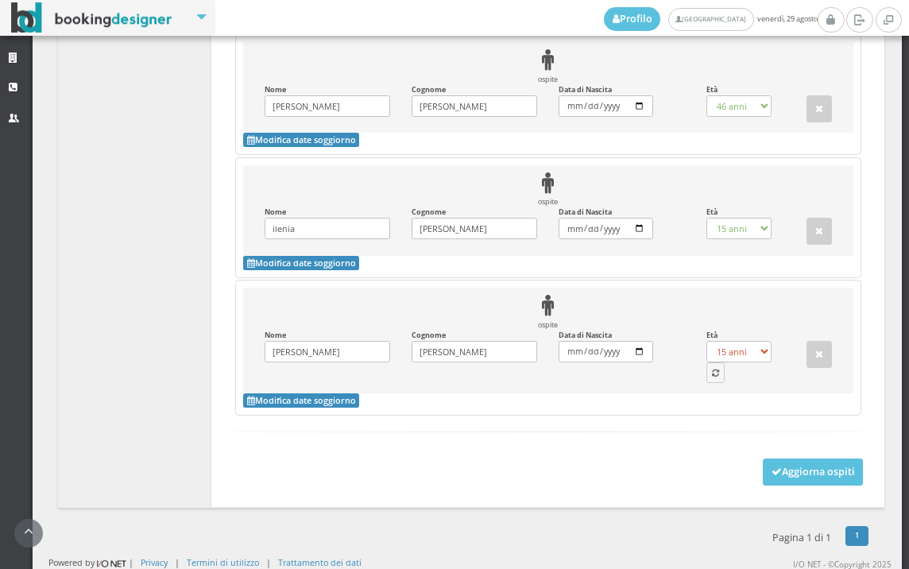
scroll to position [1609, 0]
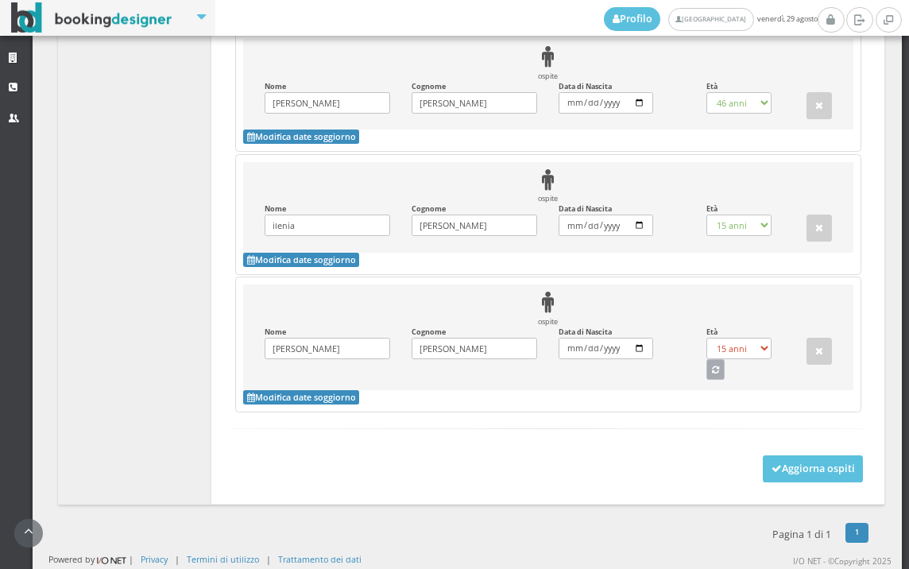
click at [712, 375] on icon "button" at bounding box center [715, 370] width 7 height 9
select select "8"
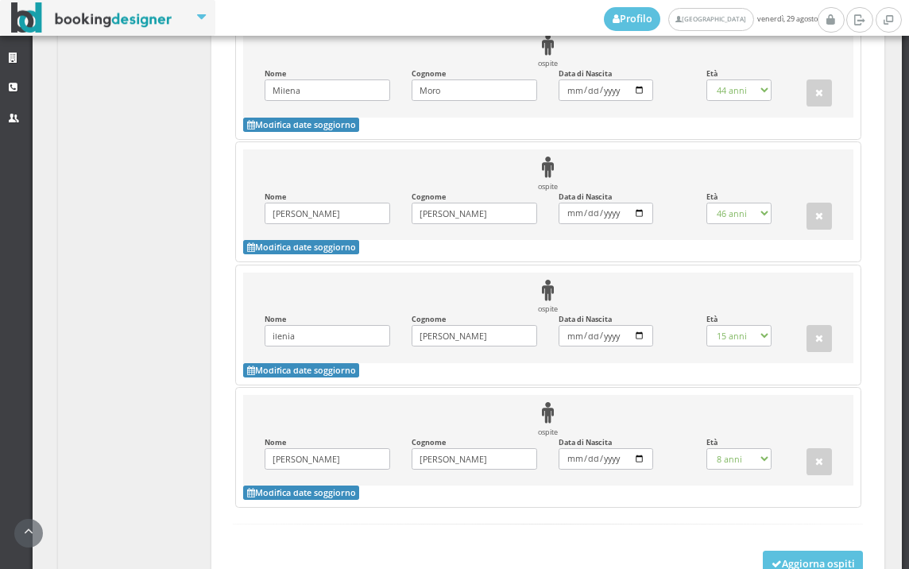
scroll to position [1620, 0]
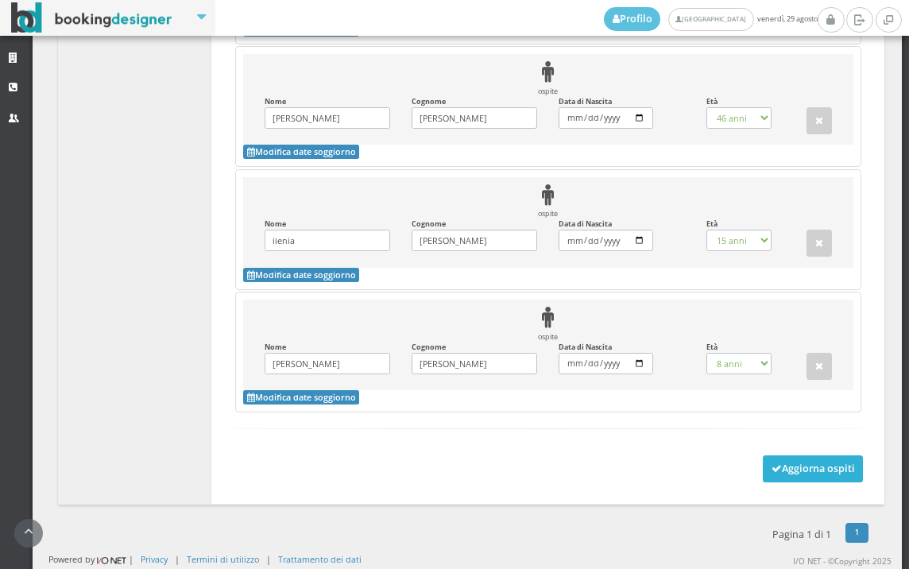
click at [810, 470] on button "Aggiorna ospiti" at bounding box center [813, 468] width 101 height 27
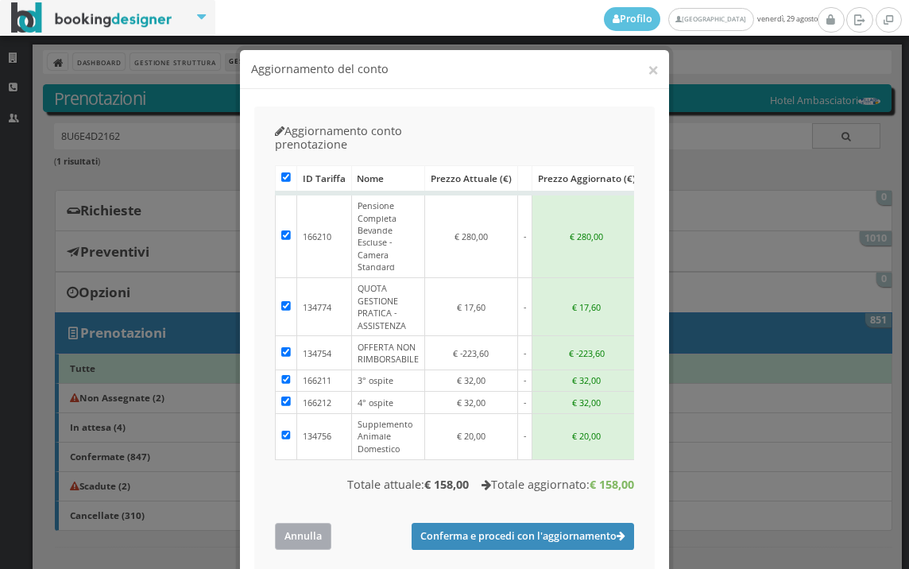
click at [275, 523] on button "Annulla" at bounding box center [303, 536] width 56 height 26
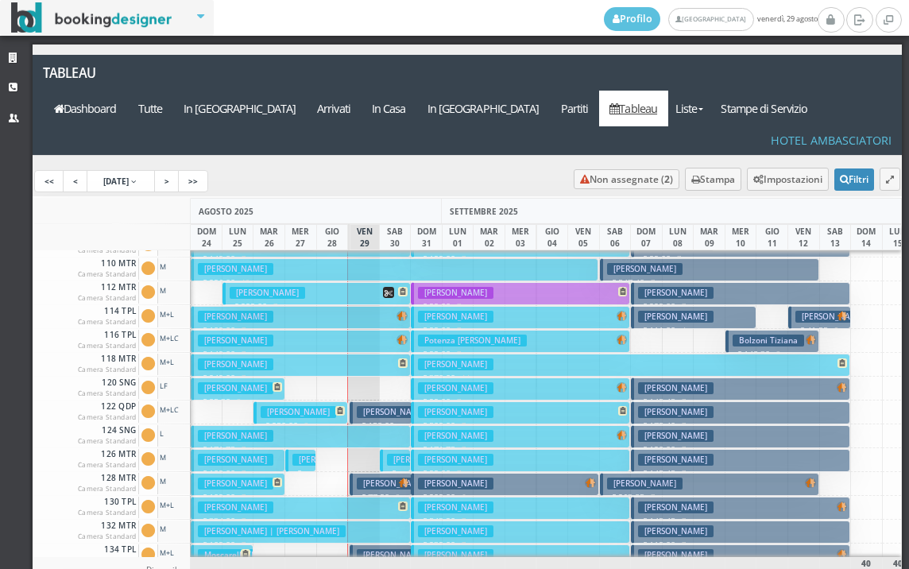
scroll to position [238, 0]
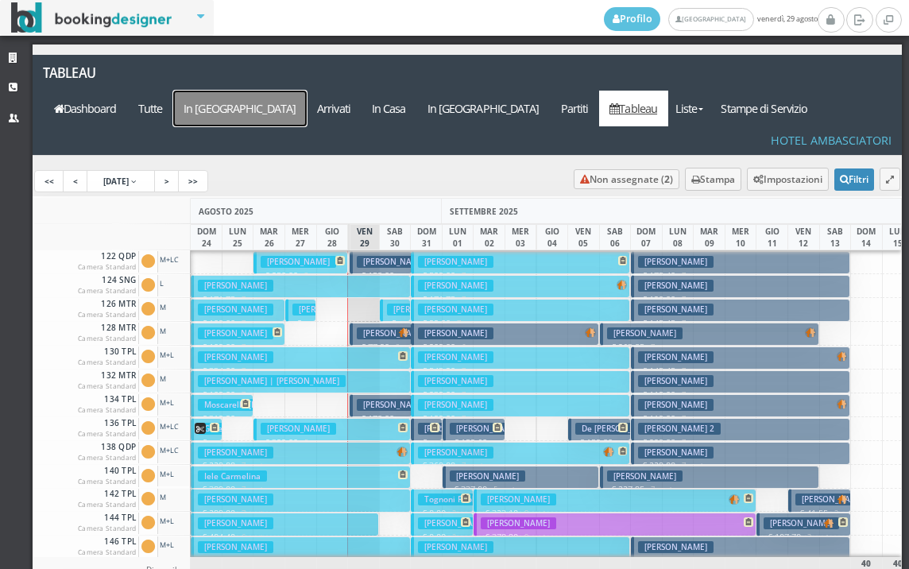
click at [307, 91] on a=pms-arrival-reservations"] "In [GEOGRAPHIC_DATA]" at bounding box center [240, 109] width 134 height 36
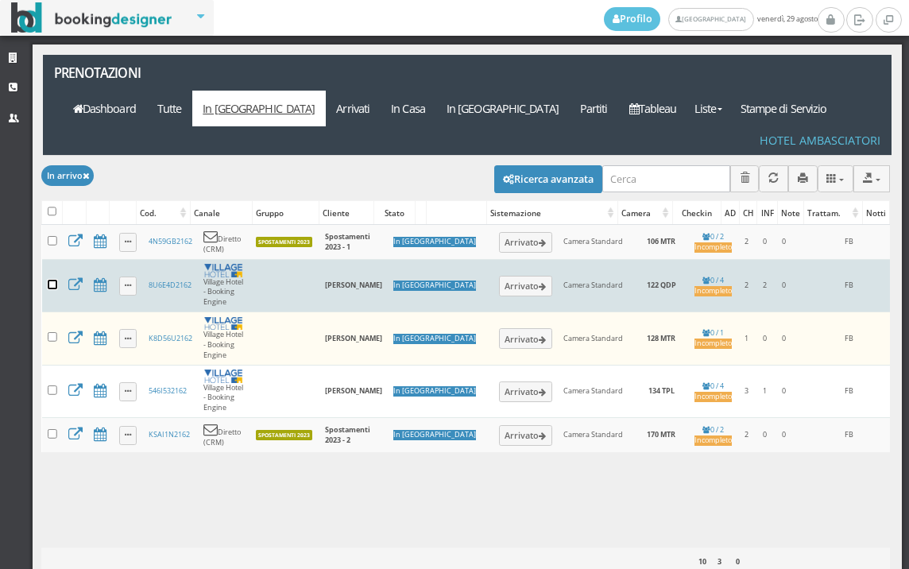
click at [54, 280] on input "checkbox" at bounding box center [53, 285] width 10 height 10
checkbox input "true"
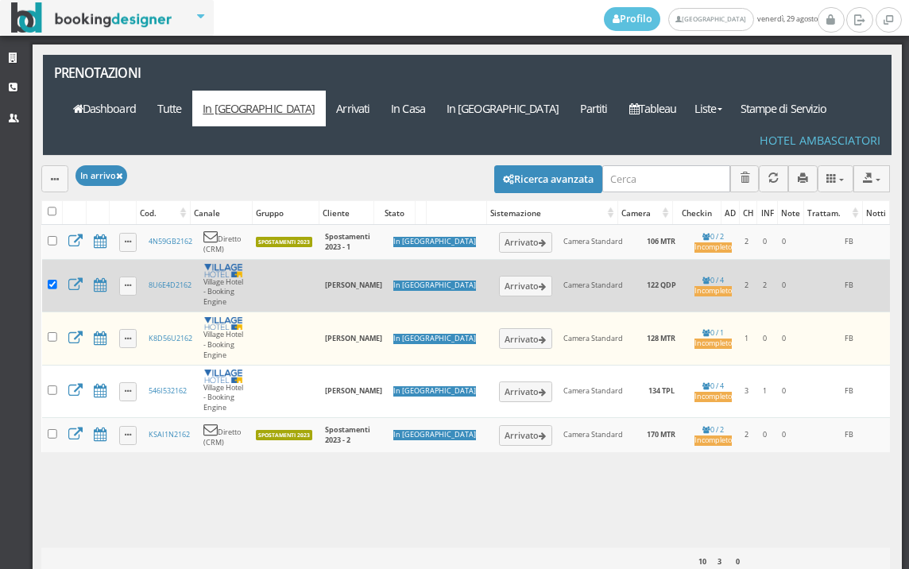
click at [48, 158] on div "Modifica selezionati: Segna come "Arrivato" Segna come "Alloggiato" Segna come …" at bounding box center [465, 178] width 849 height 45
click at [50, 165] on button "button" at bounding box center [54, 178] width 27 height 26
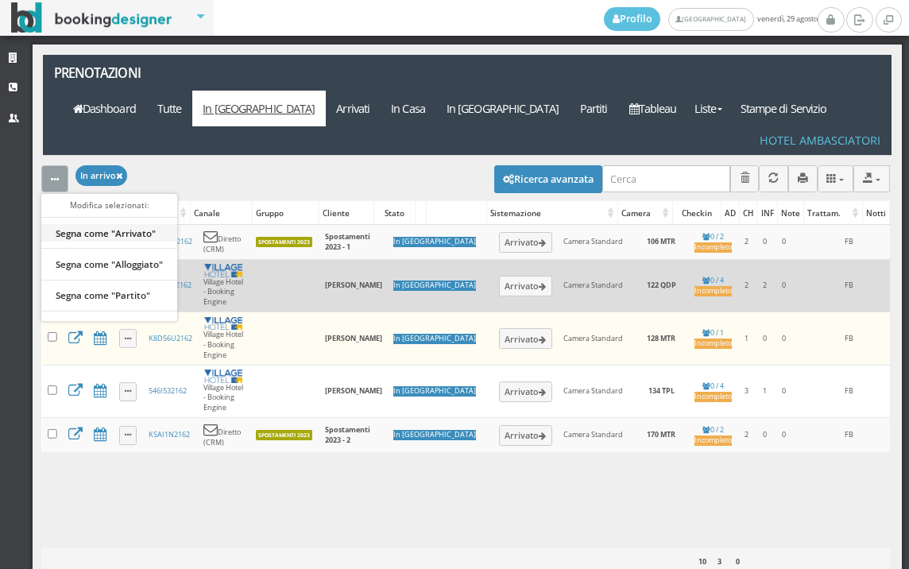
click at [129, 224] on link "Segna come "Arrivato"" at bounding box center [109, 232] width 136 height 17
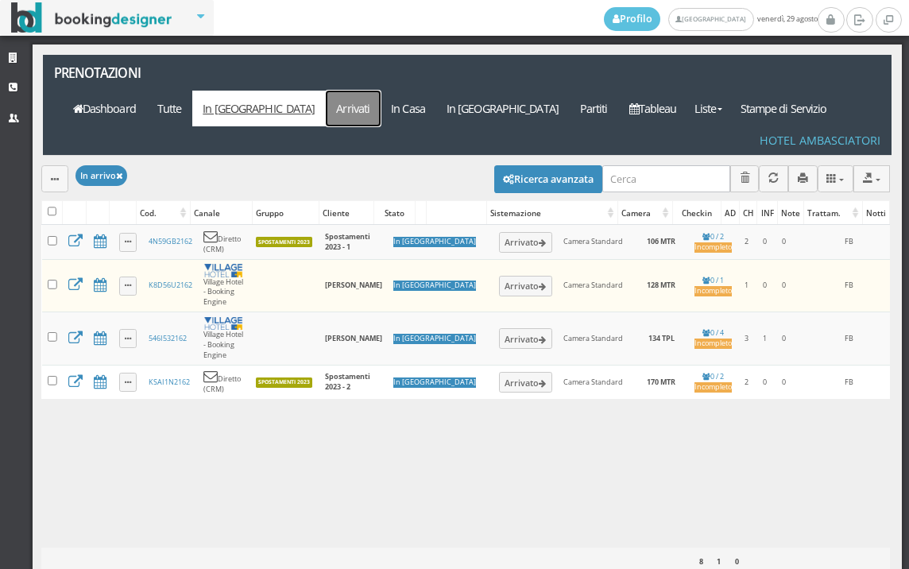
click at [381, 91] on link "Arrivati" at bounding box center [353, 109] width 55 height 36
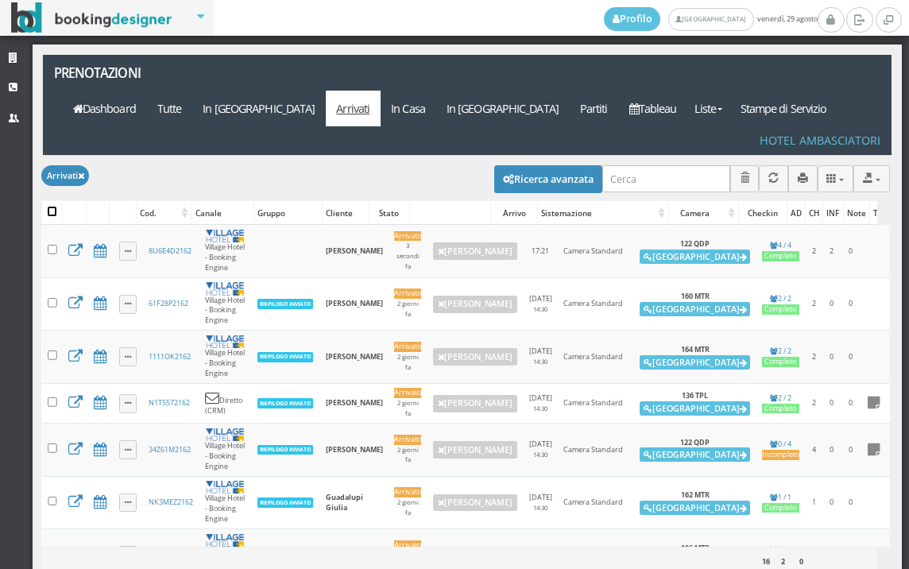
drag, startPoint x: 0, startPoint y: 0, endPoint x: 50, endPoint y: 176, distance: 183.4
click at [50, 207] on input "checkbox" at bounding box center [53, 212] width 10 height 10
checkbox input "true"
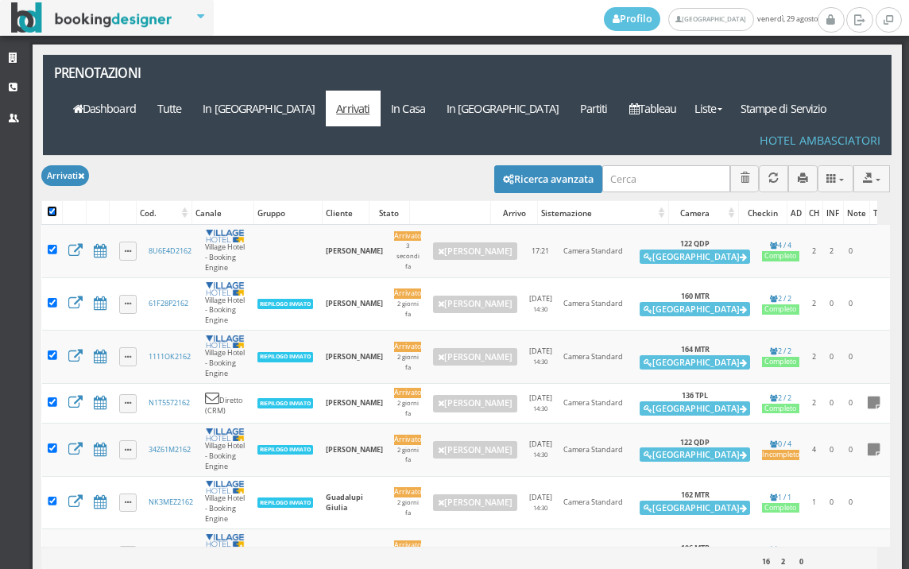
checkbox input "true"
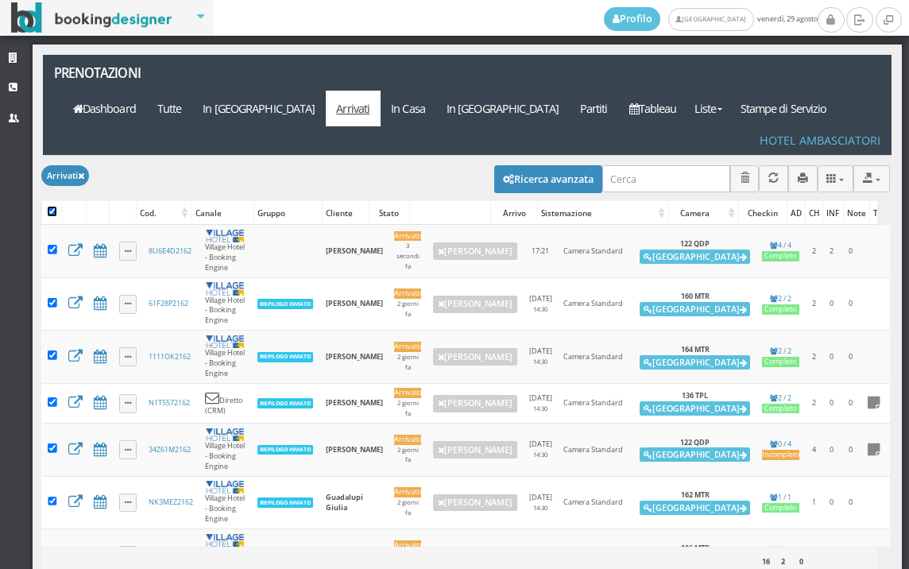
checkbox input "true"
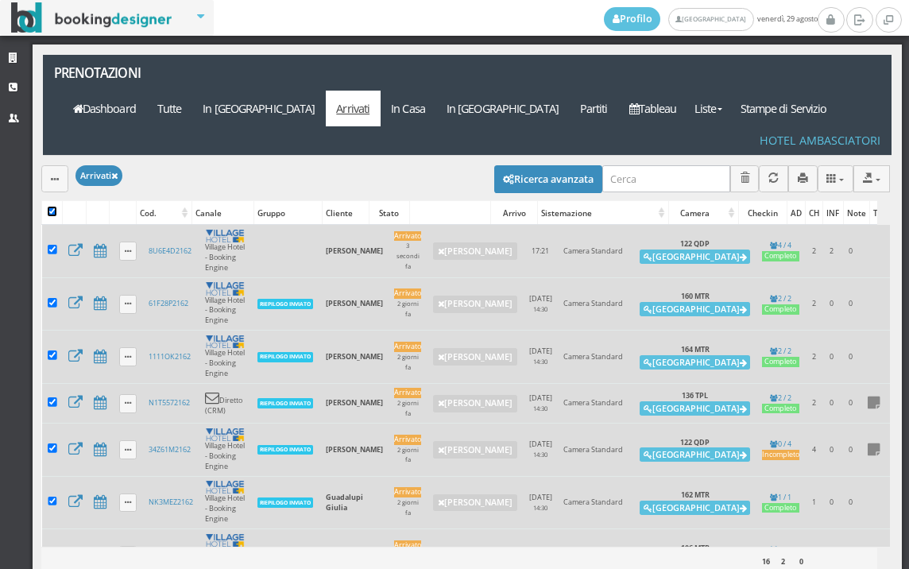
click at [50, 207] on input "checkbox" at bounding box center [53, 212] width 10 height 10
checkbox input "false"
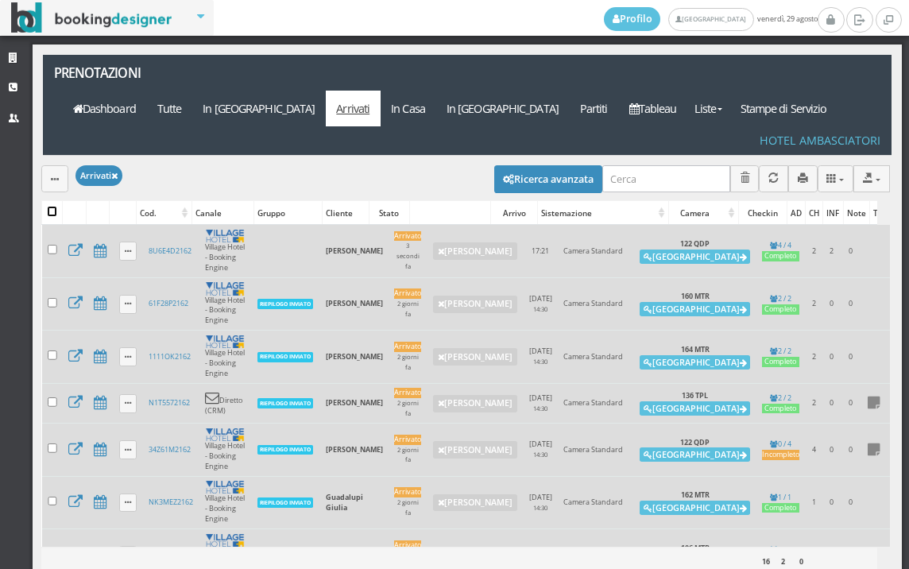
checkbox input "false"
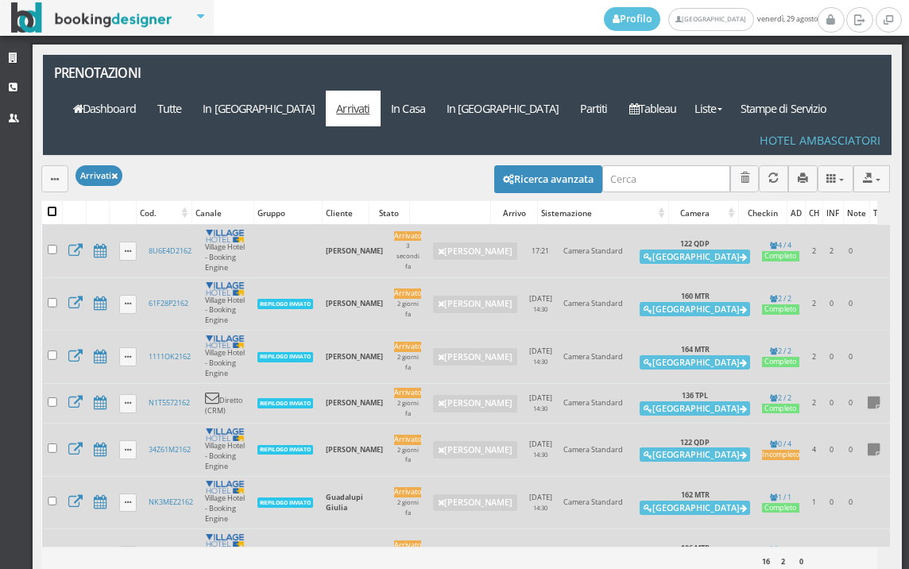
checkbox input "false"
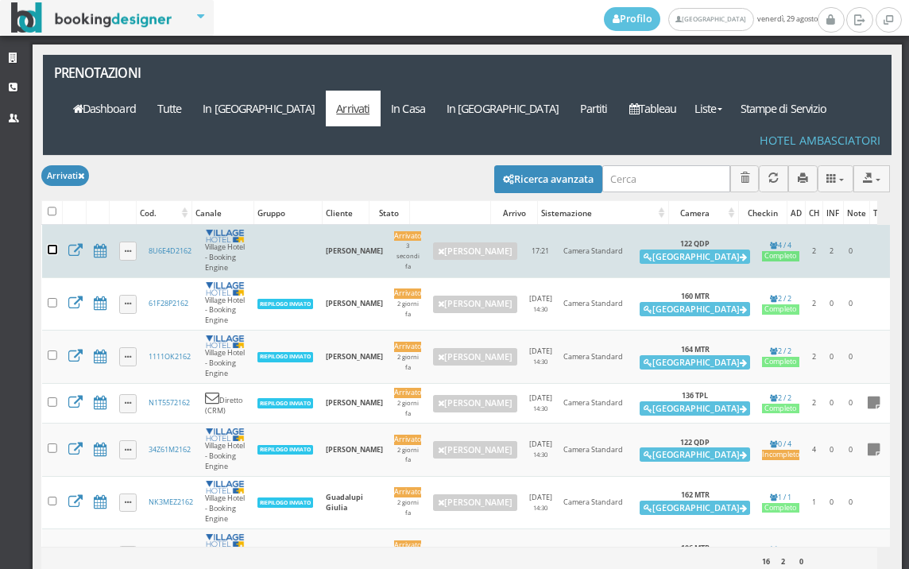
click at [50, 245] on input "checkbox" at bounding box center [53, 250] width 10 height 10
checkbox input "true"
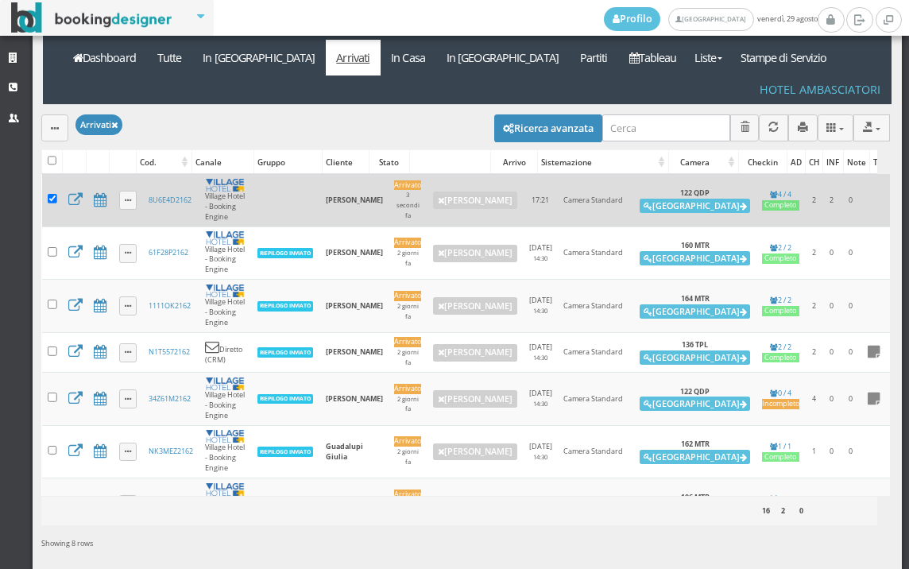
click at [55, 105] on div "Modifica selezionati: Segna come "Arrivato" Segna come "Alloggiato" Segna come …" at bounding box center [465, 127] width 849 height 45
click at [53, 114] on button "button" at bounding box center [54, 127] width 27 height 26
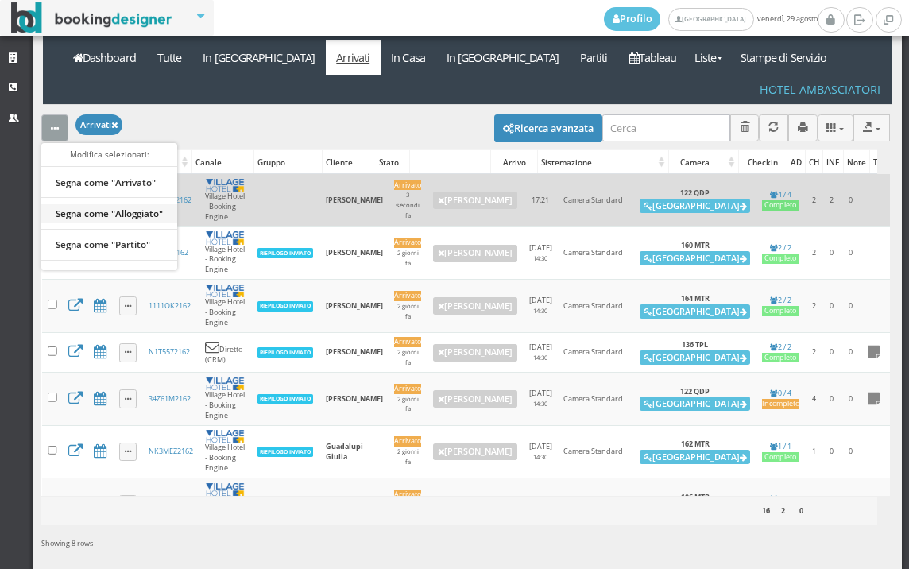
click at [110, 204] on link "Segna come "Alloggiato"" at bounding box center [109, 212] width 136 height 17
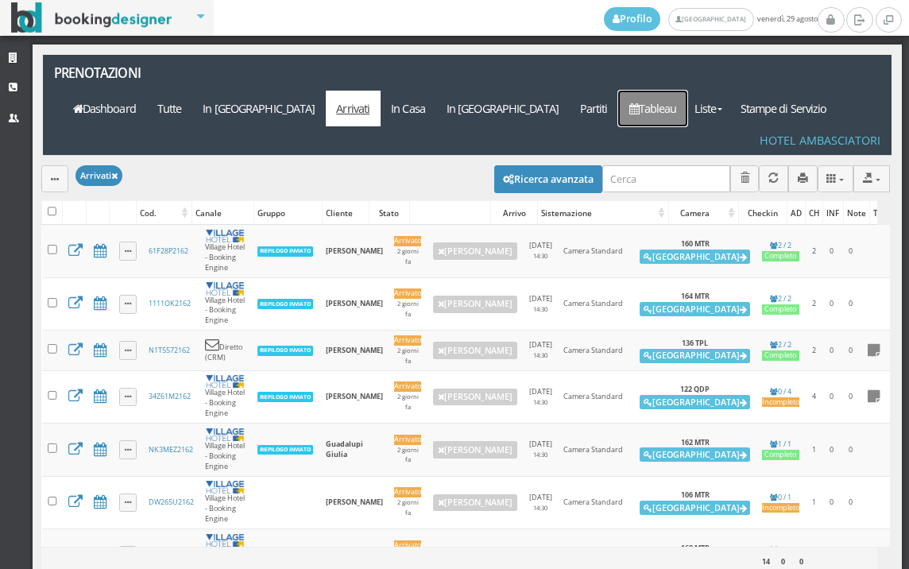
click at [657, 91] on link "Tableau" at bounding box center [652, 109] width 69 height 36
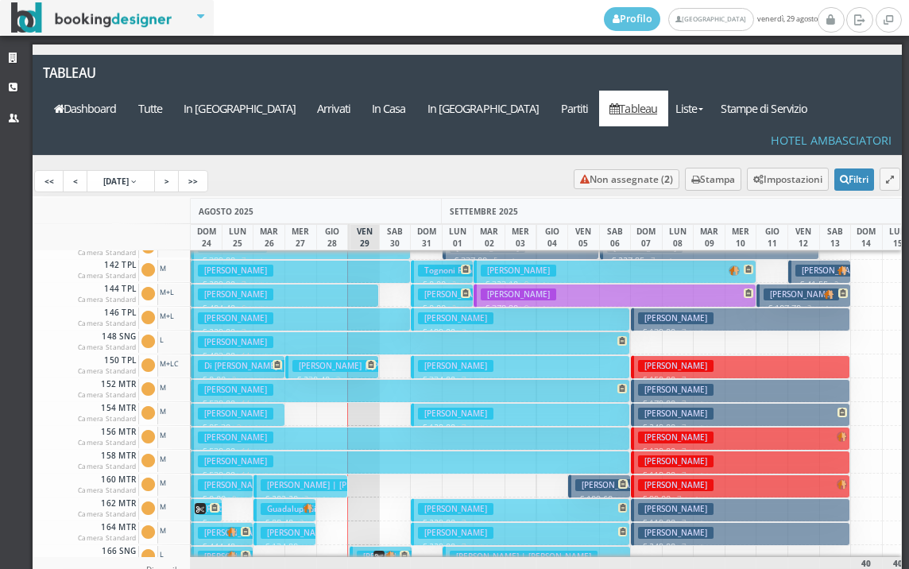
scroll to position [477, 0]
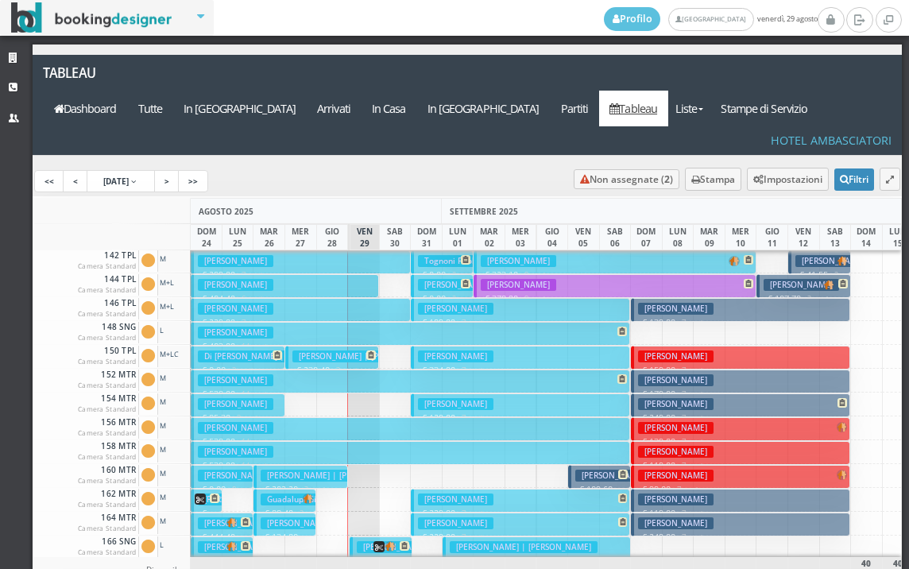
click at [281, 470] on h3 "[PERSON_NAME] | [PERSON_NAME]" at bounding box center [335, 476] width 148 height 12
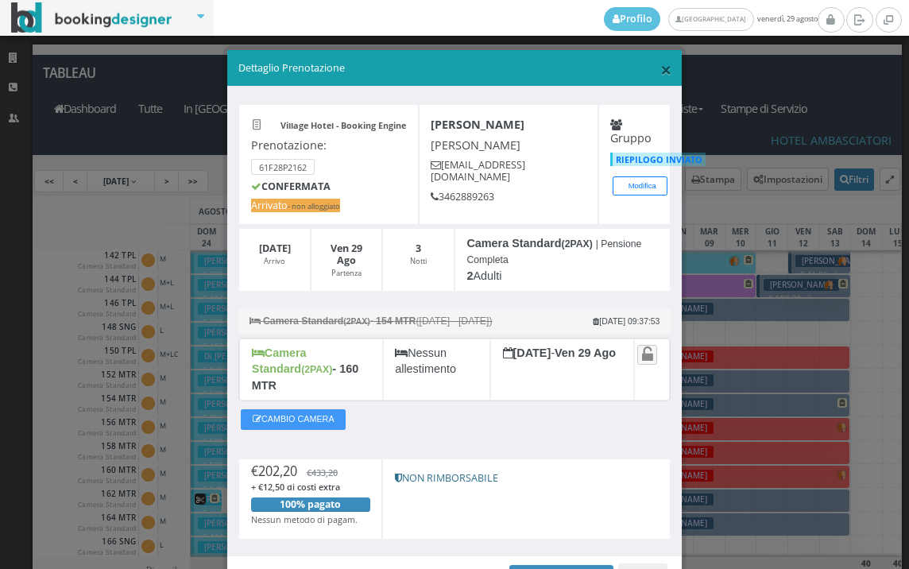
click at [660, 72] on span "×" at bounding box center [665, 69] width 11 height 27
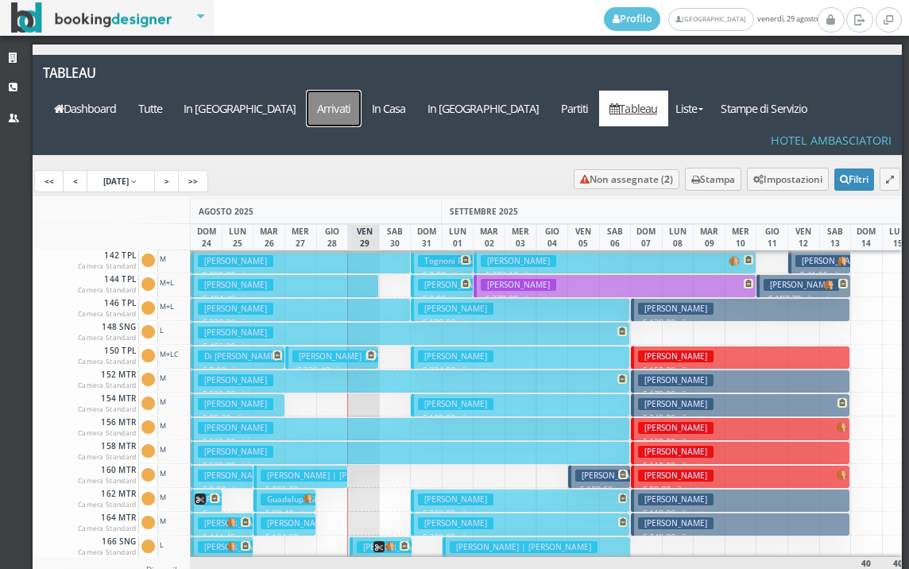
click at [362, 91] on a=pms-arrived-reservations"] "Arrivati" at bounding box center [334, 109] width 55 height 36
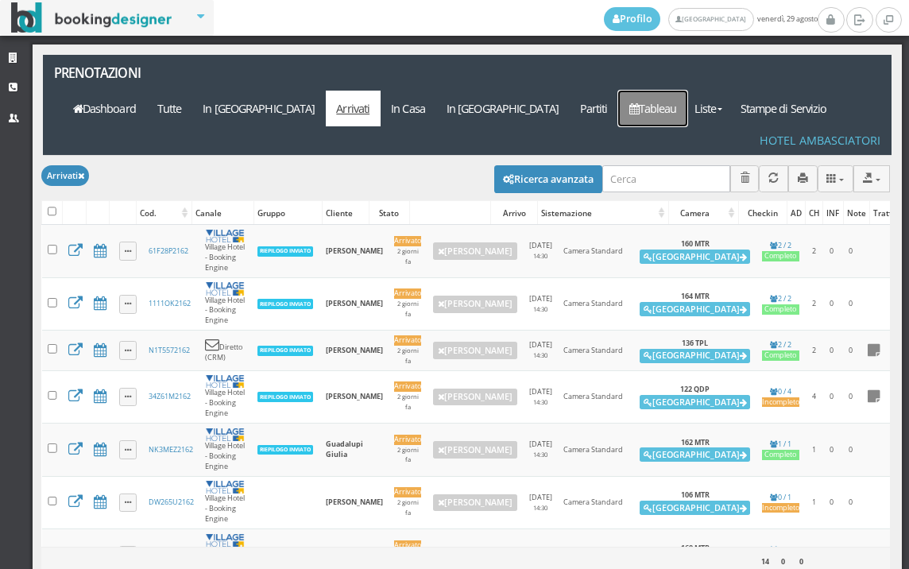
click at [666, 91] on link "Tableau" at bounding box center [652, 109] width 69 height 36
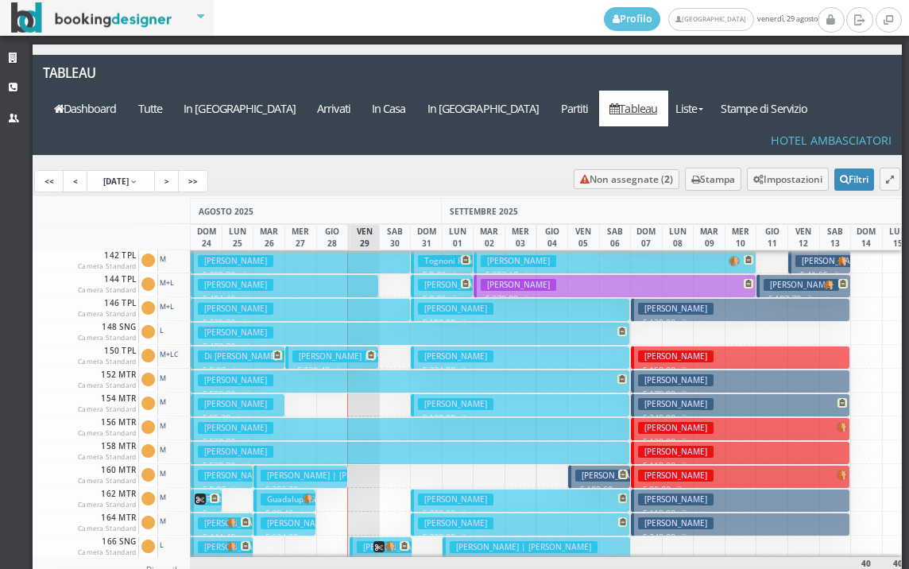
scroll to position [556, 0]
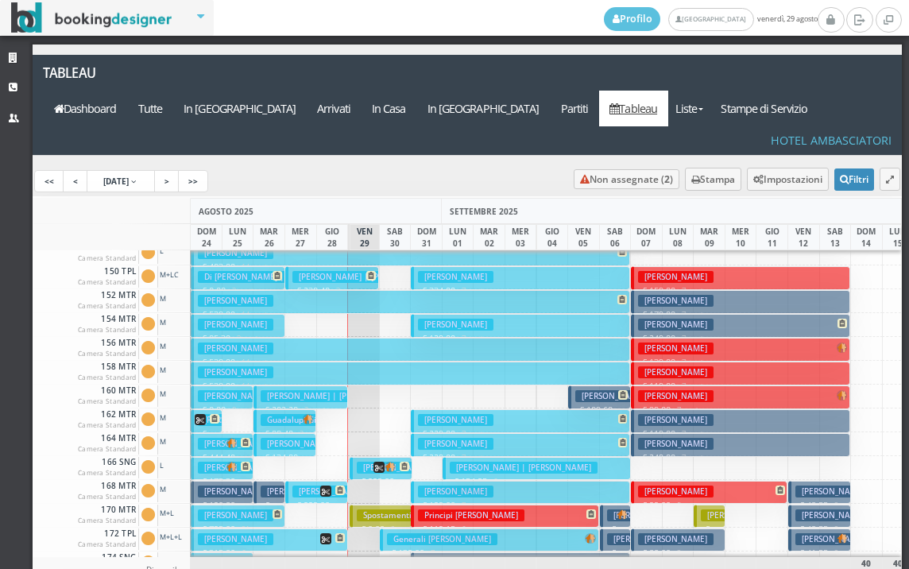
click at [308, 486] on h3 "[PERSON_NAME]" at bounding box center [329, 492] width 75 height 12
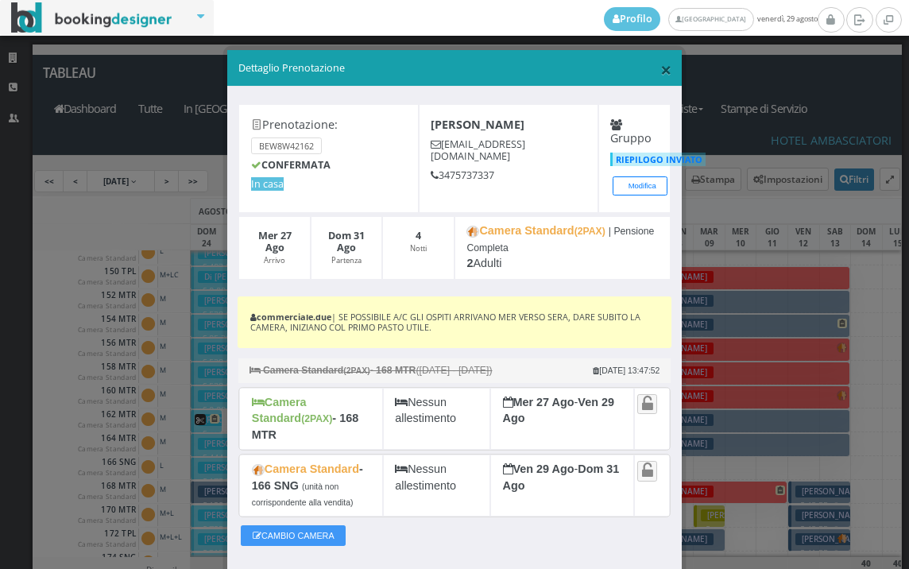
click at [660, 62] on span "×" at bounding box center [665, 69] width 11 height 27
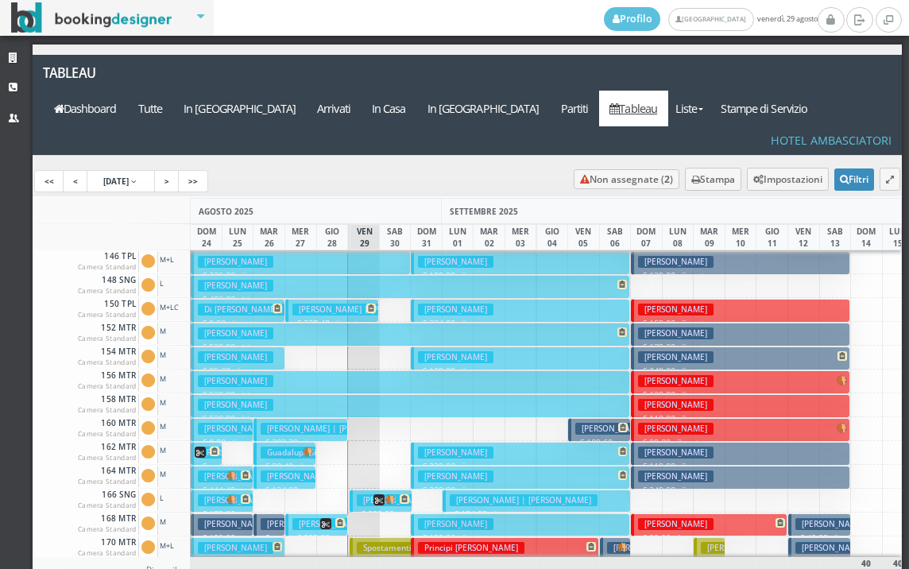
scroll to position [397, 0]
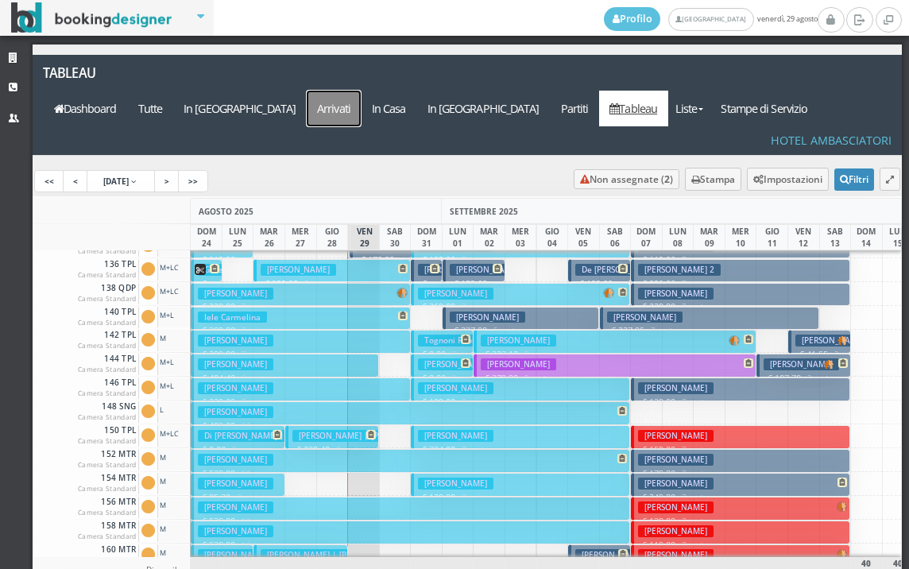
click at [362, 91] on a=pms-arrived-reservations"] "Arrivati" at bounding box center [334, 109] width 55 height 36
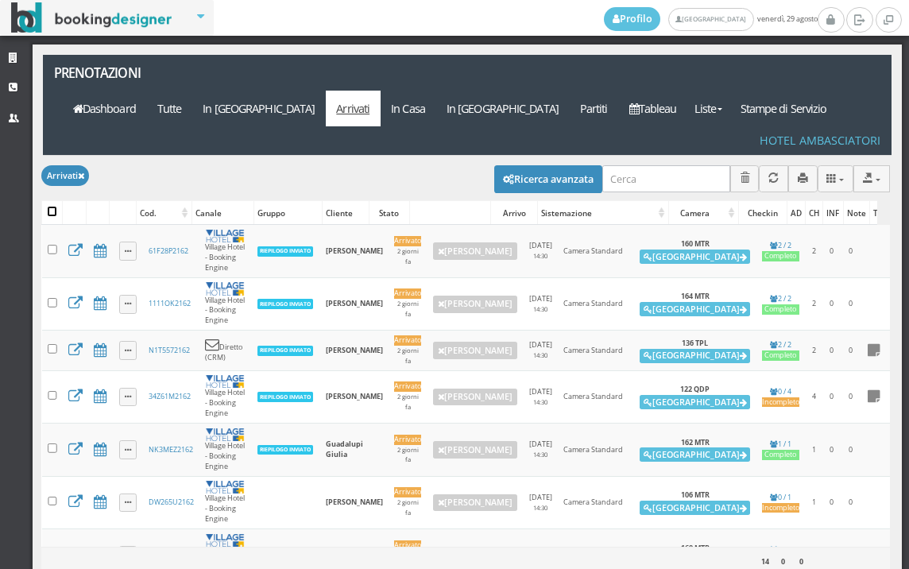
click at [56, 207] on input "checkbox" at bounding box center [53, 212] width 10 height 10
checkbox input "true"
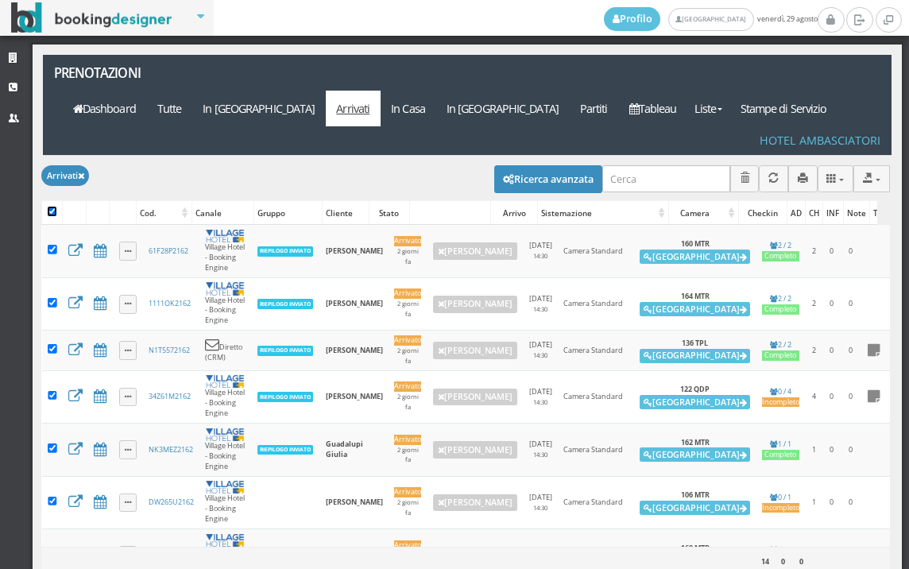
checkbox input "true"
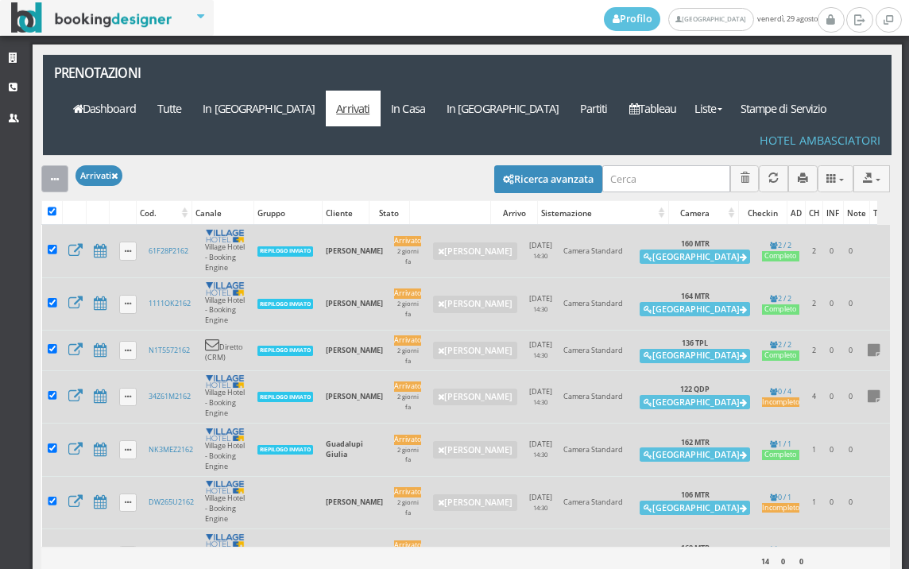
click at [52, 175] on icon "button" at bounding box center [55, 180] width 8 height 10
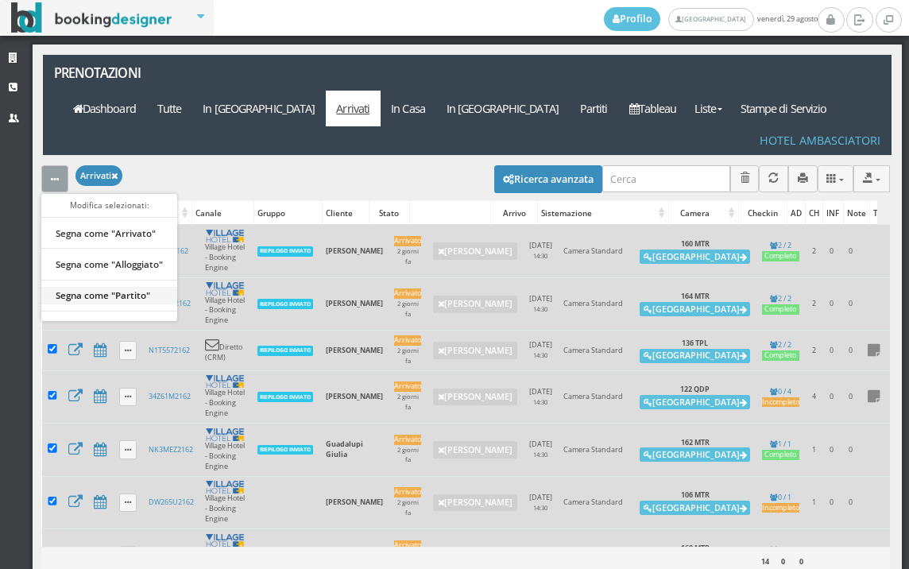
click at [110, 286] on link "Segna come "Partito"" at bounding box center [109, 294] width 136 height 17
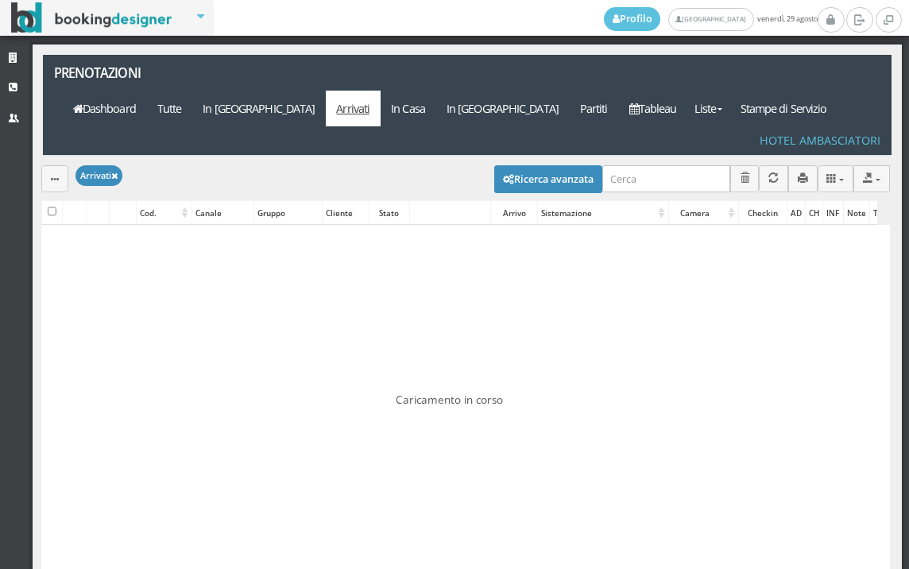
checkbox input "false"
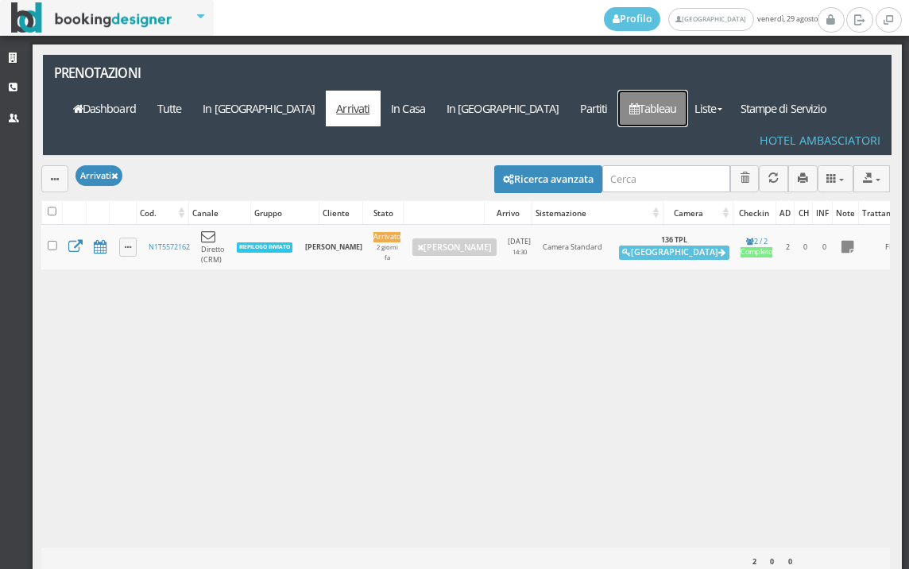
click at [663, 91] on link "Tableau" at bounding box center [652, 109] width 69 height 36
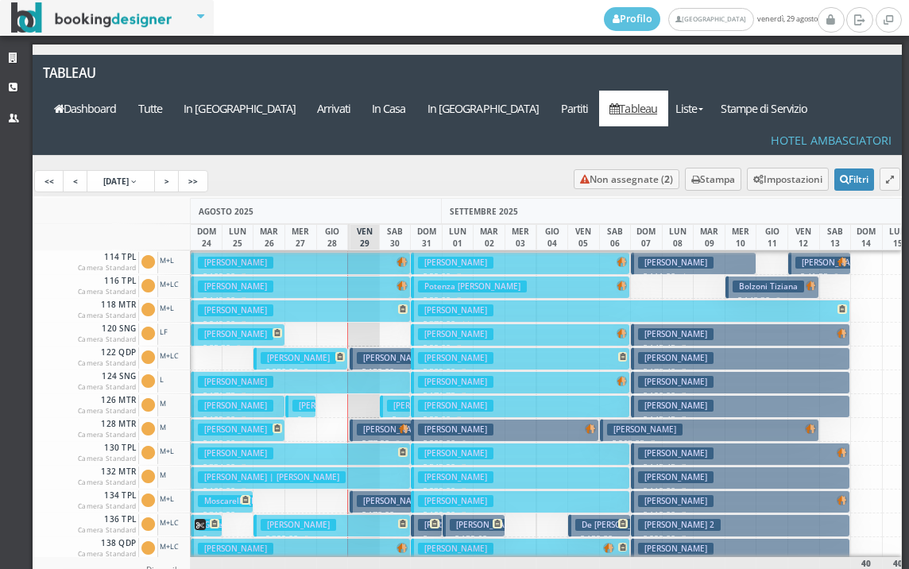
scroll to position [159, 0]
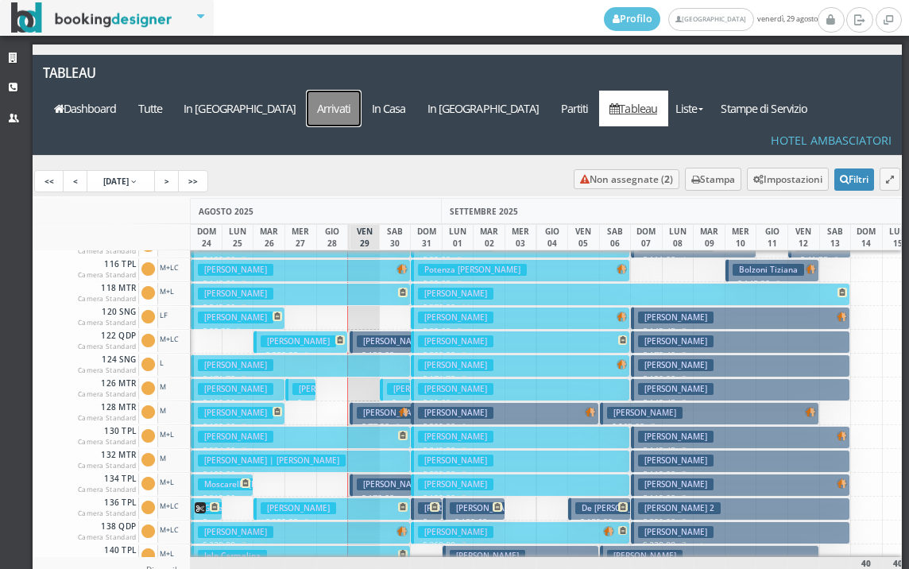
click at [362, 91] on a=pms-arrived-reservations"] "Arrivati" at bounding box center [334, 109] width 55 height 36
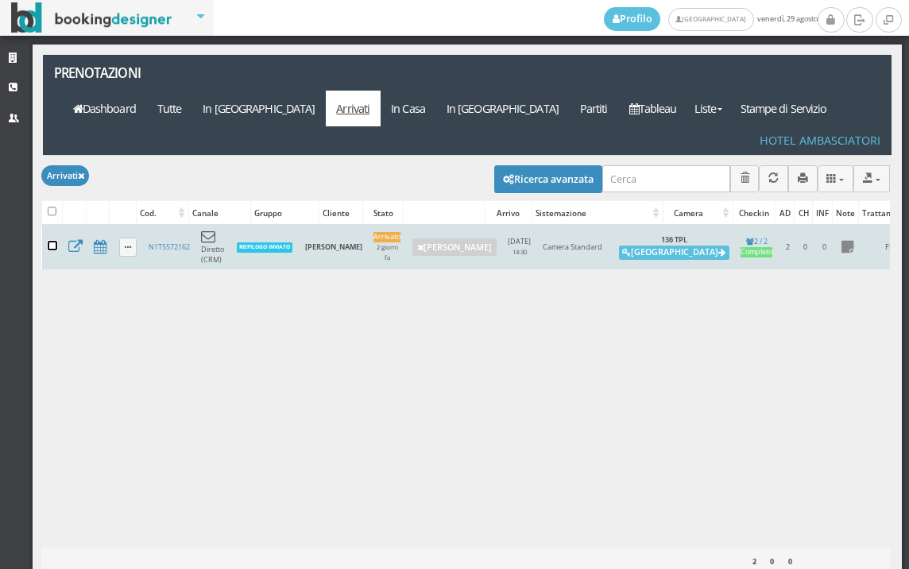
click at [55, 241] on input "checkbox" at bounding box center [53, 246] width 10 height 10
checkbox input "true"
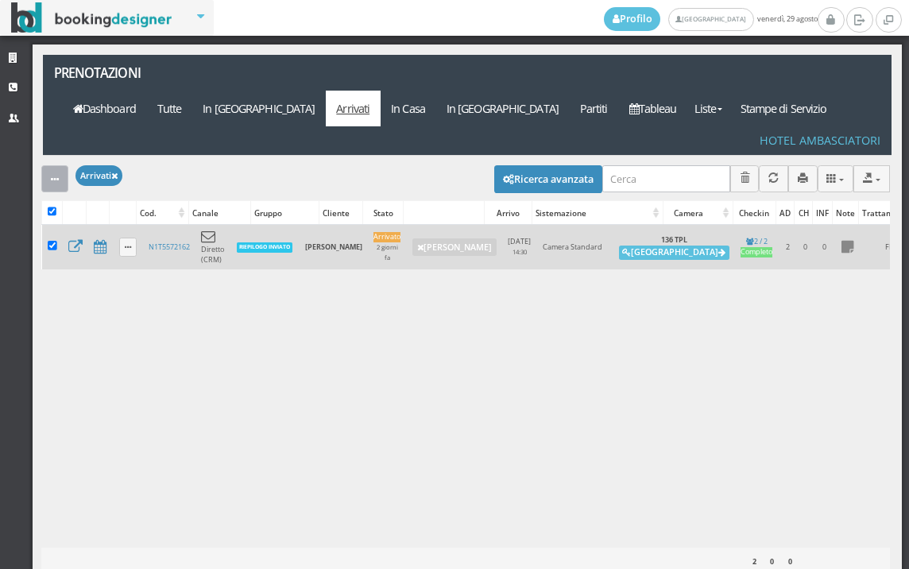
click at [53, 175] on icon "button" at bounding box center [55, 180] width 8 height 10
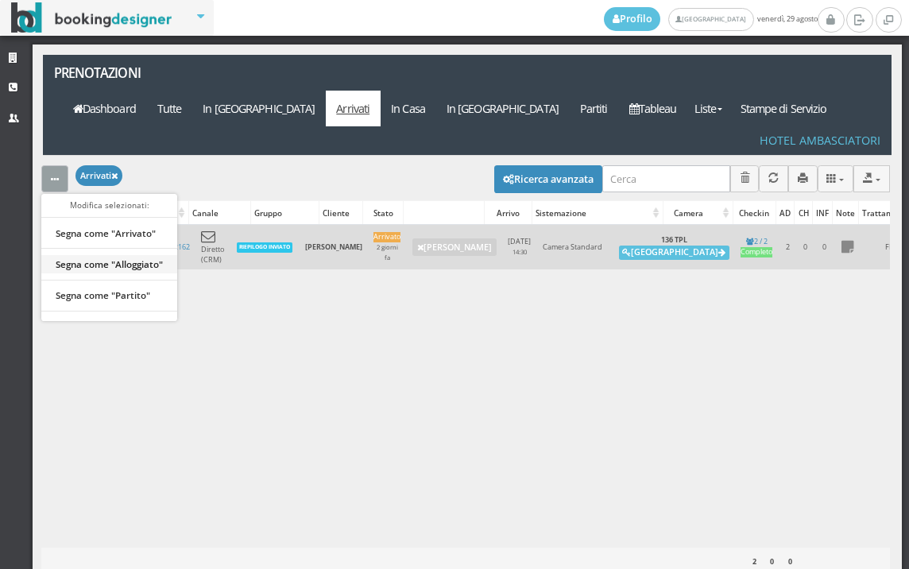
click at [89, 255] on link "Segna come "Alloggiato"" at bounding box center [109, 263] width 136 height 17
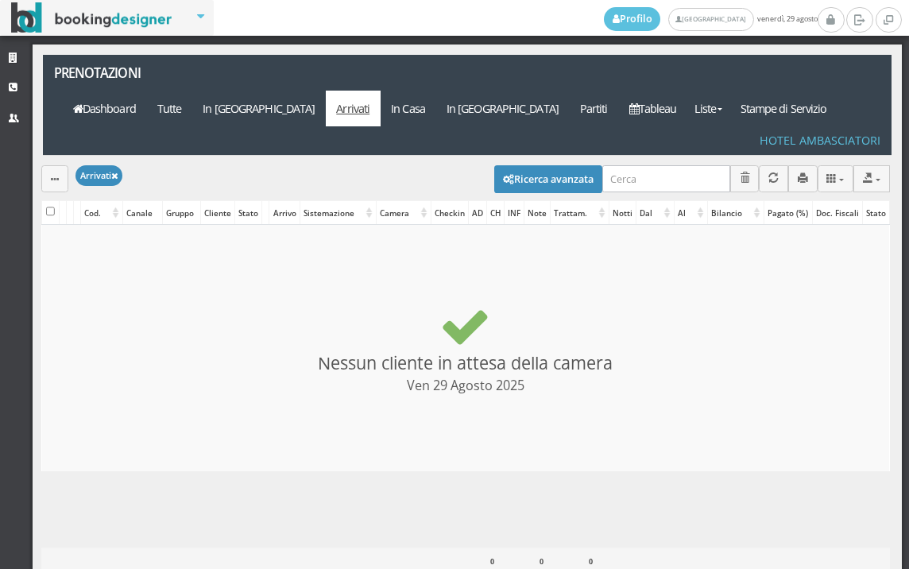
click at [567, 52] on div "Prenotazioni Applica Arrivati × Filtri Liste Tutte In arrivo Arrivati In casa I…" at bounding box center [468, 331] width 870 height 573
click at [559, 91] on link "In [GEOGRAPHIC_DATA]" at bounding box center [503, 109] width 134 height 36
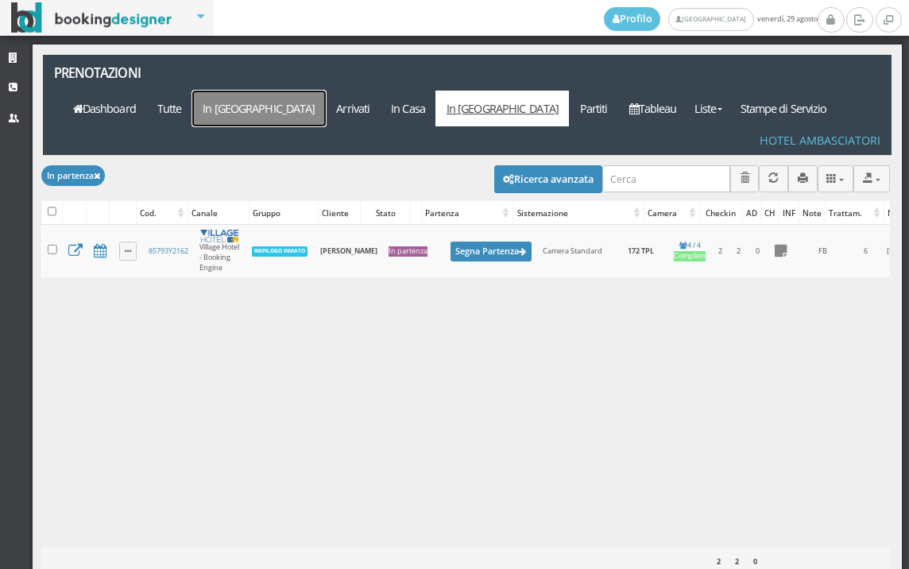
click at [326, 91] on link "In [GEOGRAPHIC_DATA]" at bounding box center [259, 109] width 134 height 36
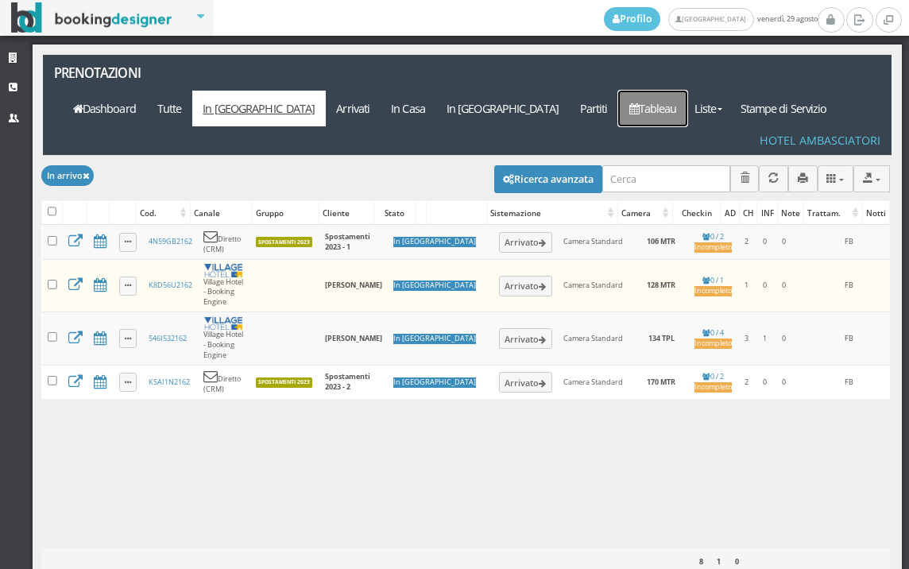
click at [649, 91] on link "Tableau" at bounding box center [652, 109] width 69 height 36
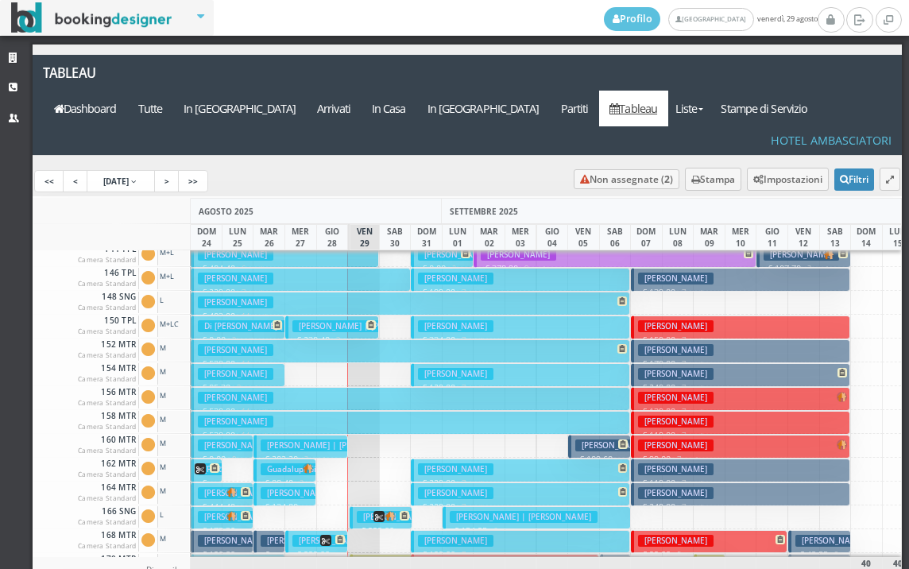
scroll to position [800, 0]
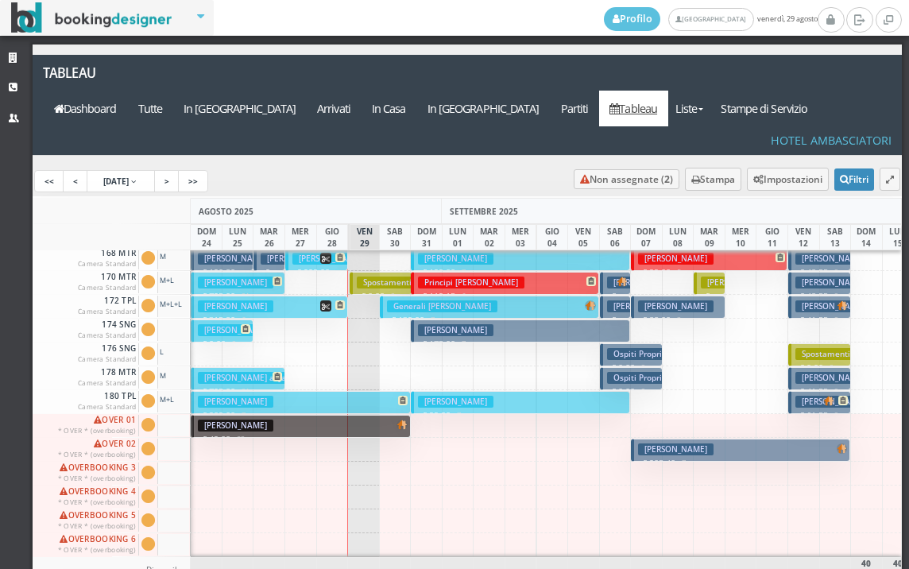
click at [340, 391] on button "Biusi Roberta € 209.00 7 notti 2 Adulti" at bounding box center [300, 402] width 219 height 23
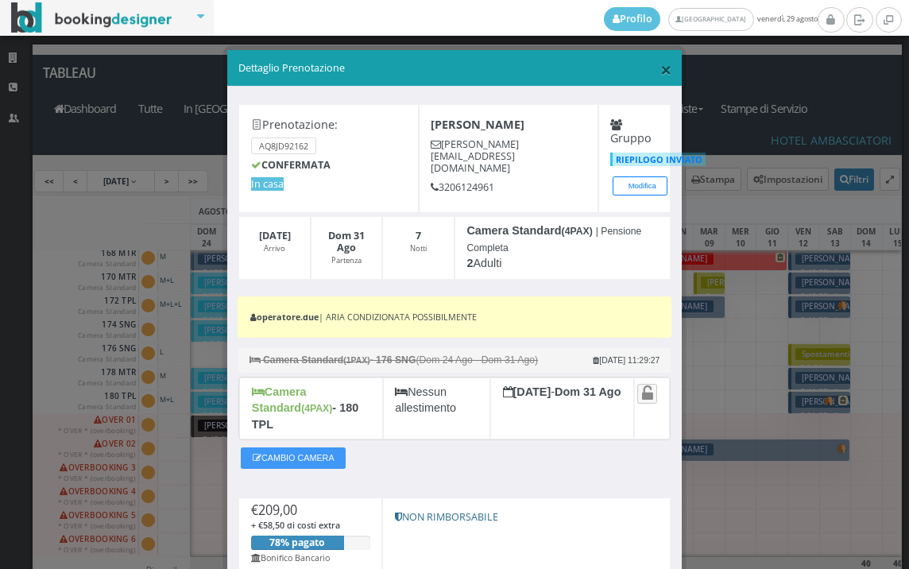
click at [661, 63] on span "×" at bounding box center [665, 69] width 11 height 27
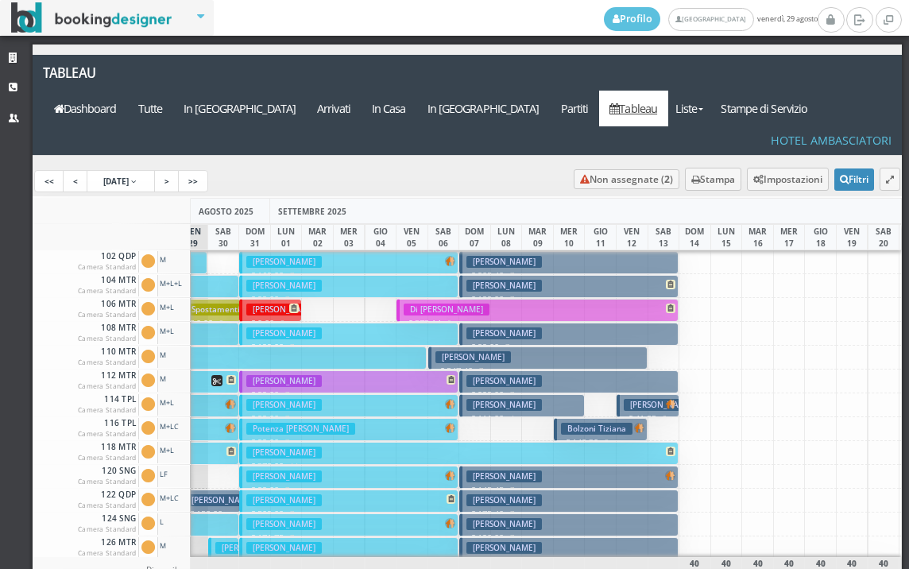
scroll to position [0, 0]
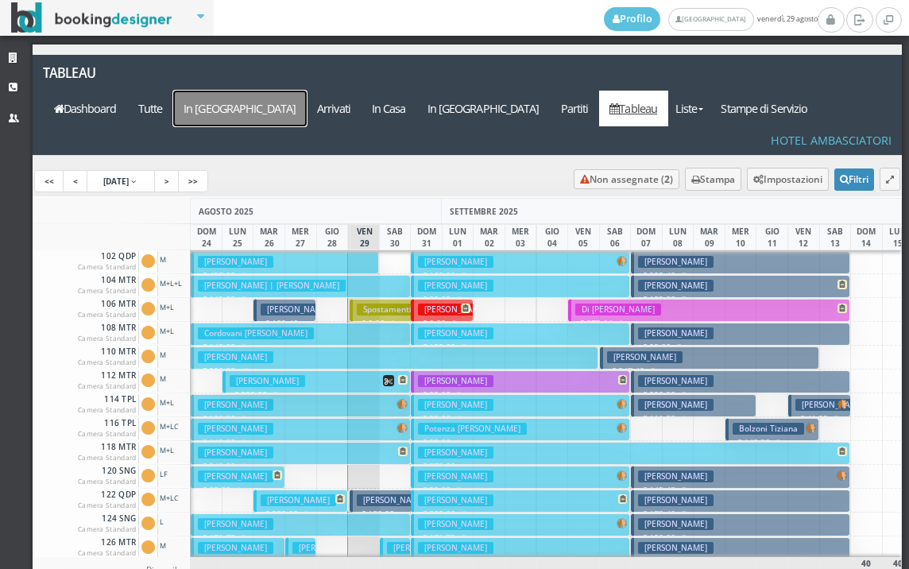
click at [307, 91] on a=pms-arrival-reservations"] "In Arrivo" at bounding box center [240, 109] width 134 height 36
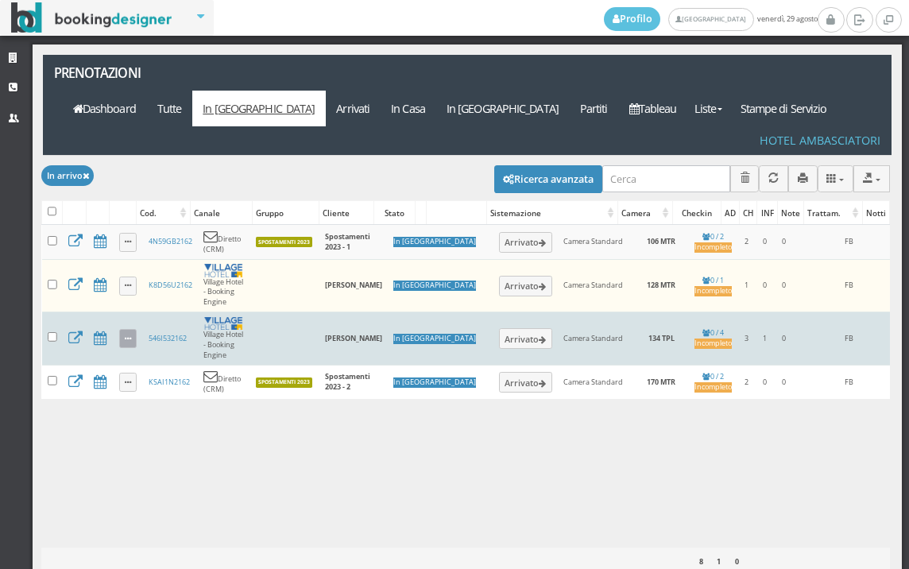
click at [126, 329] on link at bounding box center [128, 338] width 18 height 19
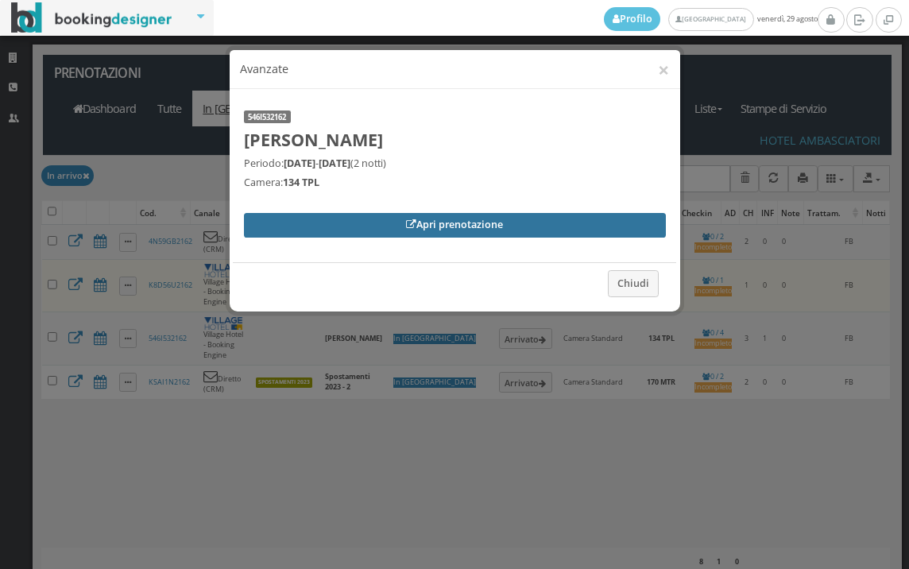
click at [372, 220] on link "Apri prenotazione" at bounding box center [455, 225] width 422 height 24
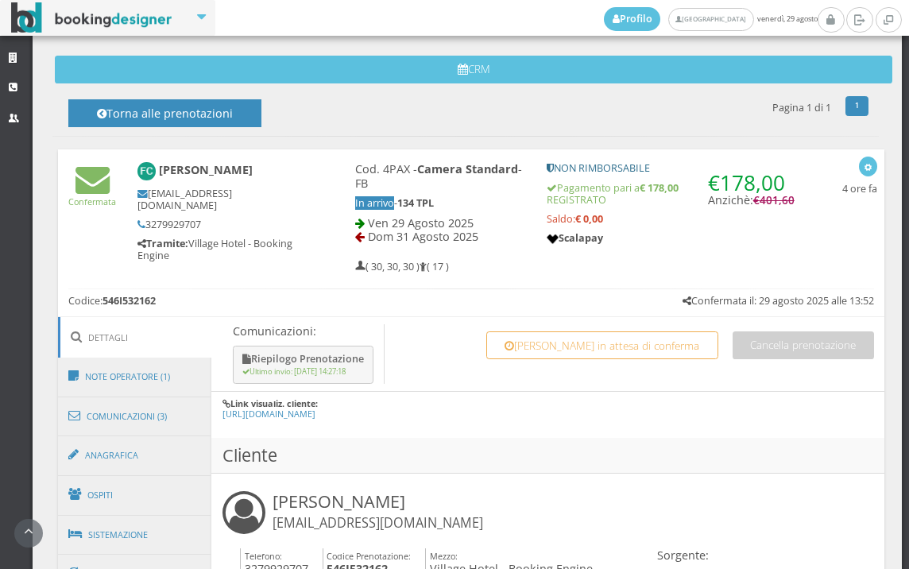
scroll to position [663, 0]
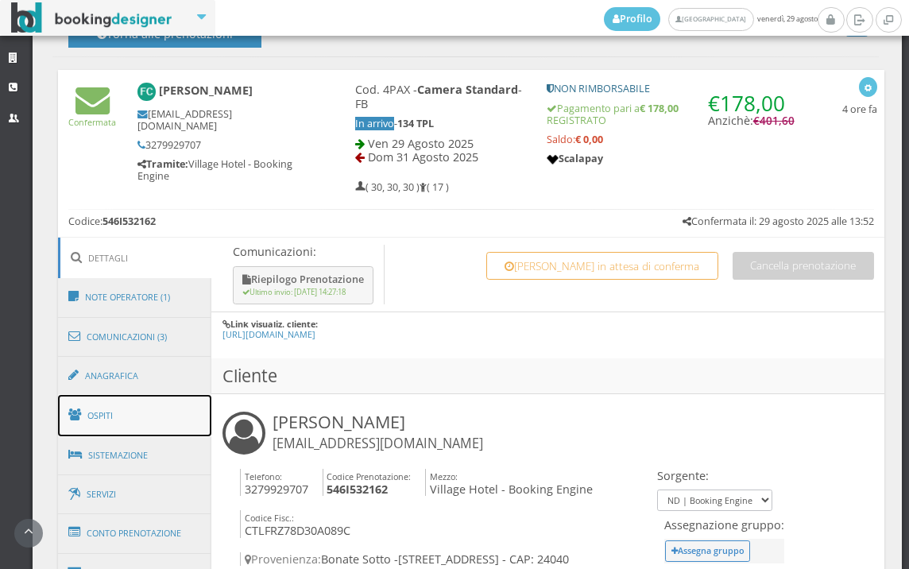
click at [128, 430] on link "Ospiti" at bounding box center [135, 415] width 154 height 41
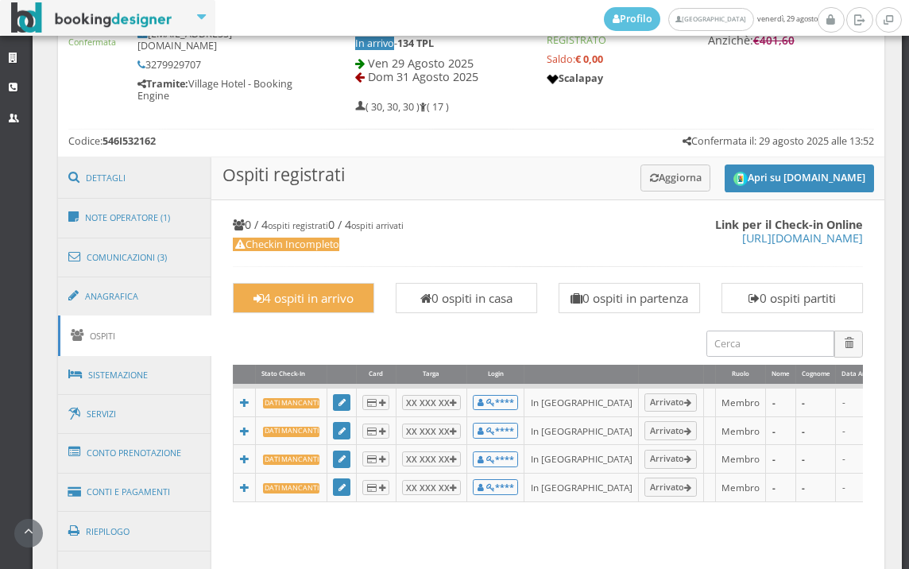
scroll to position [649, 0]
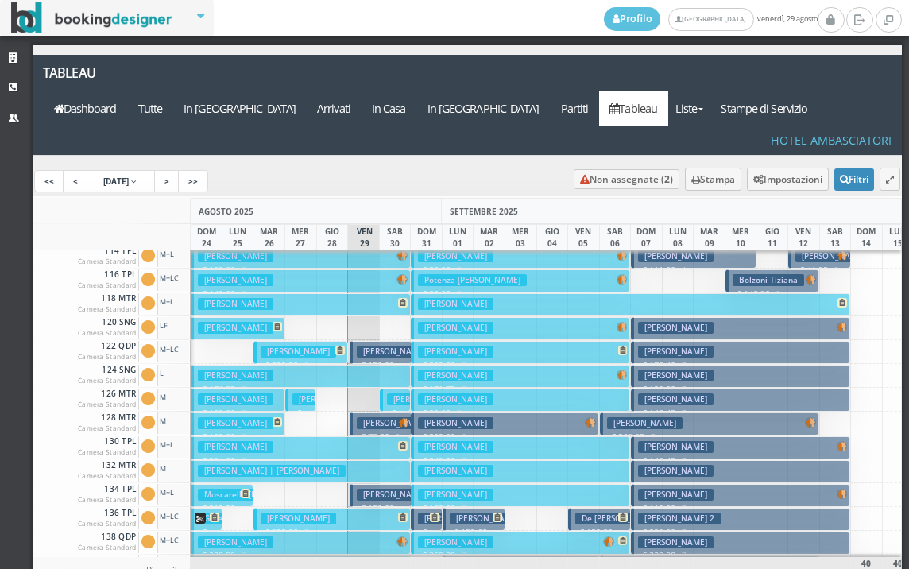
scroll to position [159, 0]
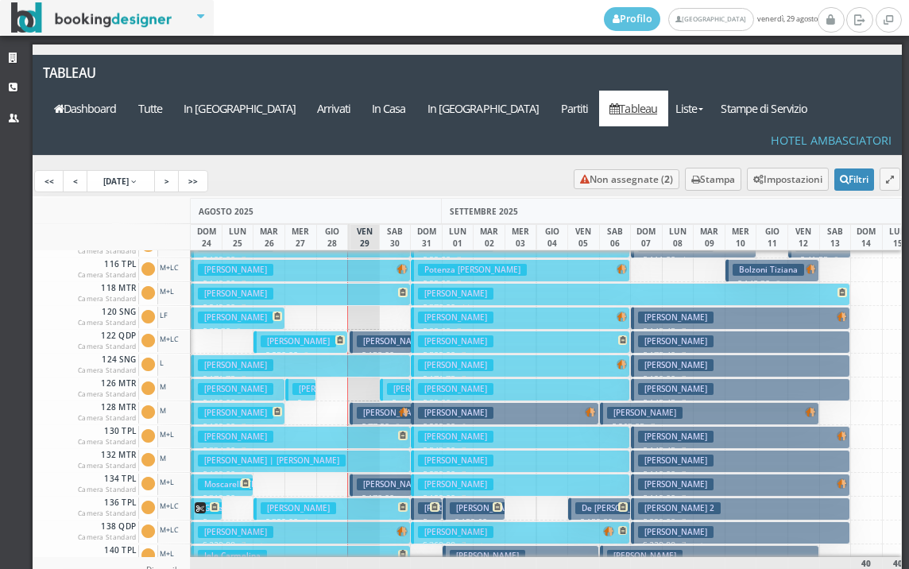
click at [354, 450] on button "Marconetti Luigi | Sementilli Sandra € 109.00 7 notti 2 Adulti" at bounding box center [300, 461] width 219 height 23
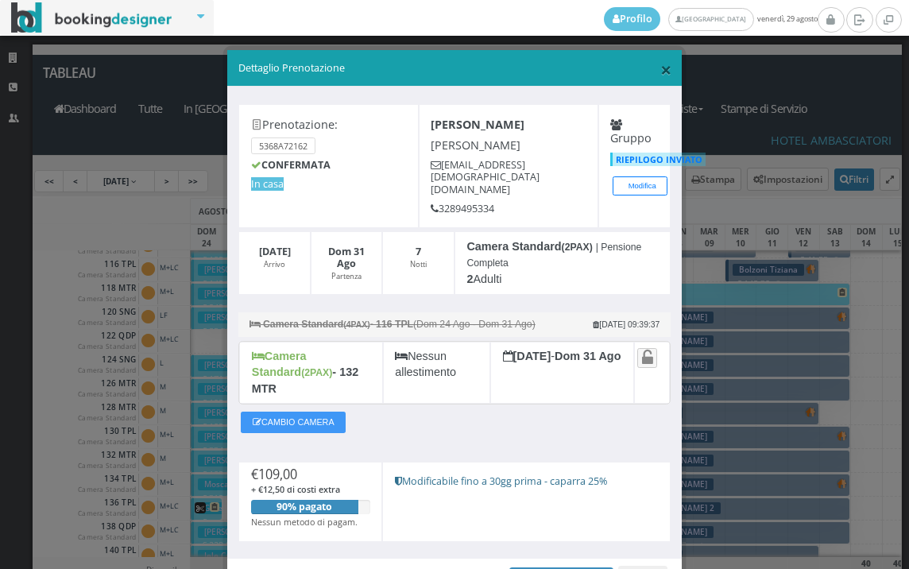
click at [660, 71] on span "×" at bounding box center [665, 69] width 11 height 27
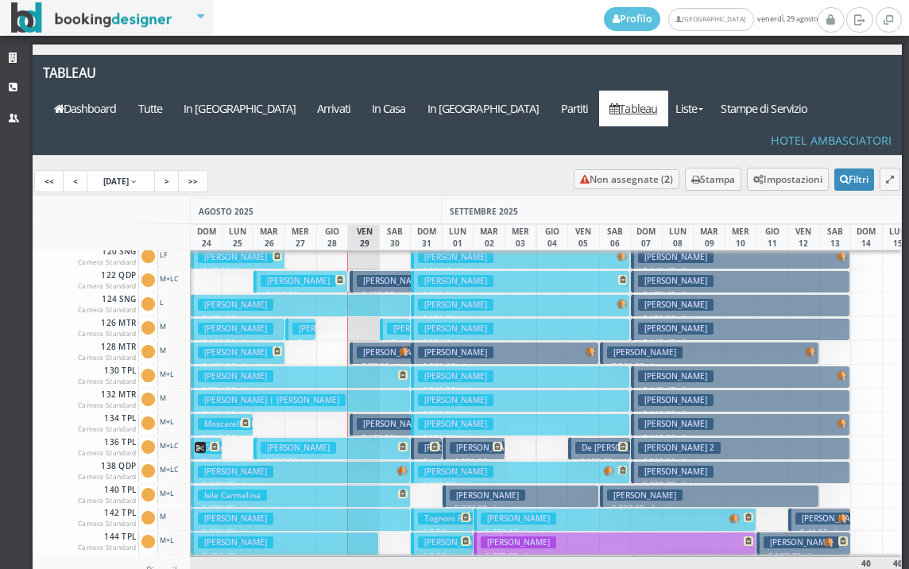
scroll to position [238, 0]
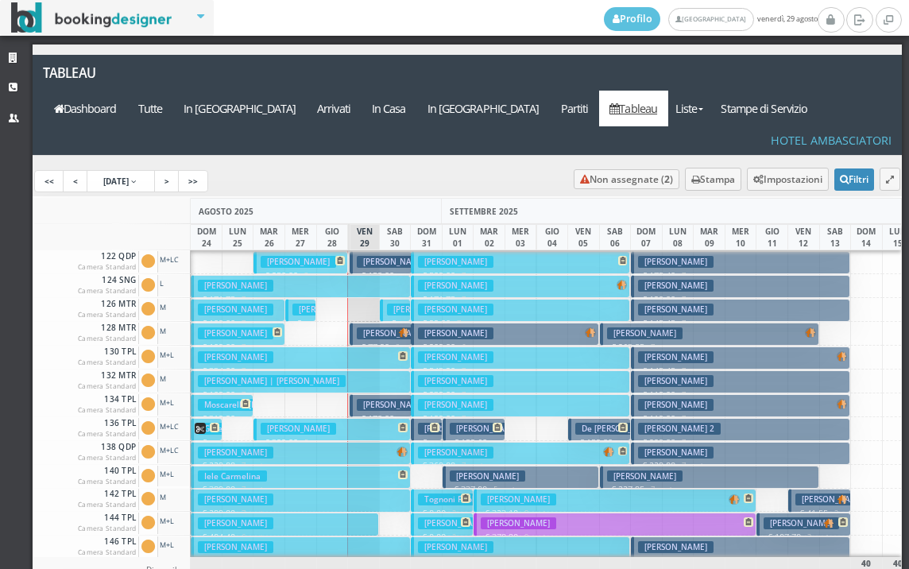
click at [254, 375] on h3 "Marconetti Luigi | Sementilli Sandra" at bounding box center [272, 381] width 148 height 12
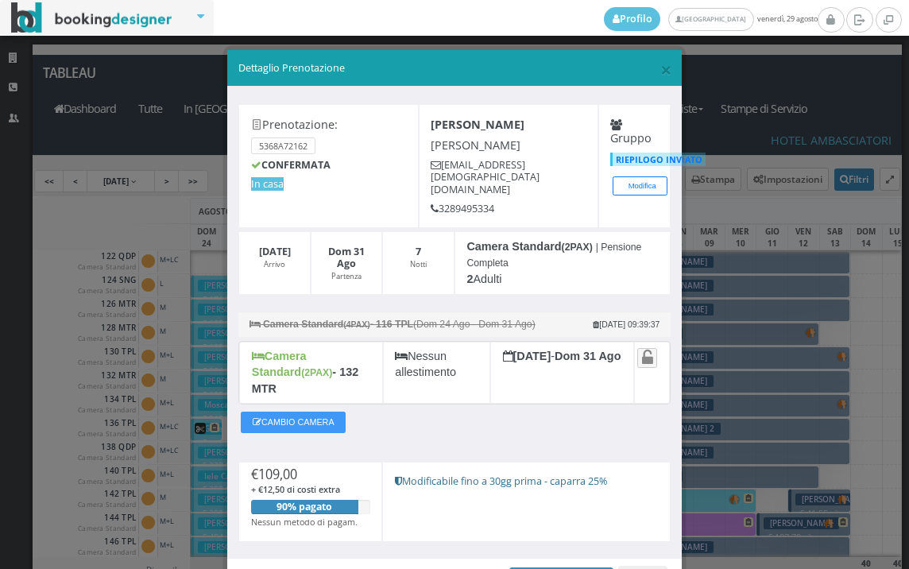
click at [663, 72] on div "× Dettaglio Prenotazione" at bounding box center [454, 68] width 455 height 37
click at [660, 73] on span "×" at bounding box center [665, 69] width 11 height 27
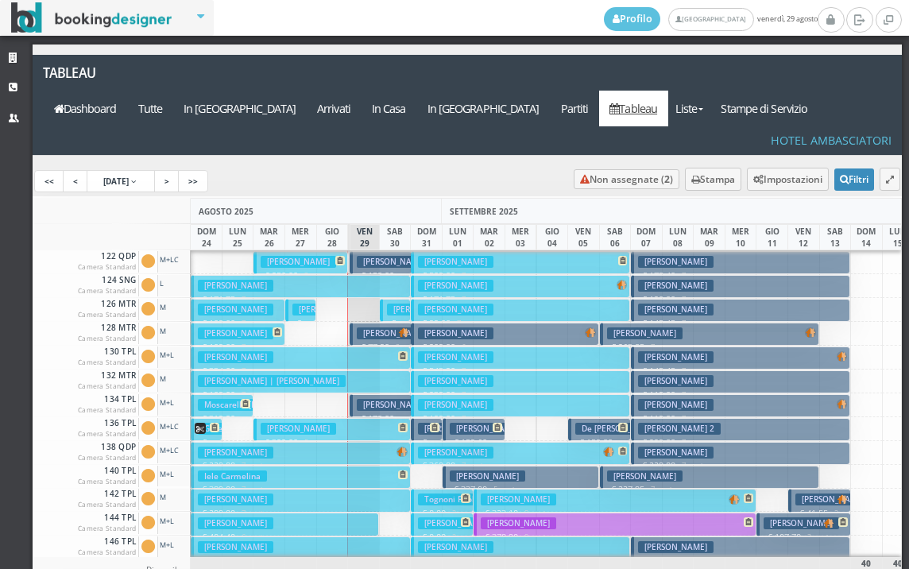
click at [295, 375] on h3 "Marconetti Luigi | Sementilli Sandra" at bounding box center [272, 381] width 148 height 12
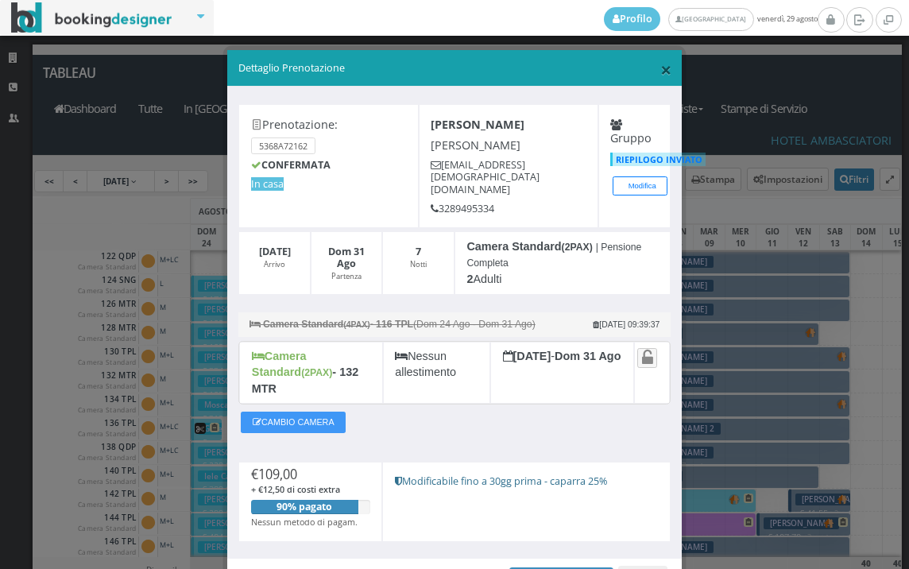
click at [660, 67] on span "×" at bounding box center [665, 69] width 11 height 27
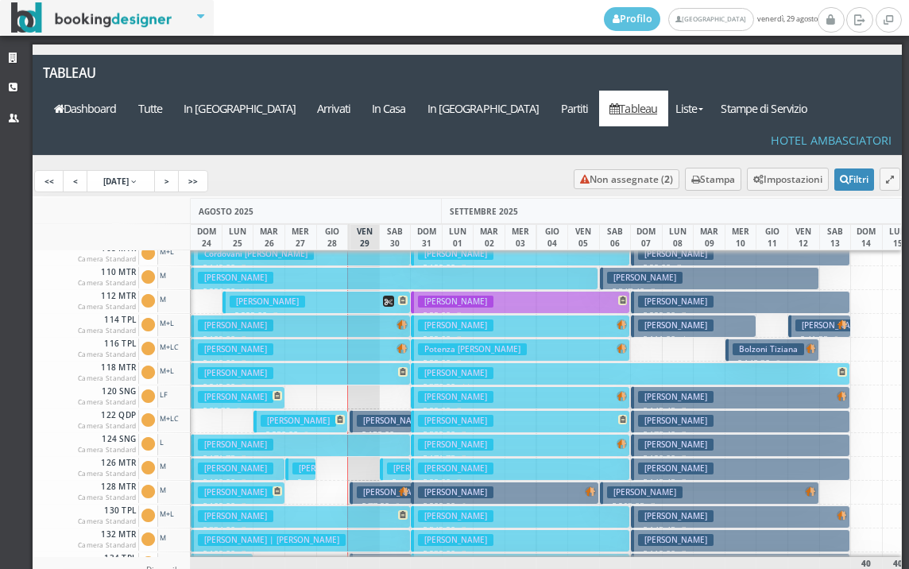
scroll to position [159, 0]
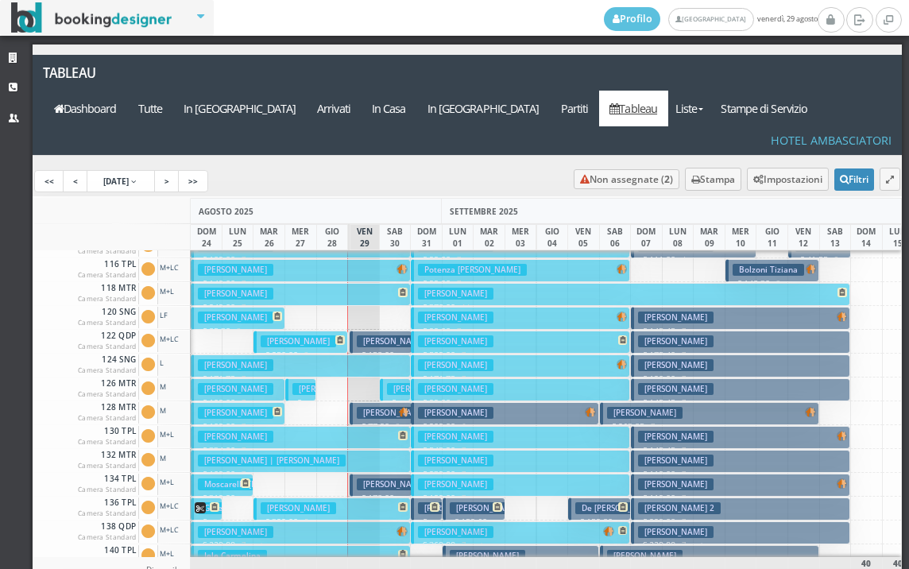
click at [481, 450] on button "Papeo Carla € 239.00 7 notti 2 Adulti" at bounding box center [520, 461] width 219 height 23
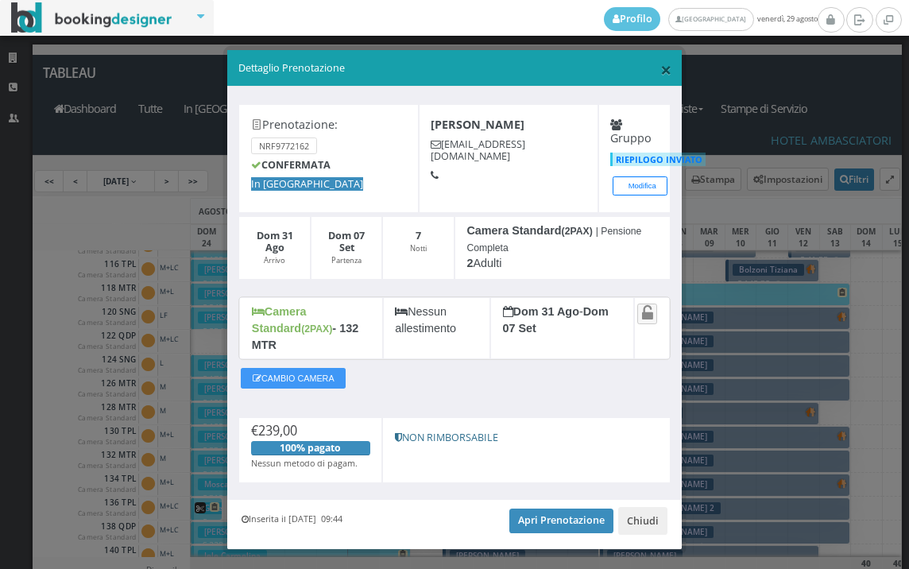
click at [660, 68] on span "×" at bounding box center [665, 69] width 11 height 27
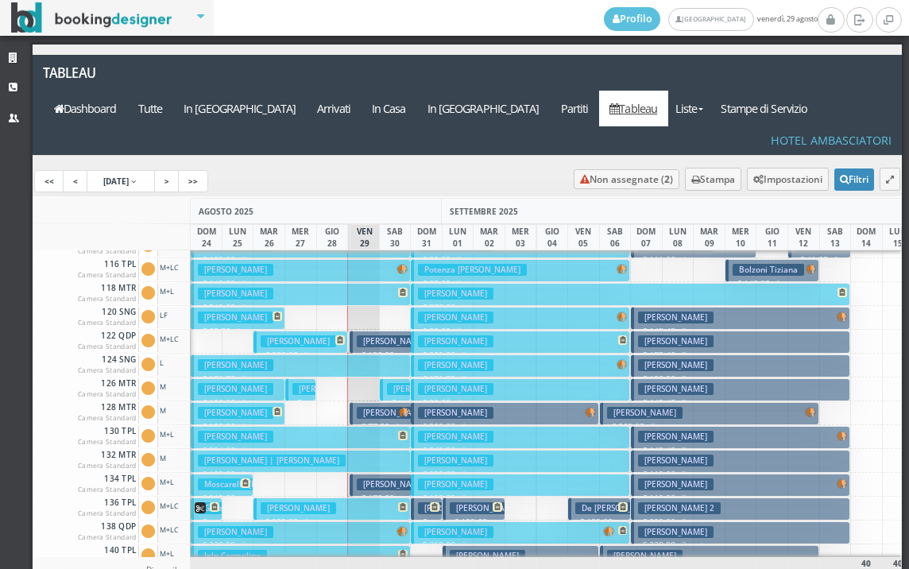
click at [465, 455] on h3 "Papeo Carla" at bounding box center [455, 461] width 75 height 12
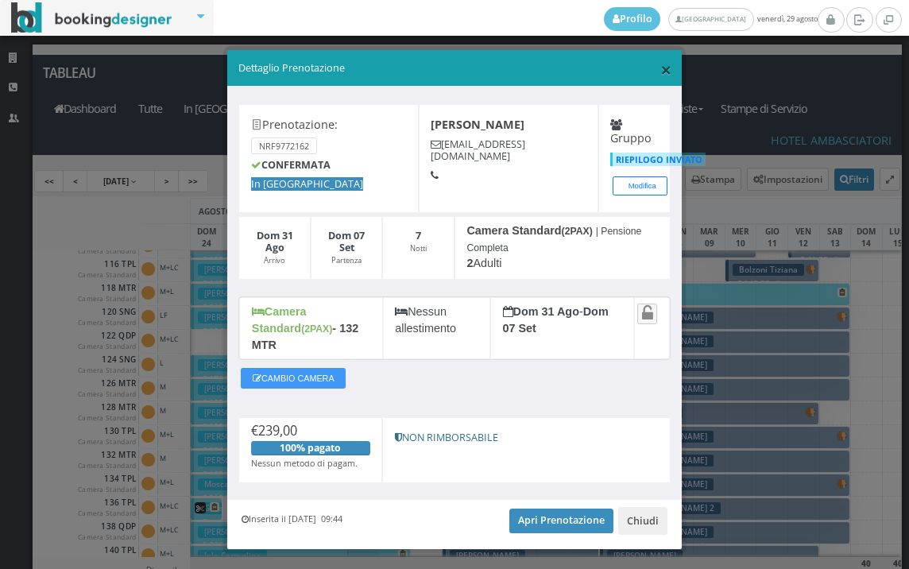
click at [660, 72] on span "×" at bounding box center [665, 69] width 11 height 27
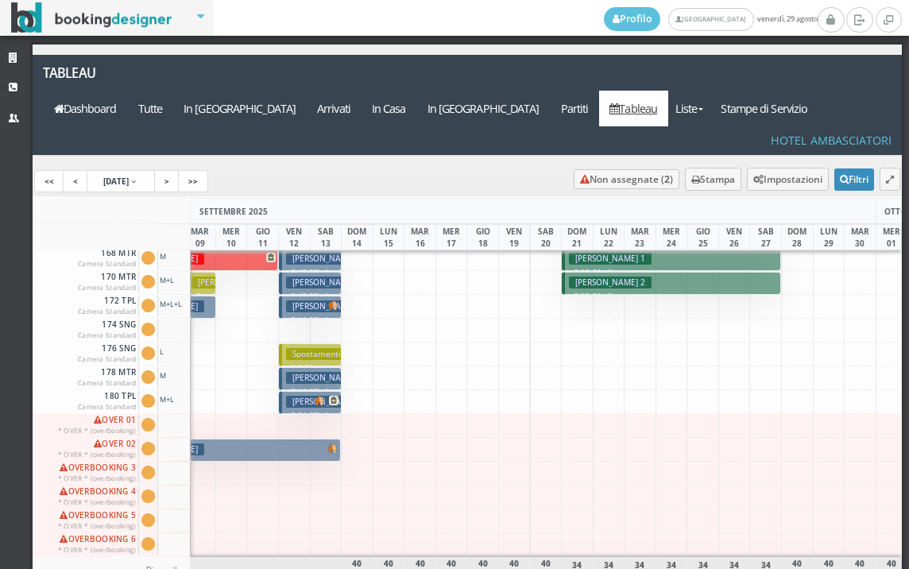
scroll to position [0, 531]
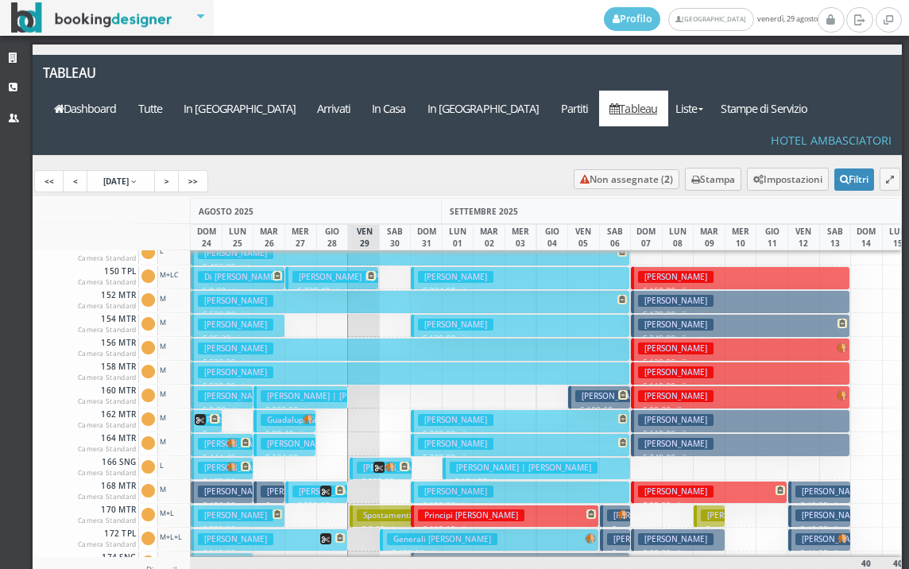
drag, startPoint x: 163, startPoint y: 290, endPoint x: 515, endPoint y: 121, distance: 390.6
click at [515, 121] on div "Tableau Dashboard Tutte In Arrivo Arrivati In Casa In Partenza Partiti Tableau …" at bounding box center [467, 110] width 892 height 111
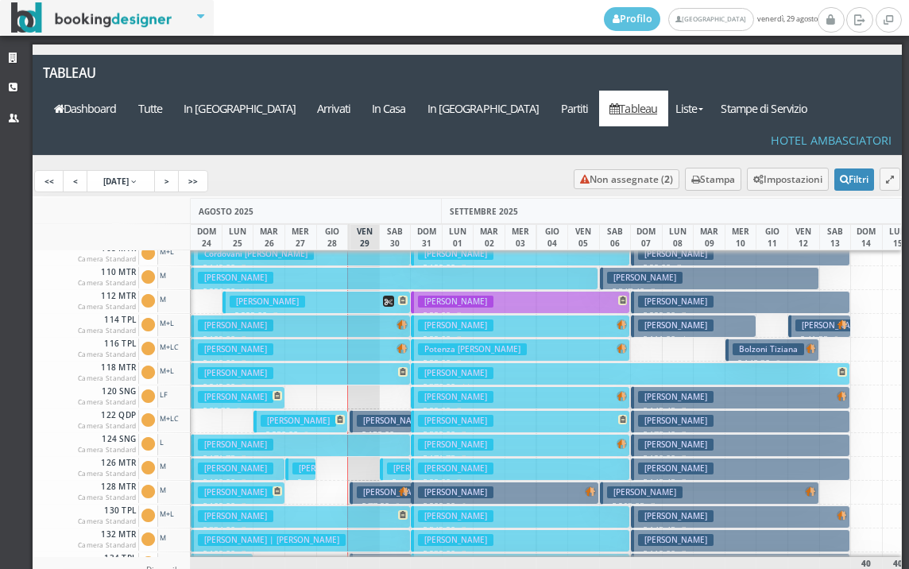
scroll to position [0, 0]
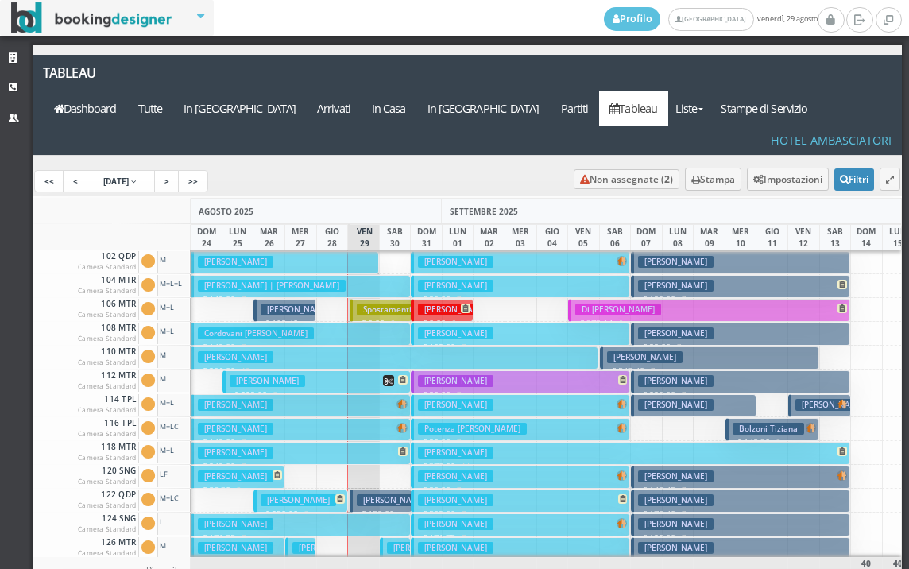
click at [344, 418] on button "Spadoni Cristian € 149.00 7 notti 2 Adulti" at bounding box center [300, 429] width 219 height 23
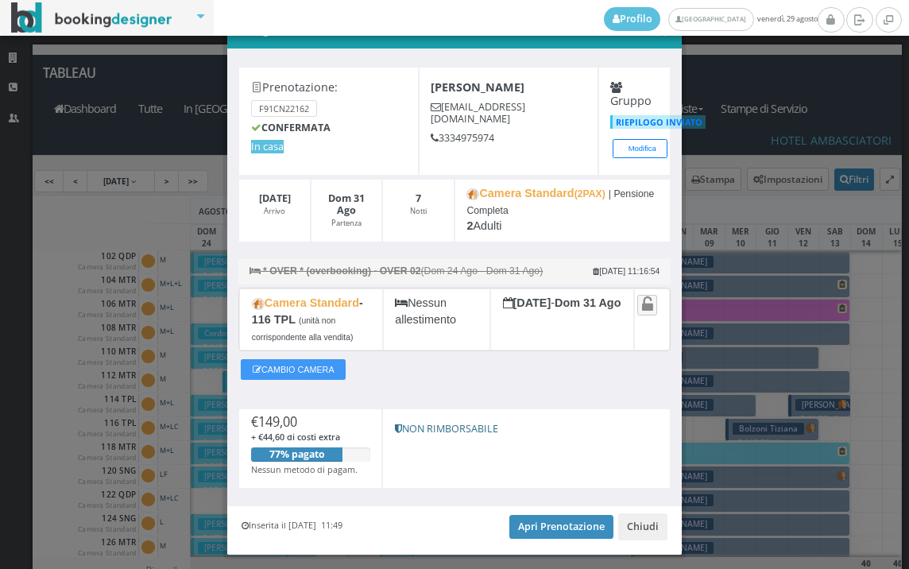
scroll to position [81, 0]
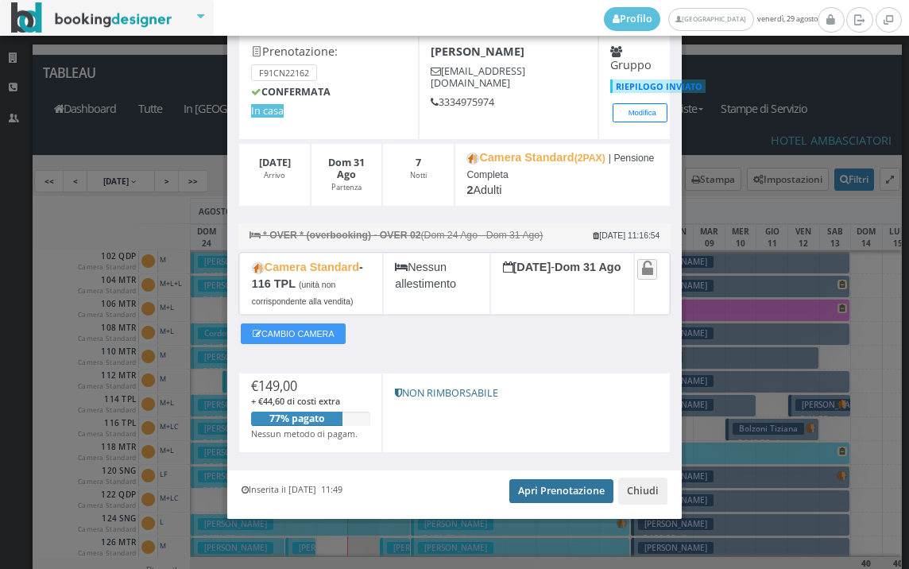
click at [525, 496] on link "Apri Prenotazione" at bounding box center [561, 491] width 104 height 24
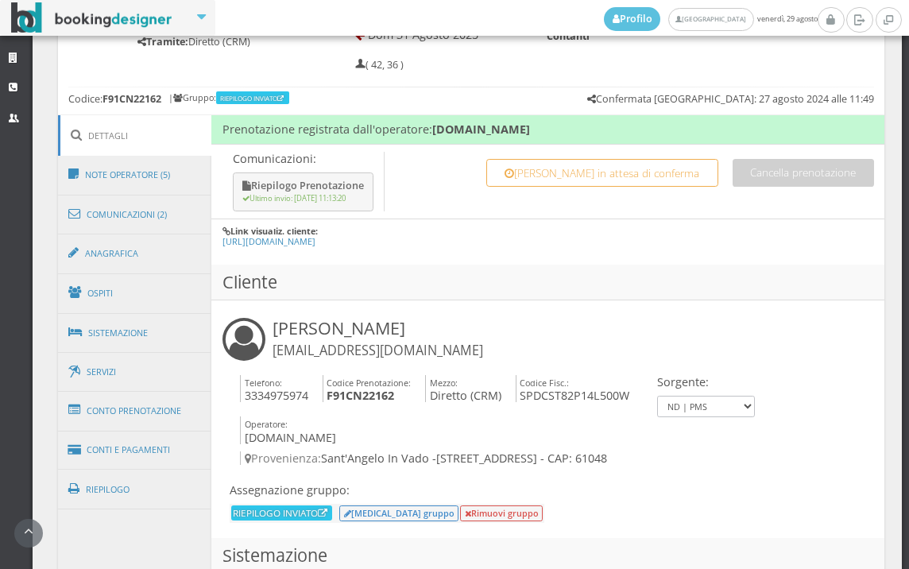
scroll to position [971, 0]
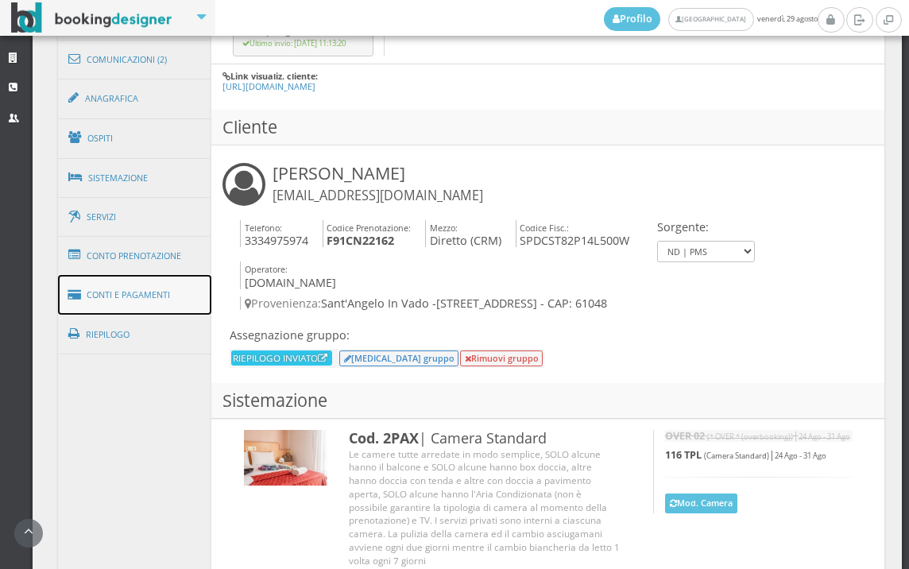
click at [136, 296] on link "Conti e Pagamenti" at bounding box center [135, 295] width 154 height 41
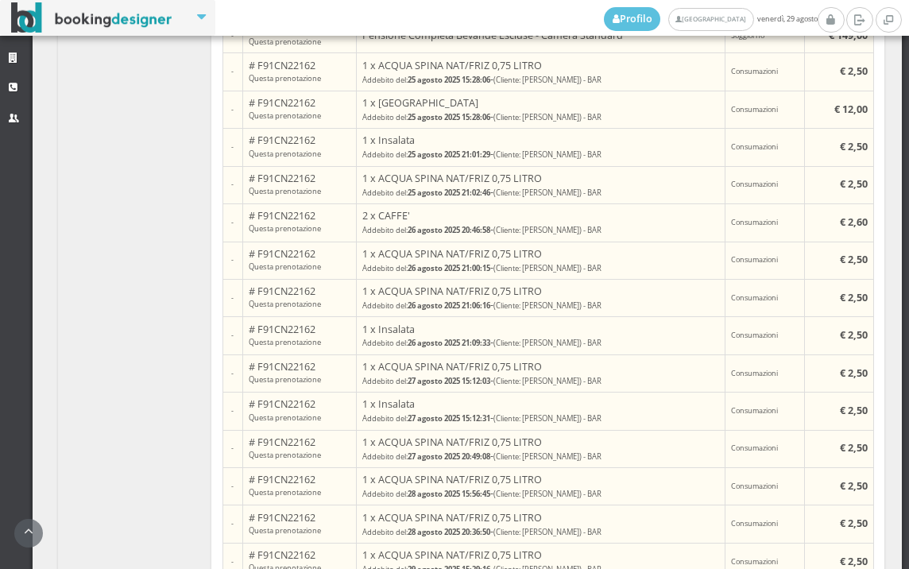
scroll to position [1678, 0]
